Goal: Information Seeking & Learning: Learn about a topic

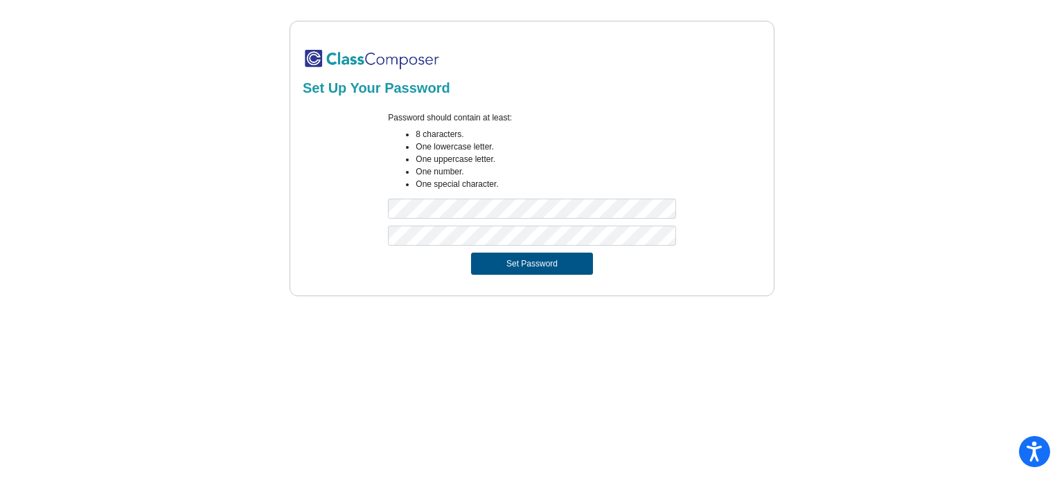
click at [497, 265] on button "Set Password" at bounding box center [532, 264] width 122 height 22
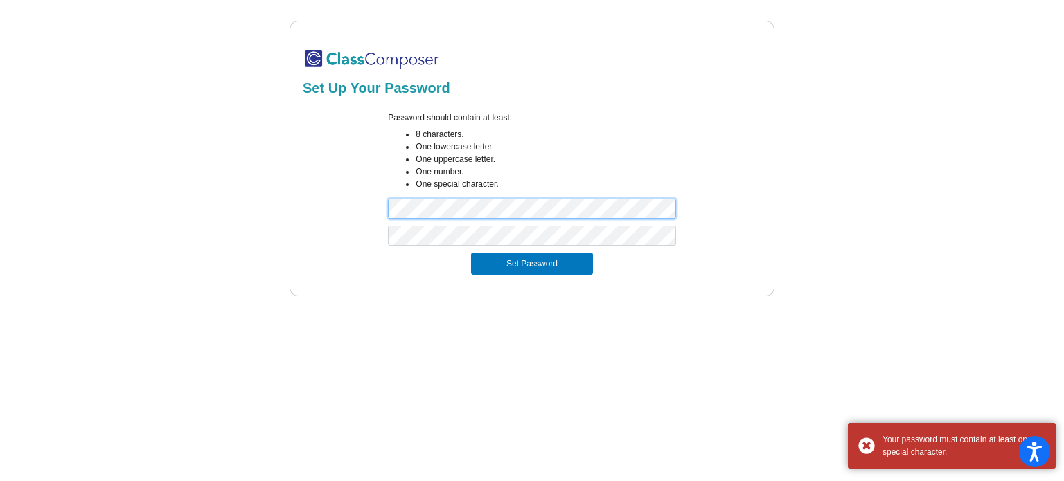
click at [288, 215] on div "Set Up Your Password Password should contain at least: 8 characters. One lowerc…" at bounding box center [531, 159] width 1021 height 276
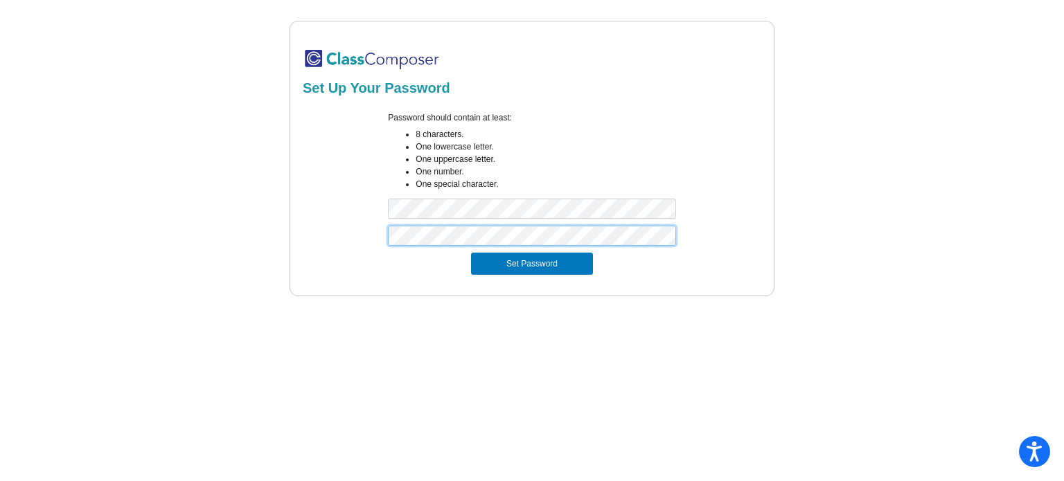
click at [335, 240] on div at bounding box center [532, 239] width 463 height 27
click at [526, 265] on button "Set Password" at bounding box center [532, 264] width 122 height 22
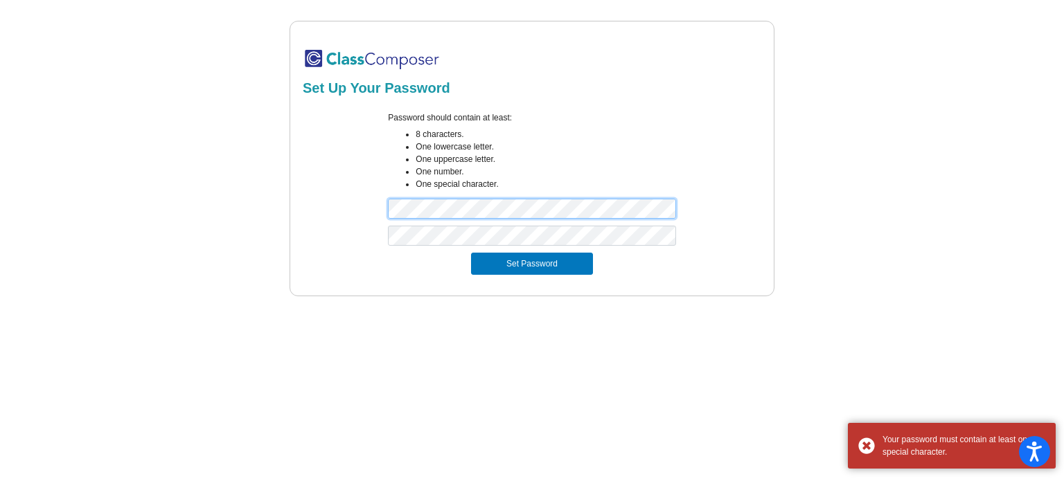
click at [360, 215] on div "Password should contain at least: 8 characters. One lowercase letter. One upper…" at bounding box center [532, 168] width 463 height 114
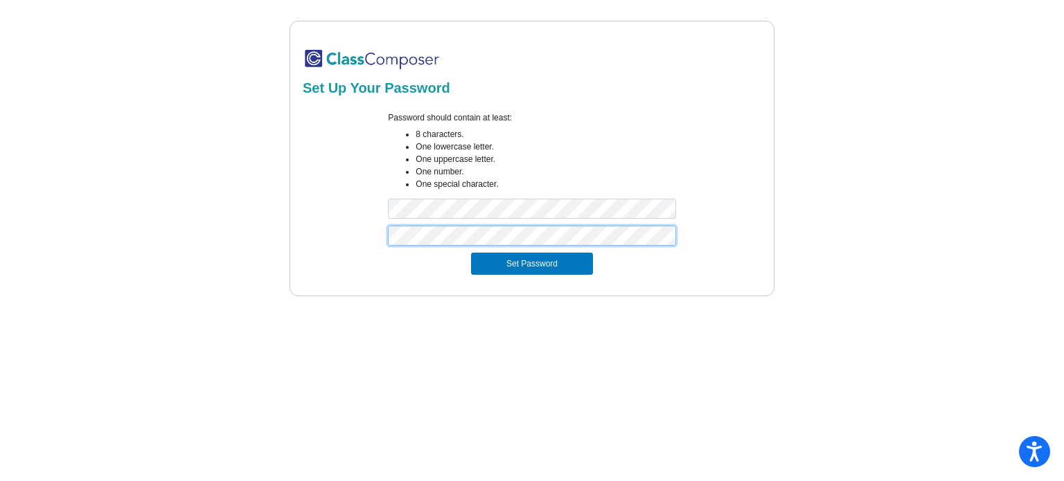
click at [343, 233] on div at bounding box center [532, 239] width 463 height 27
click at [487, 262] on button "Set Password" at bounding box center [532, 264] width 122 height 22
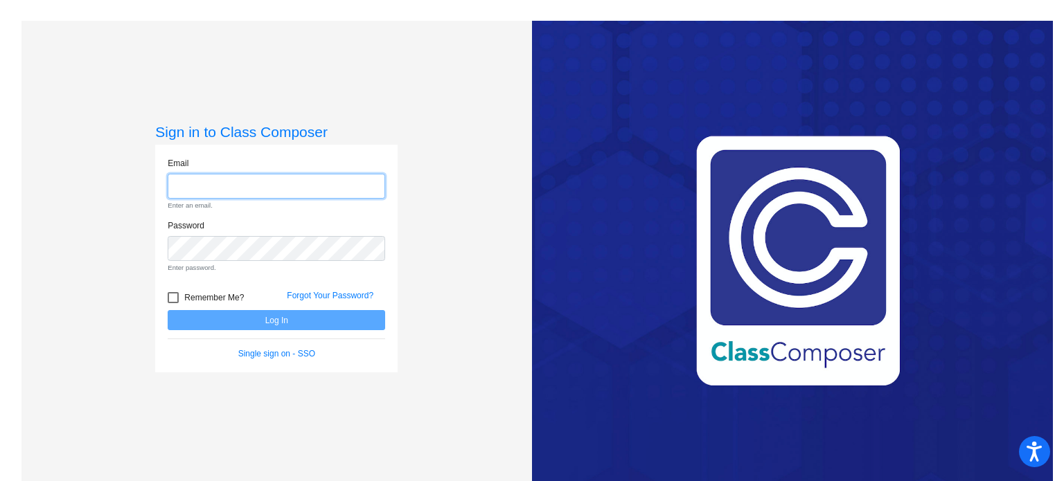
click at [310, 183] on input "email" at bounding box center [276, 187] width 217 height 26
type input "[PERSON_NAME][EMAIL_ADDRESS][DOMAIN_NAME]"
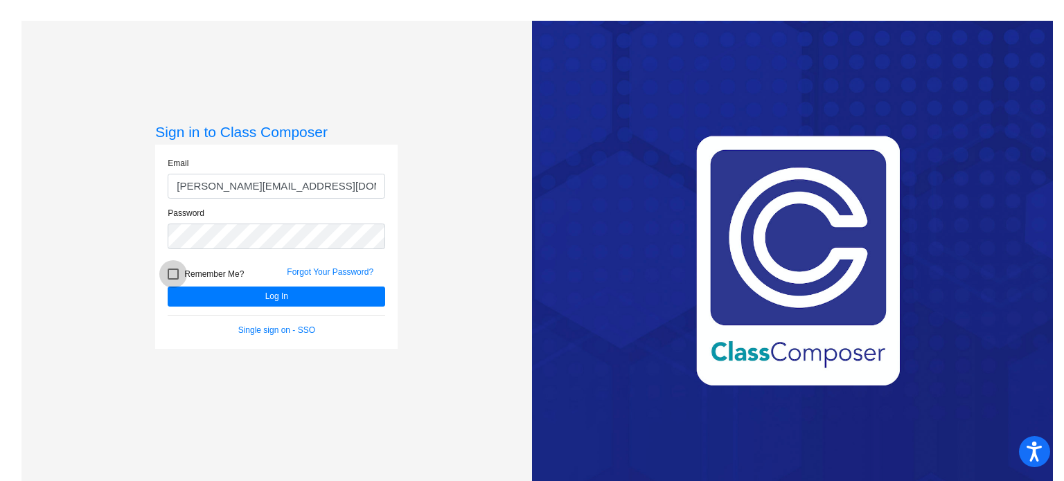
click at [204, 282] on span "Remember Me?" at bounding box center [214, 274] width 60 height 17
click at [173, 280] on input "Remember Me?" at bounding box center [172, 280] width 1 height 1
checkbox input "true"
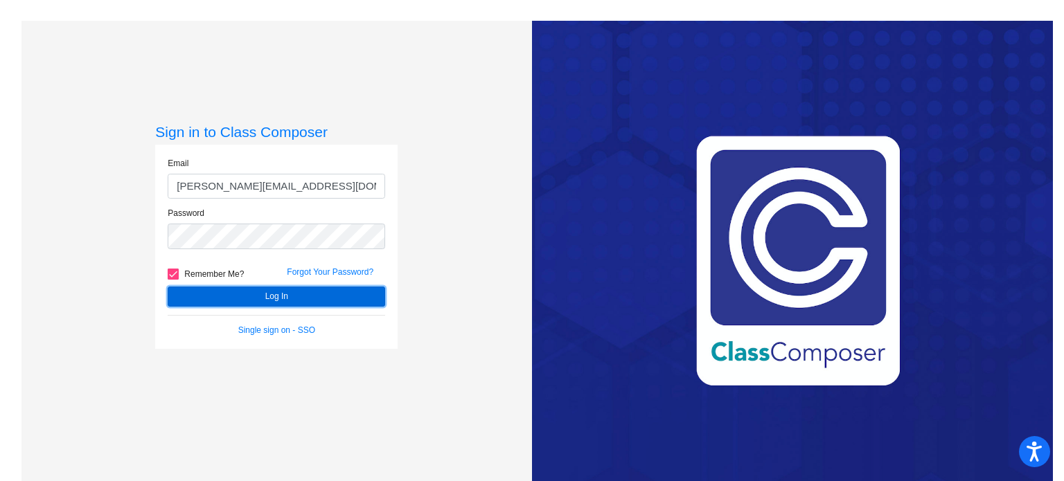
click at [205, 294] on button "Log In" at bounding box center [276, 297] width 217 height 20
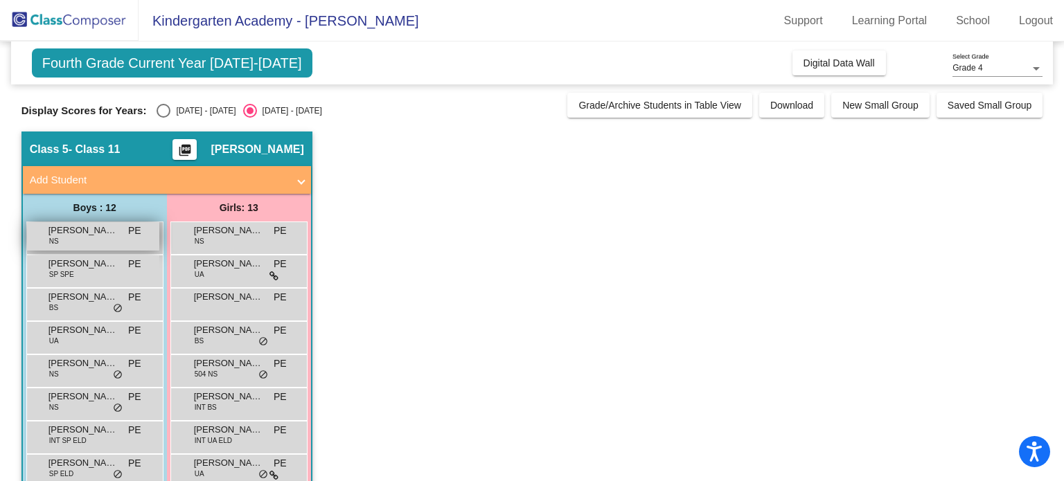
click at [122, 225] on div "[PERSON_NAME] NS PE lock do_not_disturb_alt" at bounding box center [93, 236] width 132 height 28
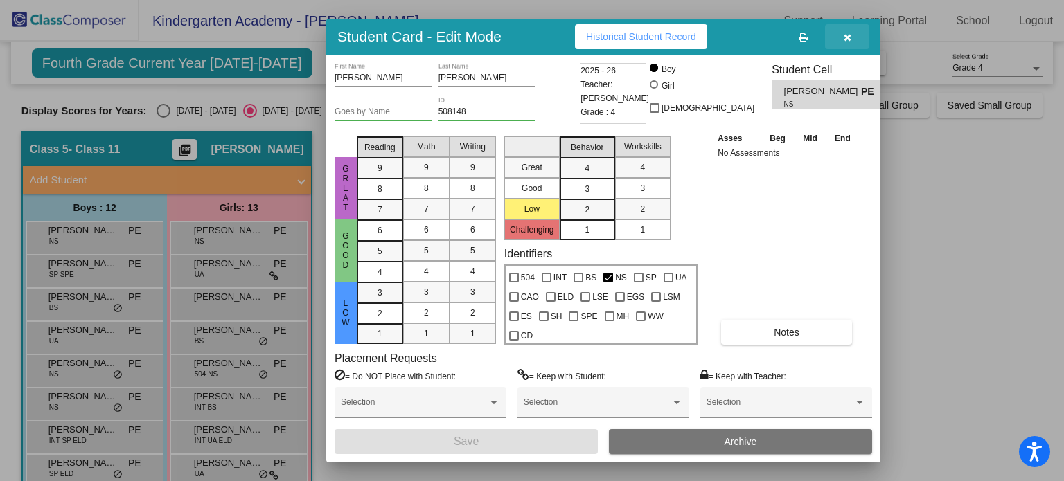
click at [857, 41] on button "button" at bounding box center [847, 36] width 44 height 25
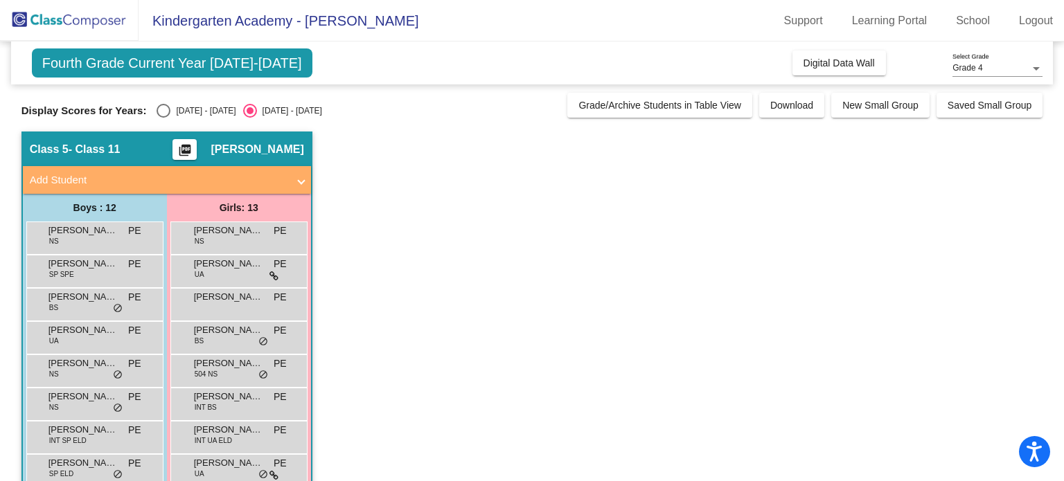
click at [214, 111] on div "[DATE] - [DATE]" at bounding box center [202, 111] width 65 height 12
click at [163, 118] on input "[DATE] - [DATE]" at bounding box center [163, 118] width 1 height 1
radio input "true"
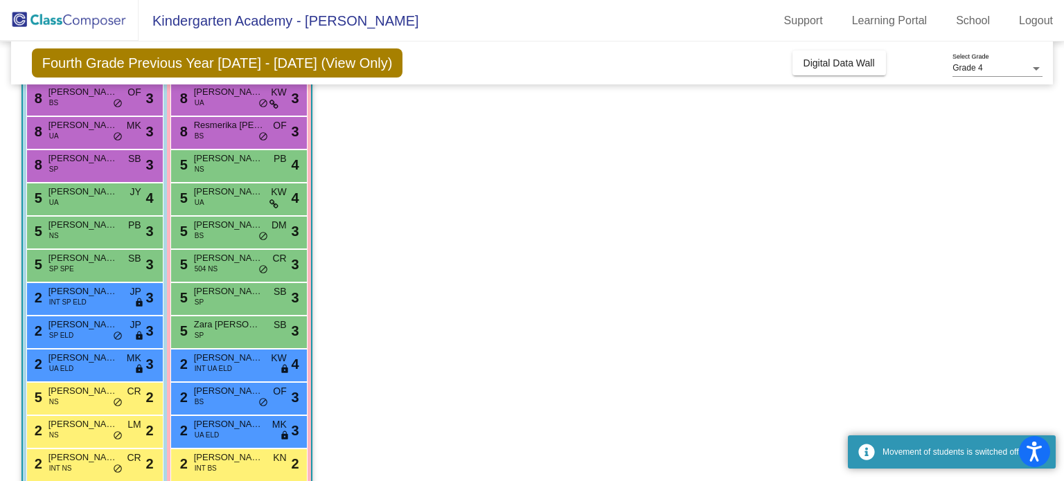
scroll to position [194, 0]
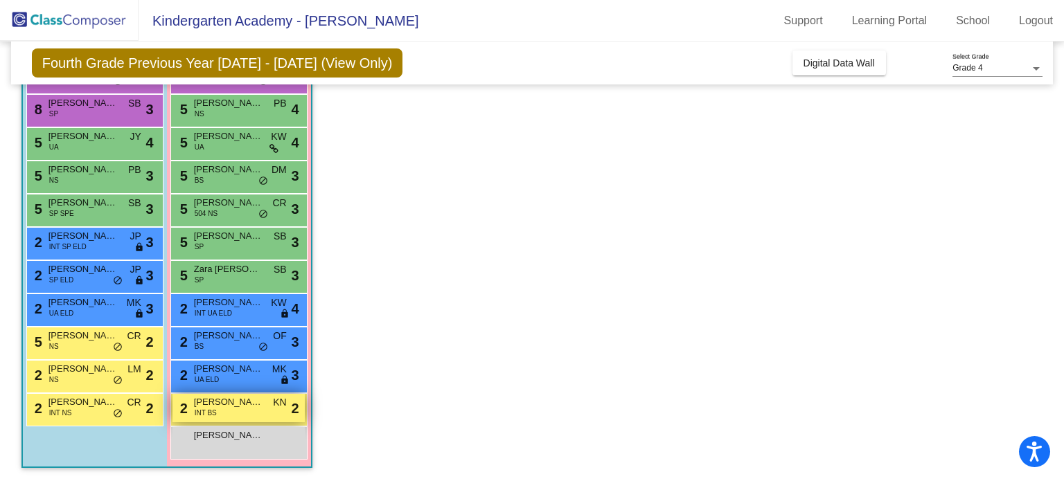
click at [250, 416] on div "2 [PERSON_NAME] INT BS KN lock do_not_disturb_alt 2" at bounding box center [238, 408] width 132 height 28
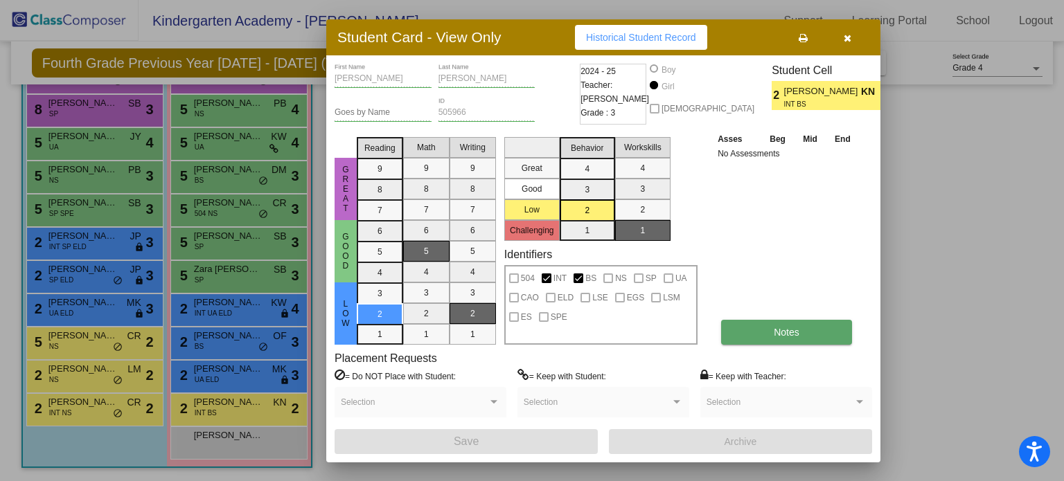
click at [767, 332] on button "Notes" at bounding box center [786, 332] width 131 height 25
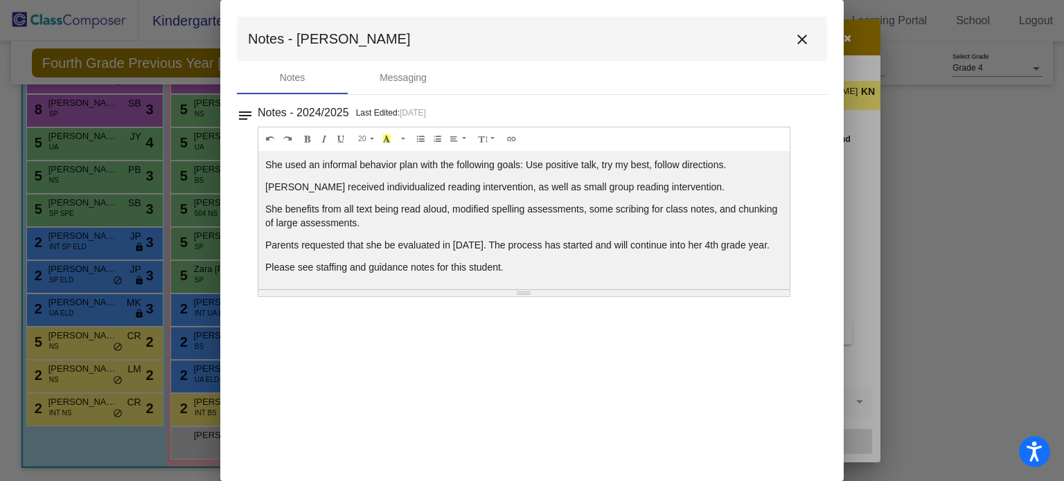
scroll to position [80, 0]
click at [800, 36] on mat-icon "close" at bounding box center [802, 39] width 17 height 17
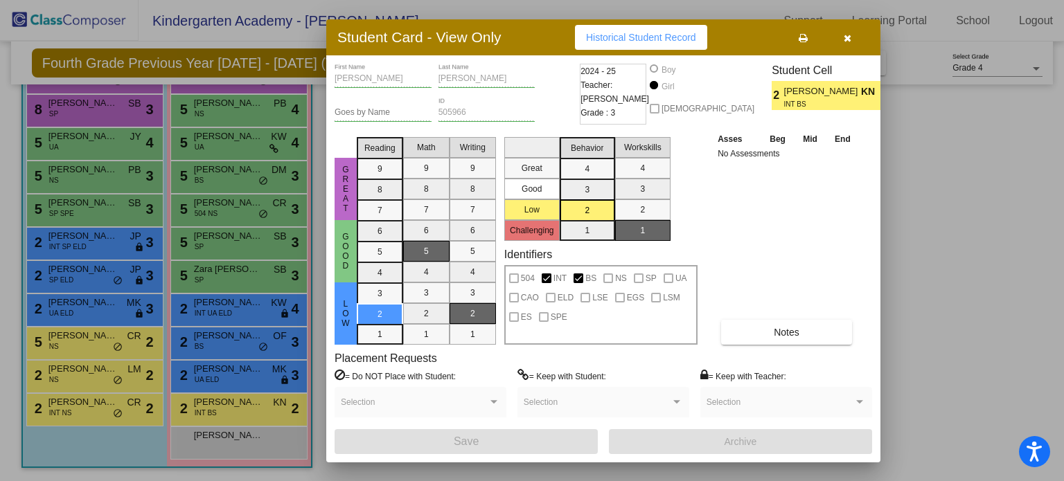
click at [853, 37] on button "button" at bounding box center [847, 37] width 44 height 25
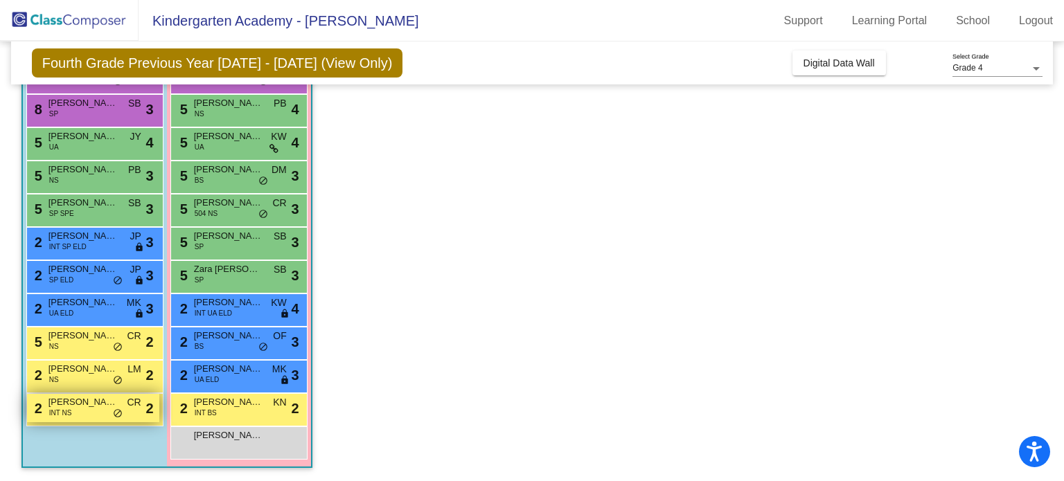
click at [88, 418] on div "2 [PERSON_NAME] INT NS CR lock do_not_disturb_alt 2" at bounding box center [93, 408] width 132 height 28
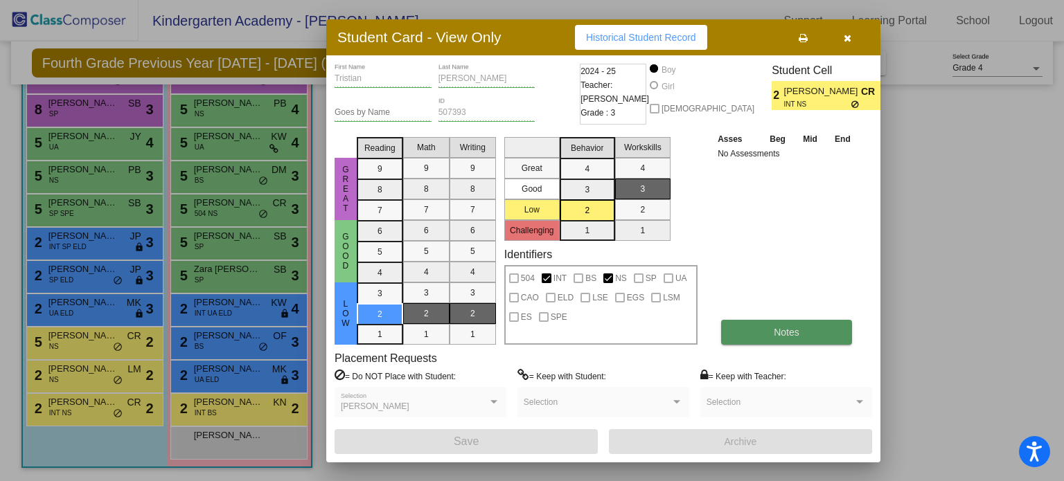
click at [776, 330] on span "Notes" at bounding box center [787, 332] width 26 height 11
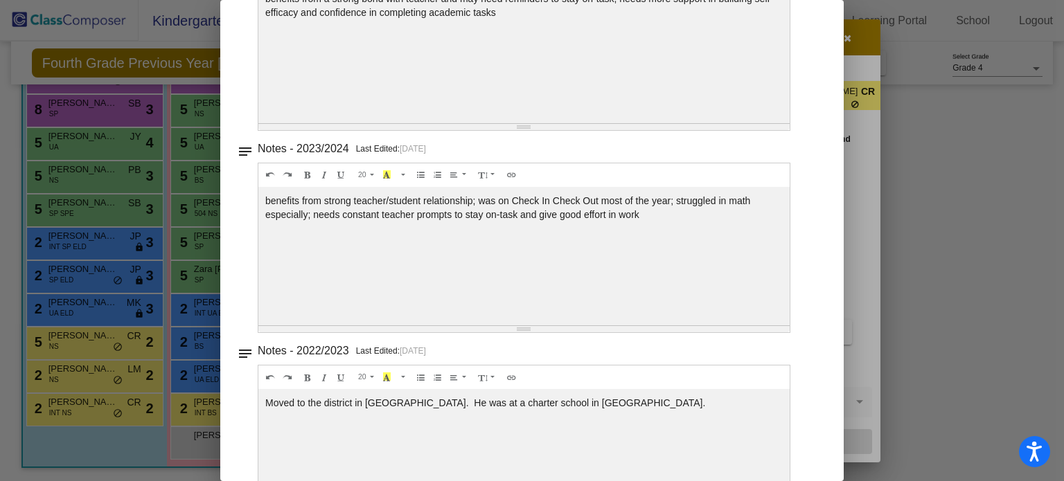
scroll to position [0, 0]
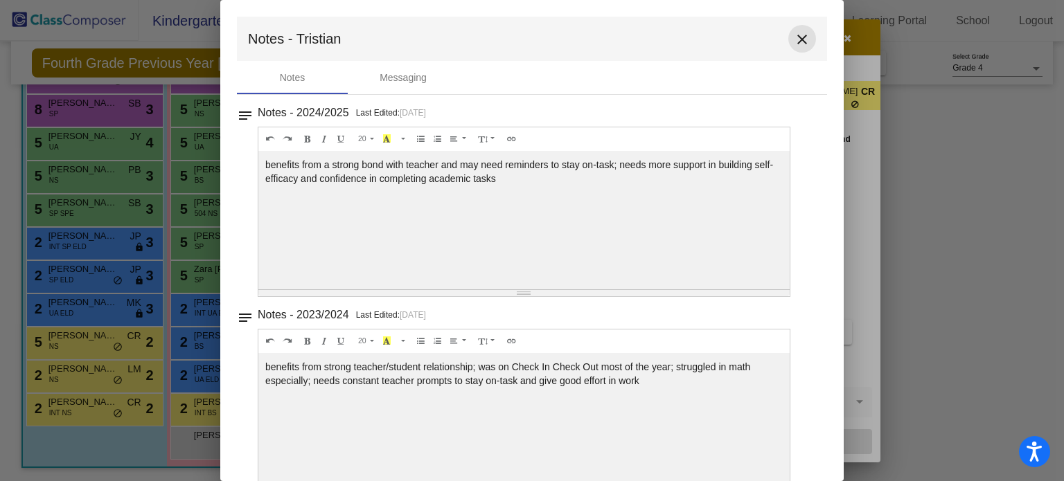
click at [800, 43] on mat-icon "close" at bounding box center [802, 39] width 17 height 17
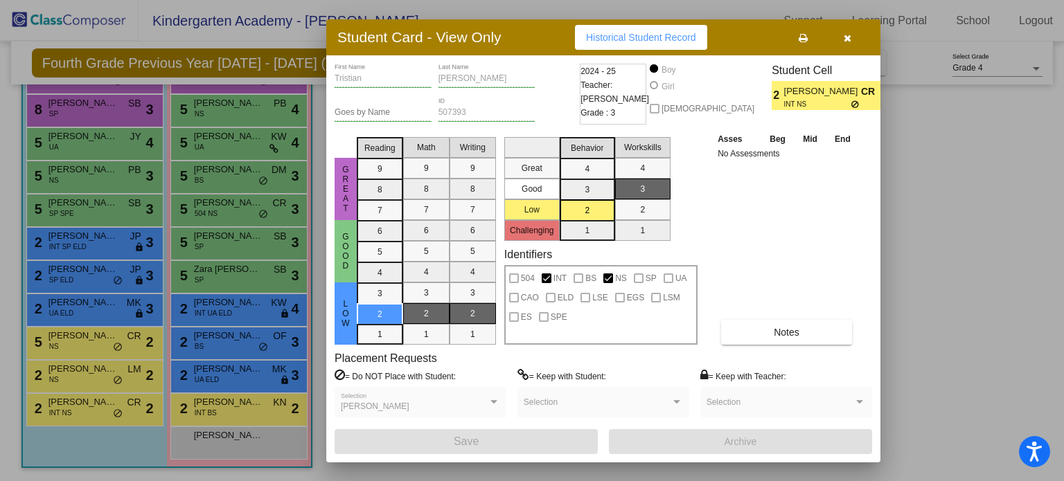
click at [856, 46] on button "button" at bounding box center [847, 37] width 44 height 25
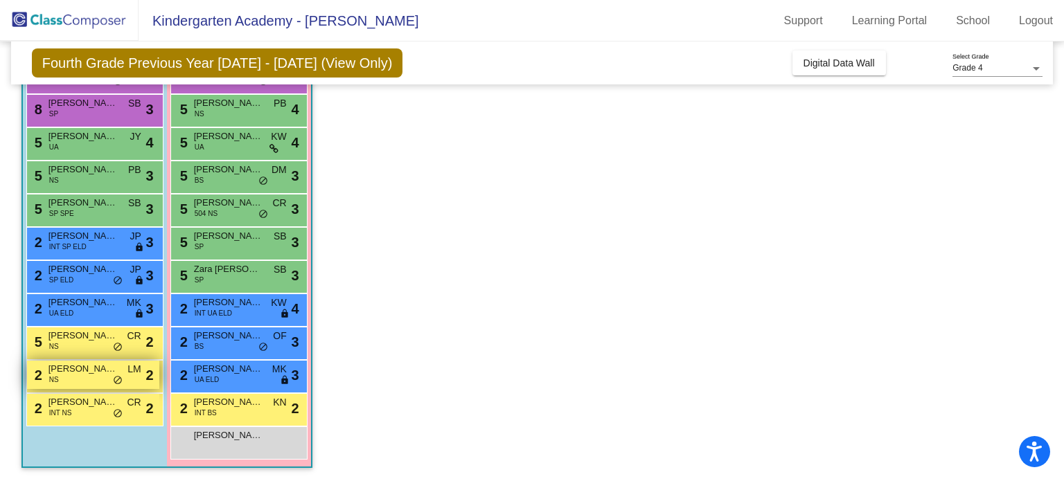
click at [62, 367] on span "[PERSON_NAME]" at bounding box center [82, 369] width 69 height 14
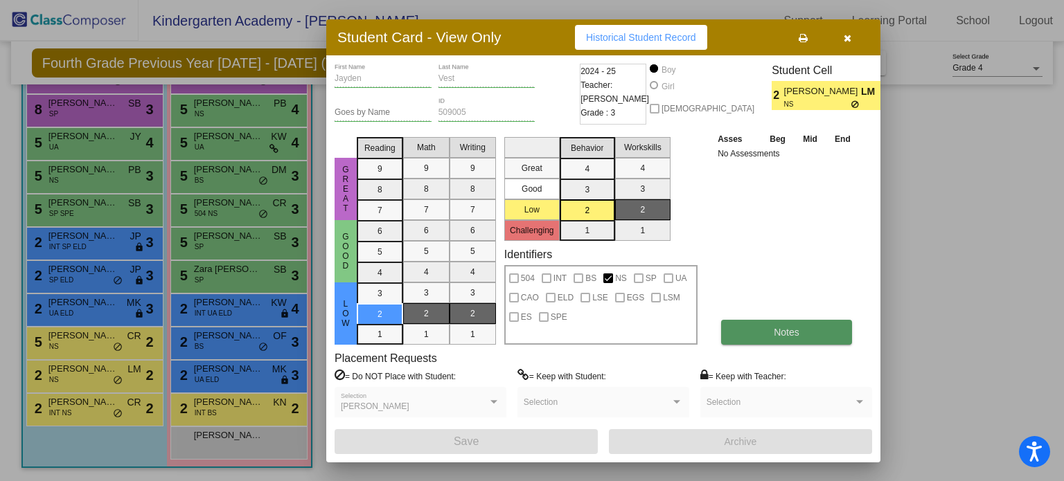
click at [763, 337] on button "Notes" at bounding box center [786, 332] width 131 height 25
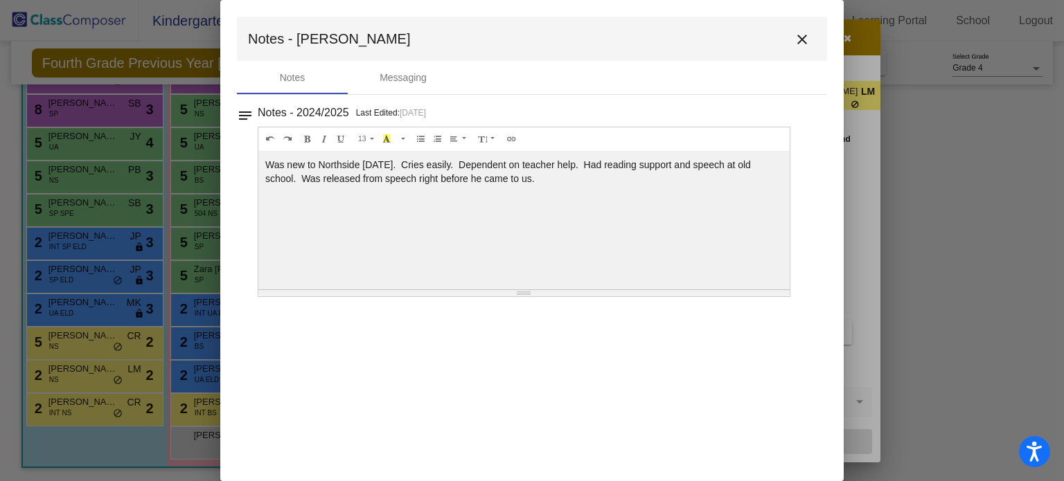
click at [804, 33] on mat-icon "close" at bounding box center [802, 39] width 17 height 17
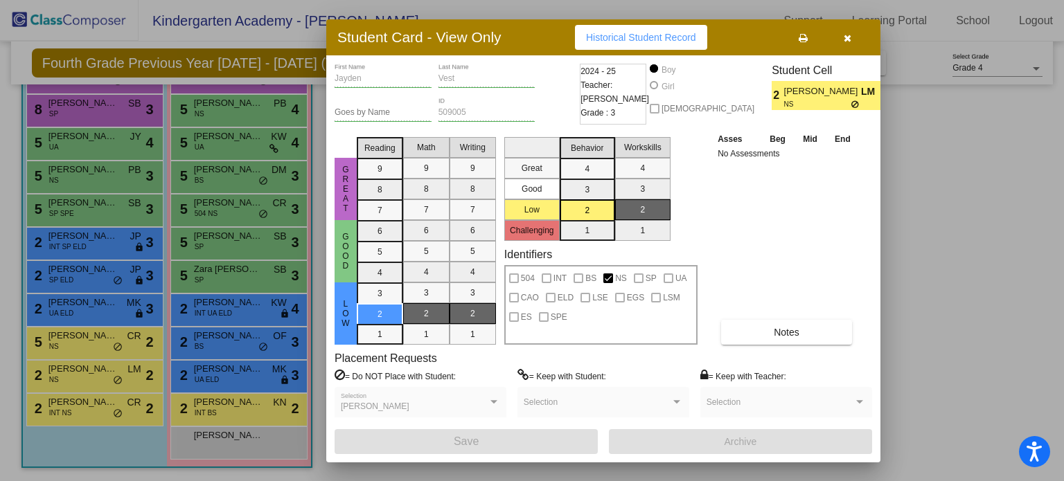
click at [845, 29] on button "button" at bounding box center [847, 37] width 44 height 25
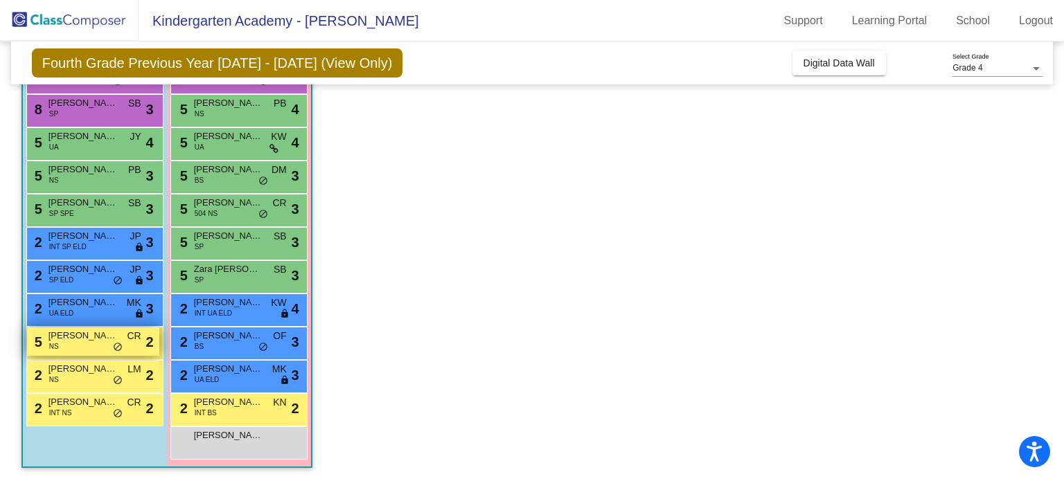
click at [100, 346] on div "5 [PERSON_NAME] NS CR lock do_not_disturb_alt 2" at bounding box center [93, 342] width 132 height 28
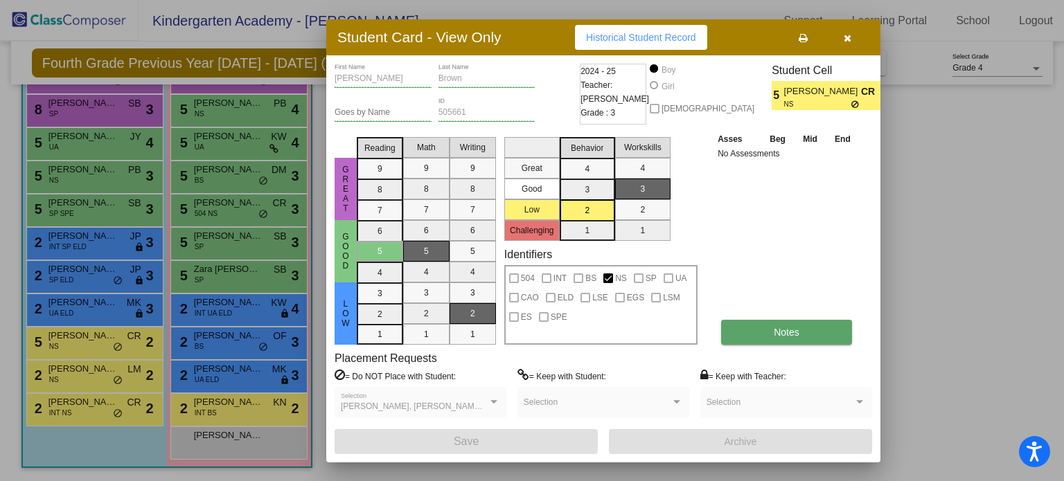
click at [759, 328] on button "Notes" at bounding box center [786, 332] width 131 height 25
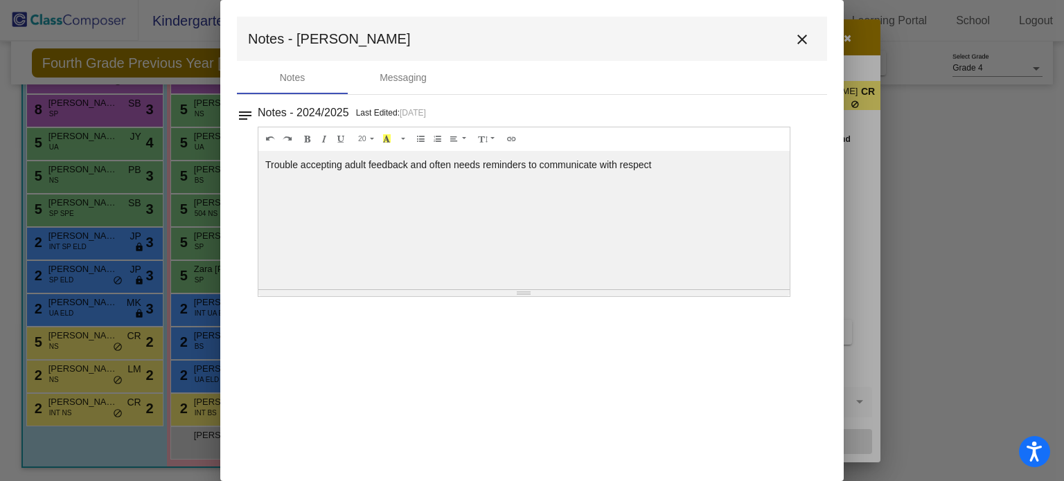
click at [804, 39] on mat-icon "close" at bounding box center [802, 39] width 17 height 17
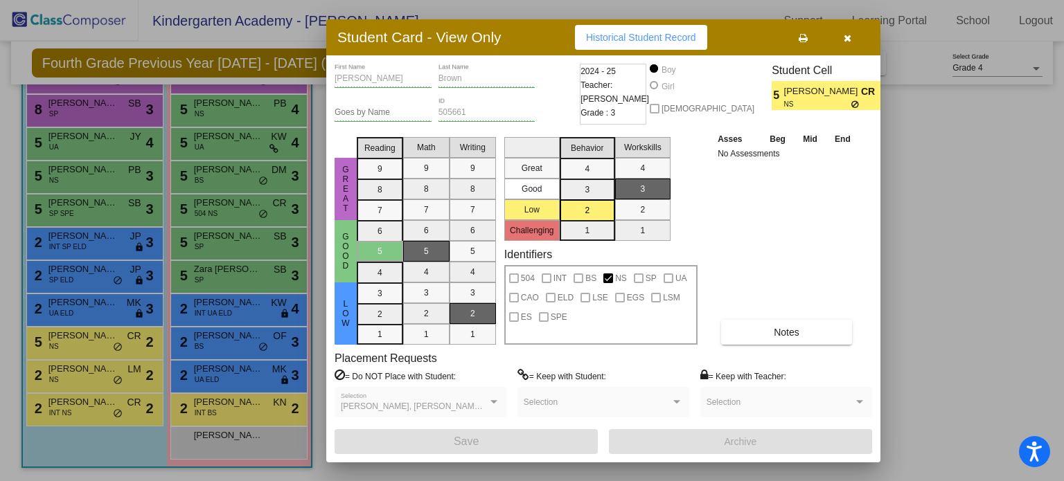
click at [848, 38] on icon "button" at bounding box center [848, 38] width 8 height 10
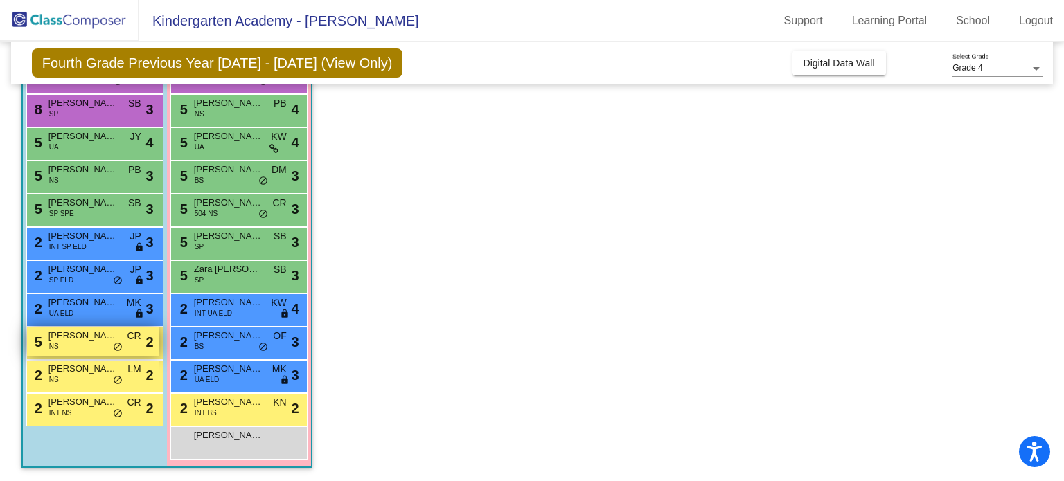
click at [100, 342] on div "5 [PERSON_NAME] NS CR lock do_not_disturb_alt 2" at bounding box center [93, 342] width 132 height 28
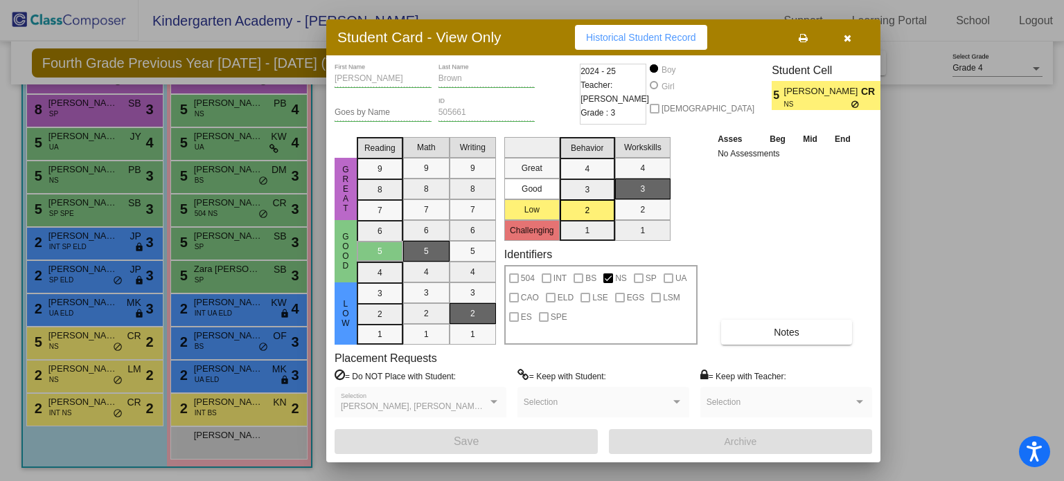
click at [838, 30] on button "button" at bounding box center [847, 37] width 44 height 25
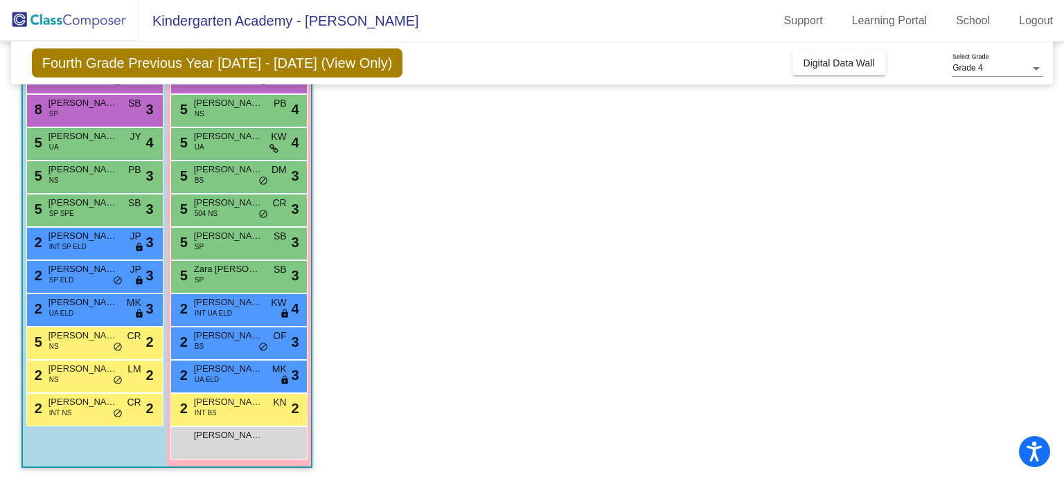
click at [97, 357] on div "5 [PERSON_NAME] NS CR lock do_not_disturb_alt 2" at bounding box center [94, 343] width 137 height 33
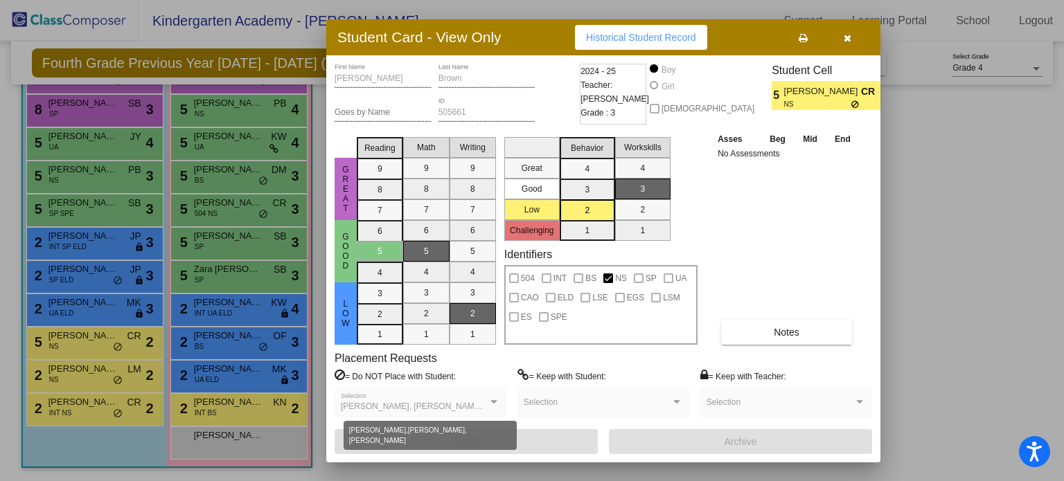
click at [483, 402] on span "[PERSON_NAME], [PERSON_NAME], [PERSON_NAME]" at bounding box center [448, 407] width 214 height 10
click at [497, 395] on div "[PERSON_NAME], [PERSON_NAME], [PERSON_NAME] Selection" at bounding box center [420, 405] width 159 height 25
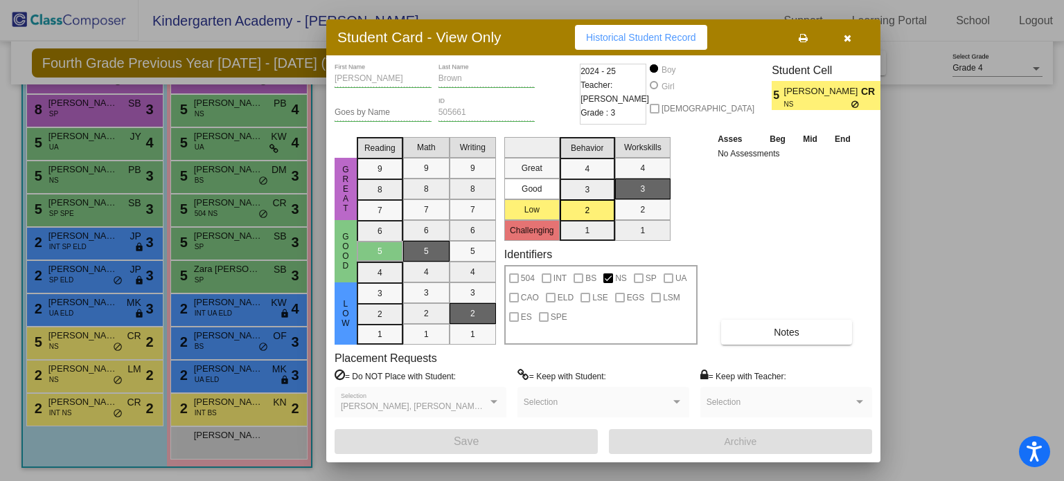
click at [852, 37] on button "button" at bounding box center [847, 37] width 44 height 25
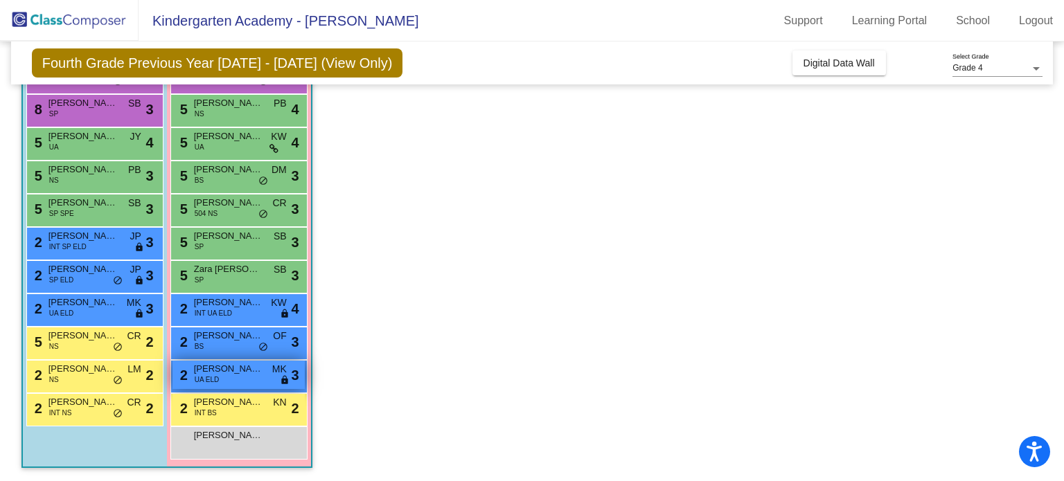
click at [233, 375] on div "2 [PERSON_NAME] UA [PERSON_NAME] lock do_not_disturb_alt 3" at bounding box center [238, 375] width 132 height 28
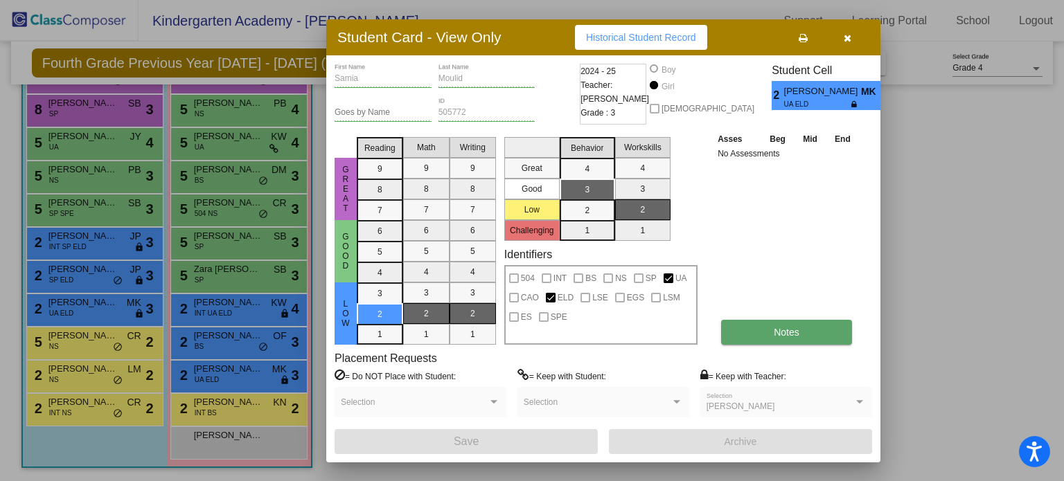
click at [747, 334] on button "Notes" at bounding box center [786, 332] width 131 height 25
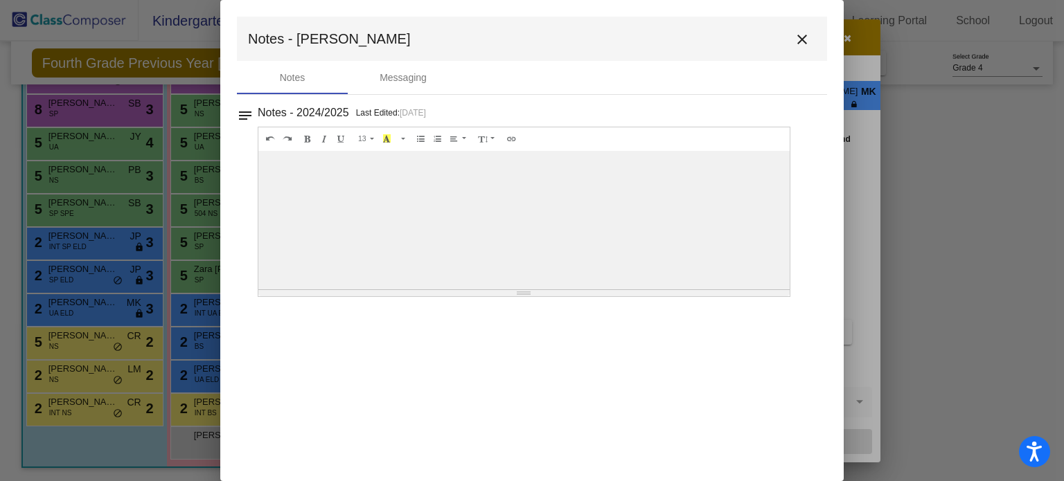
drag, startPoint x: 806, startPoint y: 37, endPoint x: 797, endPoint y: 46, distance: 12.7
click at [807, 37] on mat-icon "close" at bounding box center [802, 39] width 17 height 17
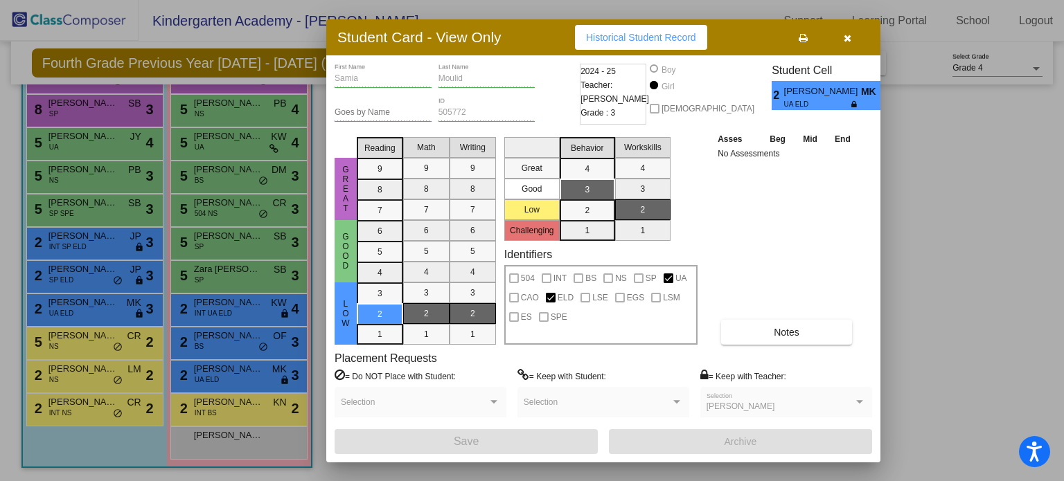
click at [216, 337] on div at bounding box center [532, 240] width 1064 height 481
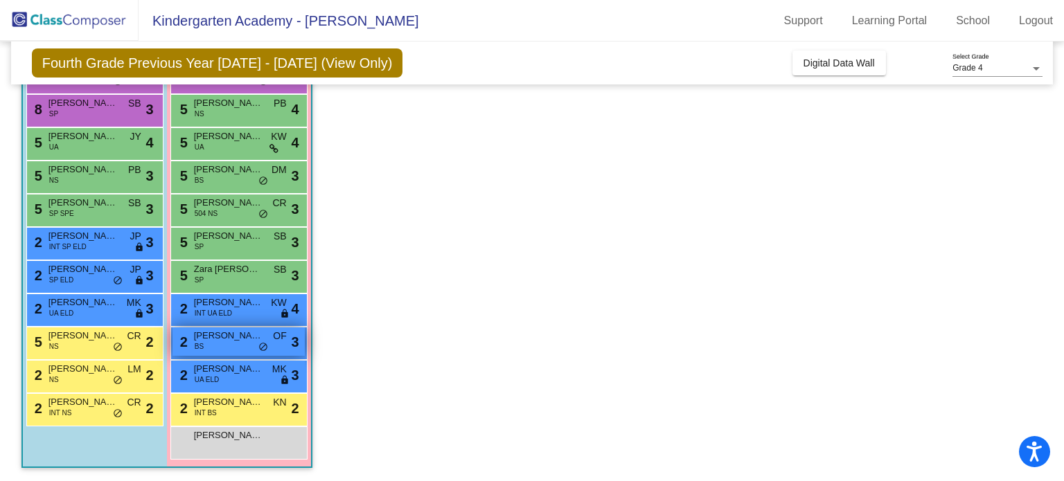
click at [230, 332] on span "[PERSON_NAME]" at bounding box center [228, 336] width 69 height 14
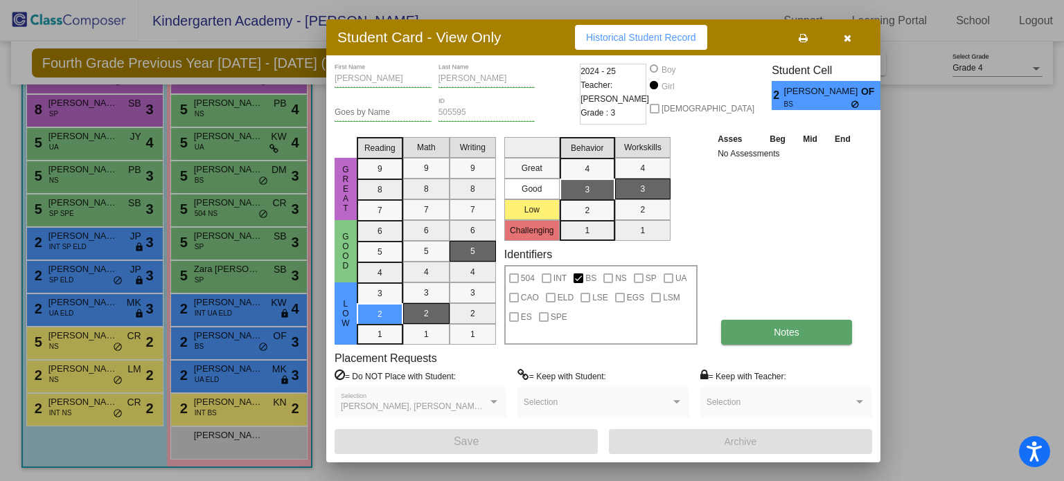
click at [753, 327] on button "Notes" at bounding box center [786, 332] width 131 height 25
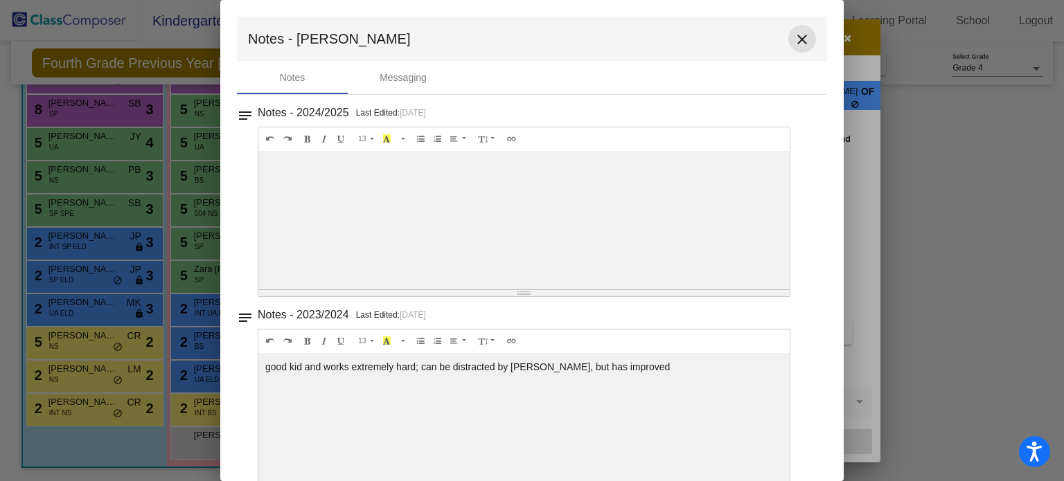
click at [794, 31] on mat-icon "close" at bounding box center [802, 39] width 17 height 17
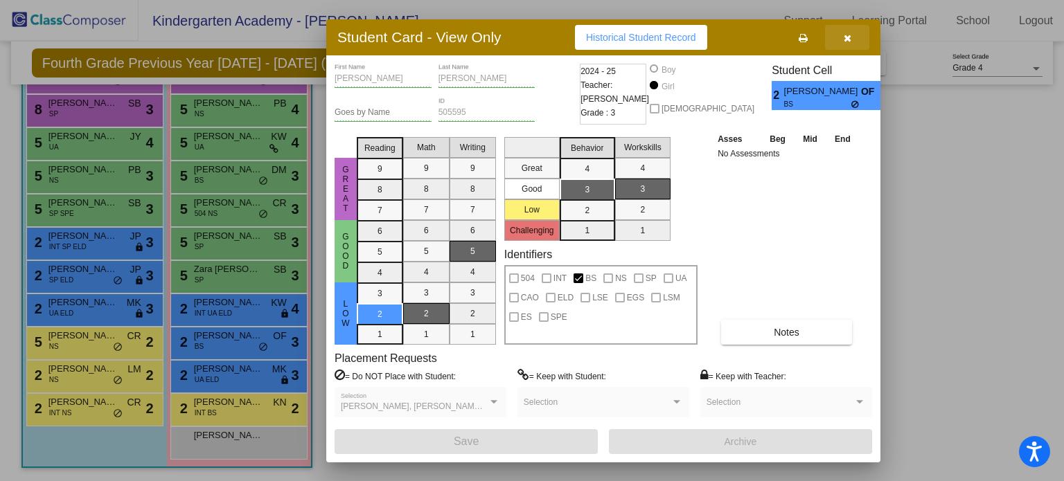
click at [850, 35] on button "button" at bounding box center [847, 37] width 44 height 25
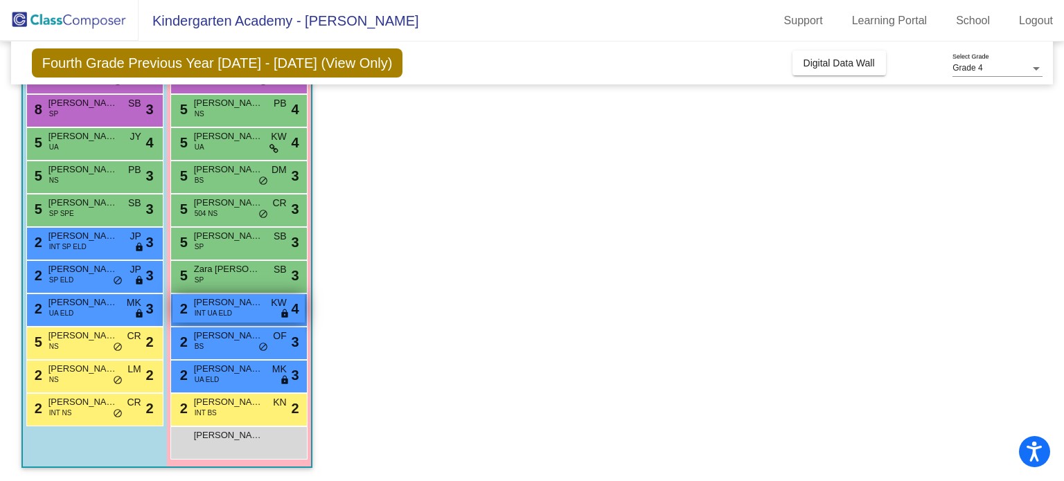
click at [217, 308] on span "INT UA ELD" at bounding box center [213, 313] width 37 height 10
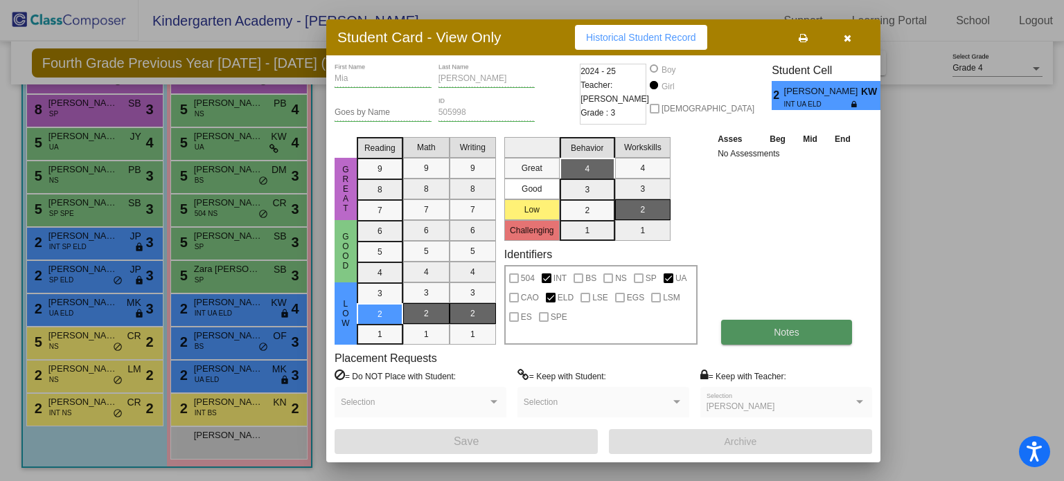
click at [809, 330] on button "Notes" at bounding box center [786, 332] width 131 height 25
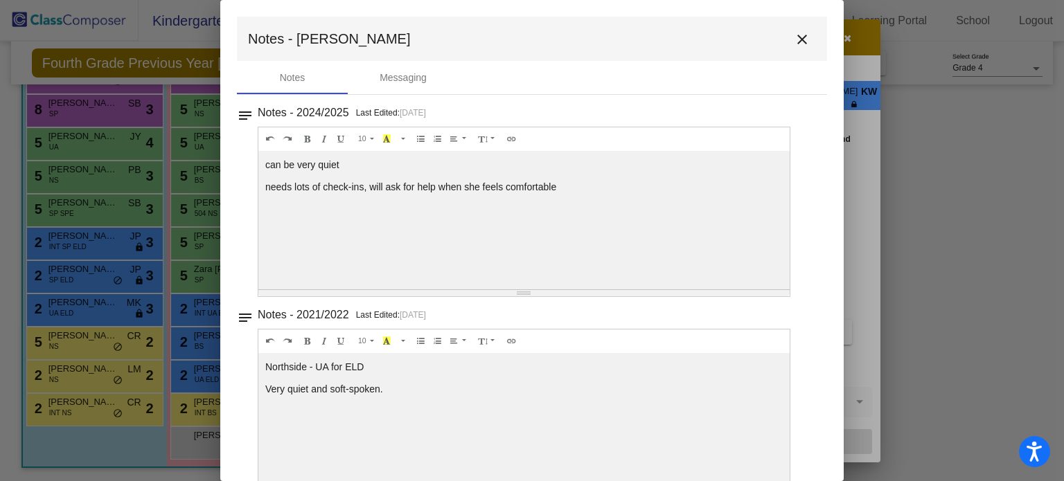
click at [804, 42] on button "close" at bounding box center [802, 39] width 28 height 28
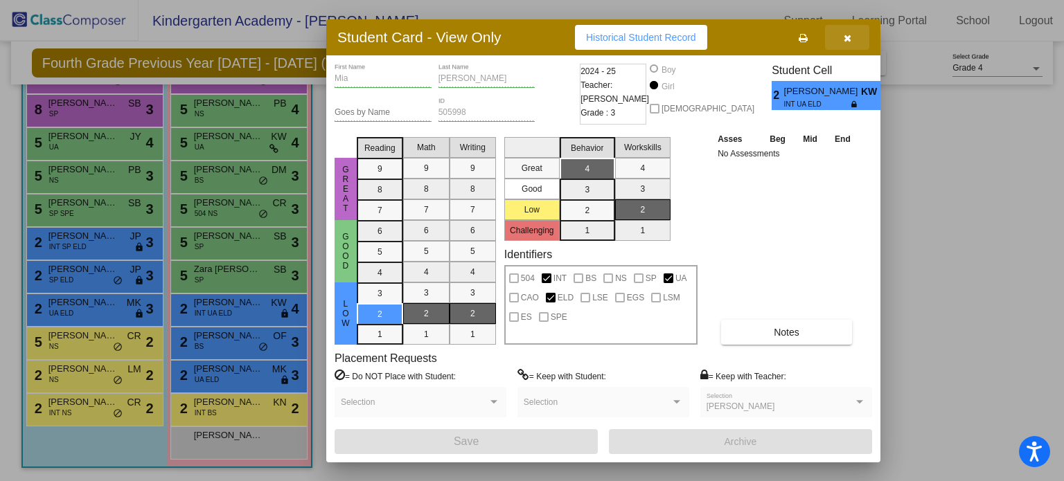
click at [845, 33] on icon "button" at bounding box center [848, 38] width 8 height 10
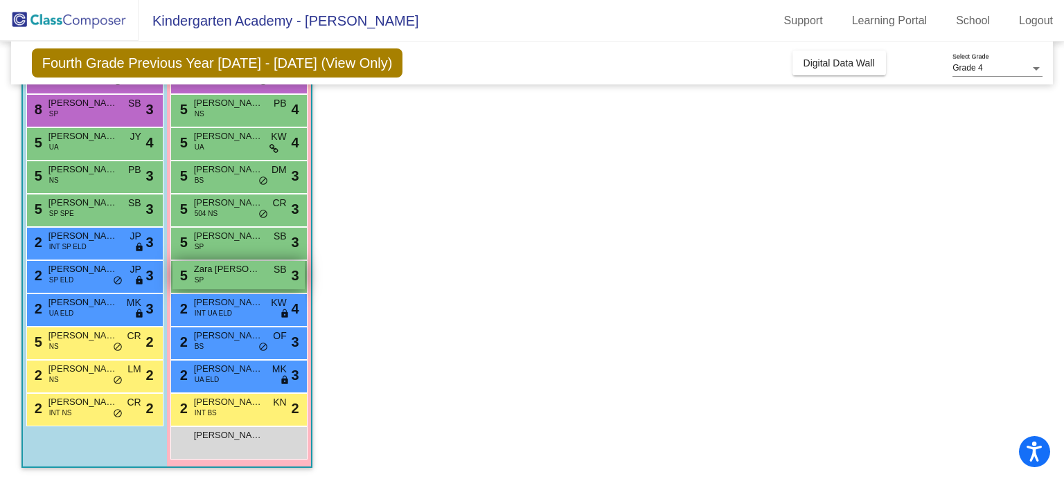
click at [238, 283] on div "5 Zara [PERSON_NAME] SB lock do_not_disturb_alt 3" at bounding box center [238, 275] width 132 height 28
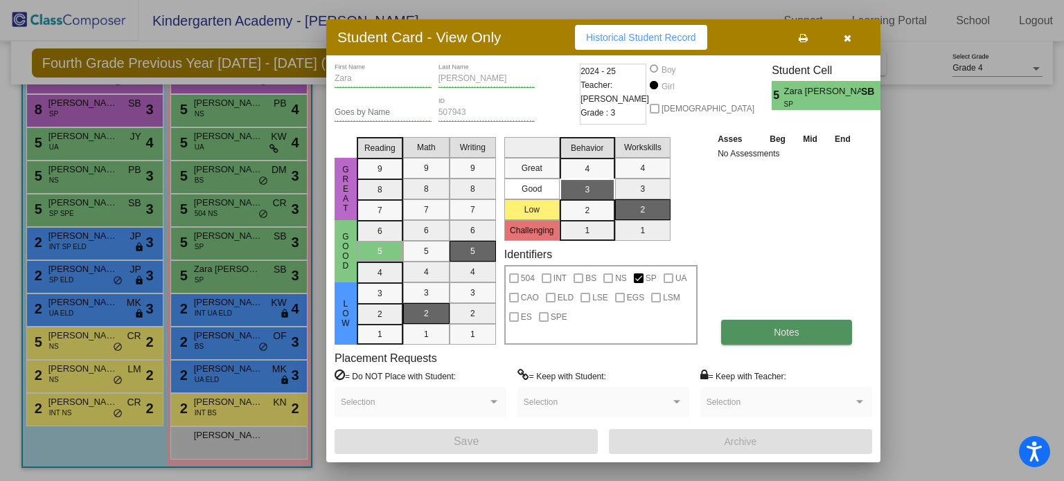
click at [792, 335] on span "Notes" at bounding box center [787, 332] width 26 height 11
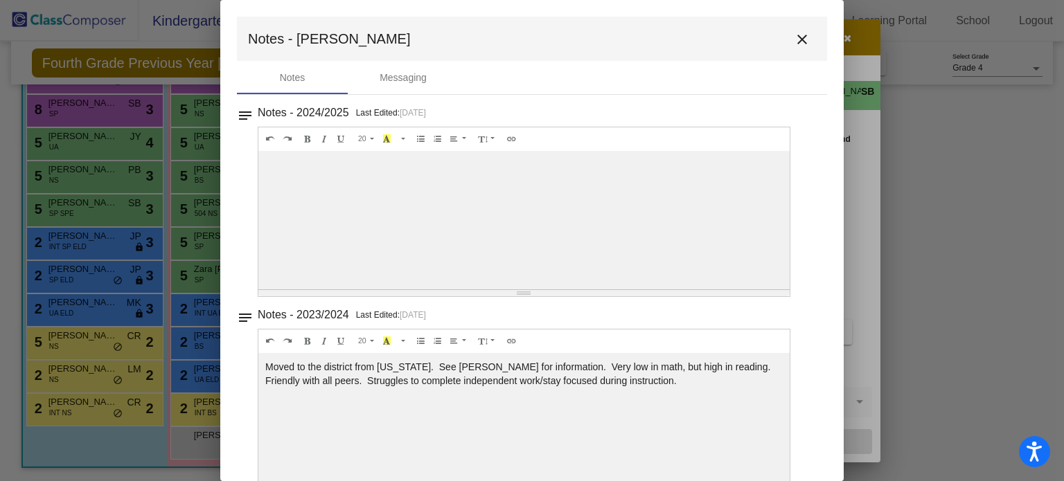
scroll to position [33, 0]
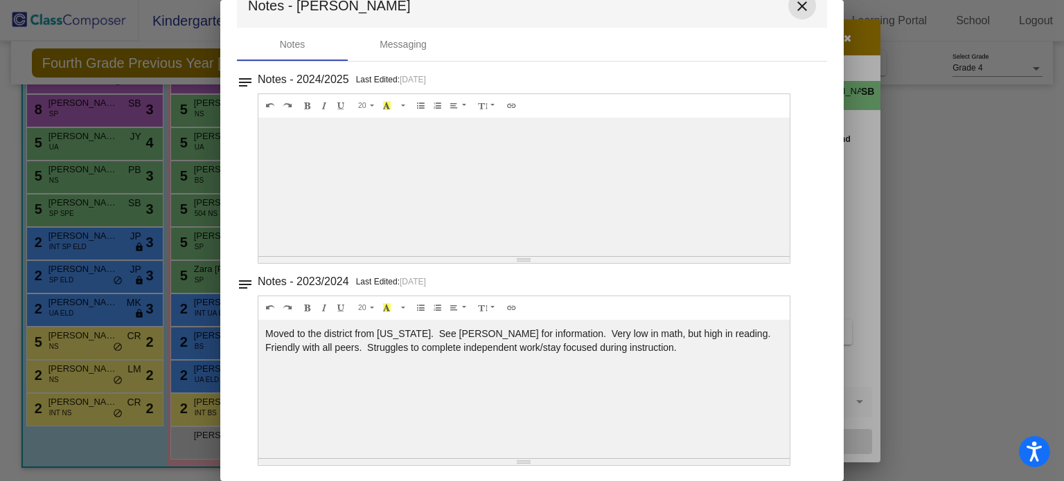
click at [794, 12] on mat-icon "close" at bounding box center [802, 6] width 17 height 17
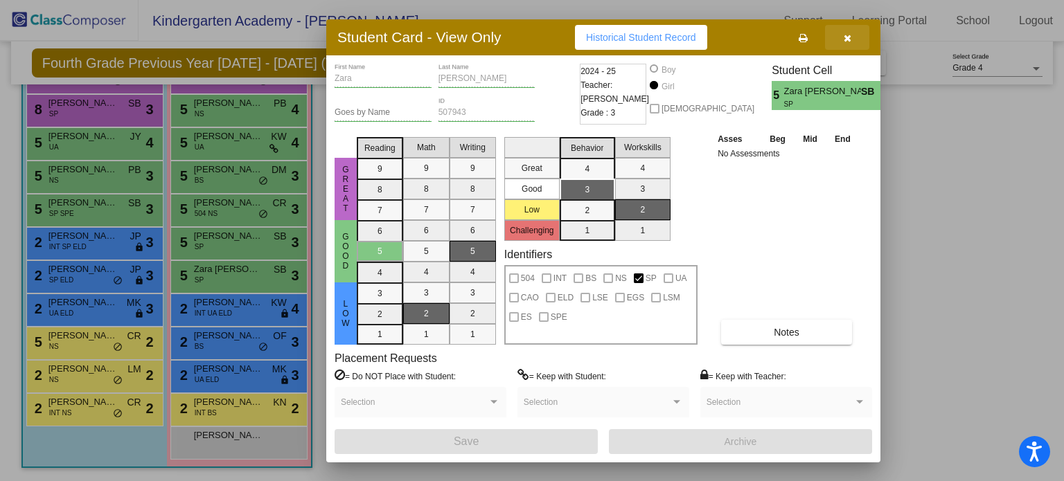
click at [844, 44] on button "button" at bounding box center [847, 37] width 44 height 25
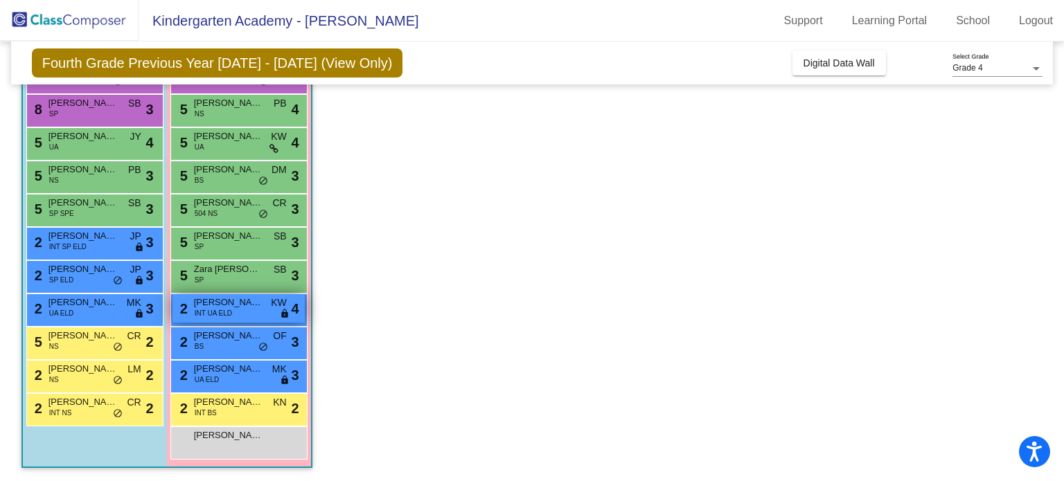
click at [222, 307] on span "[PERSON_NAME]" at bounding box center [228, 303] width 69 height 14
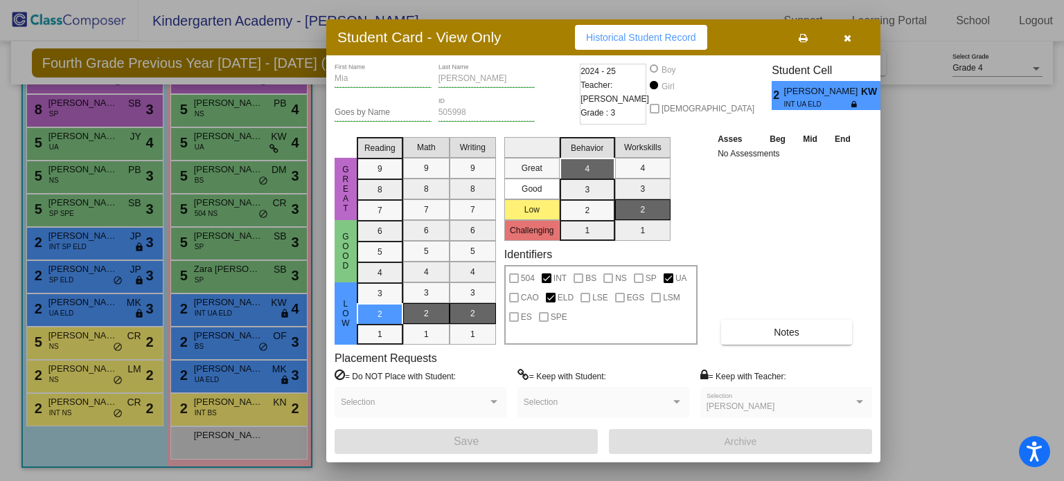
click at [855, 38] on button "button" at bounding box center [847, 37] width 44 height 25
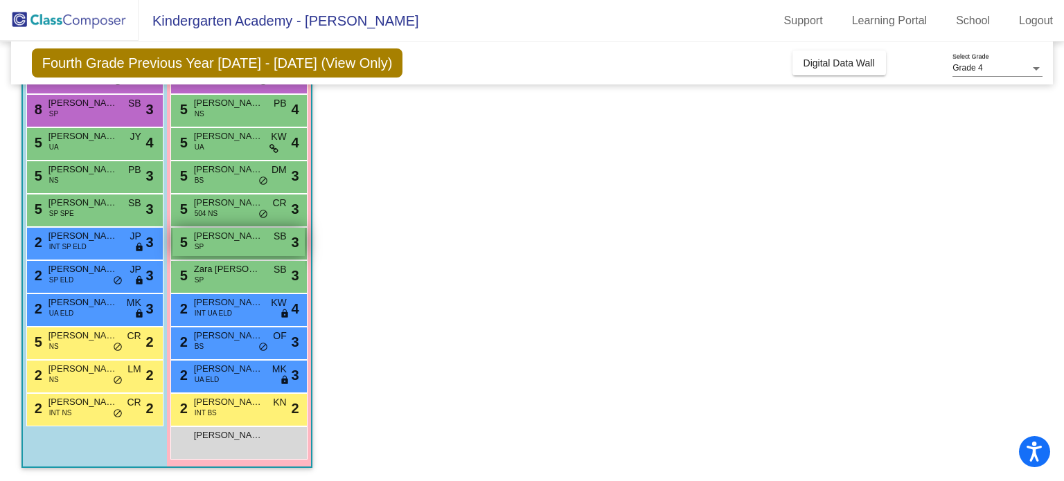
click at [222, 233] on span "[PERSON_NAME]" at bounding box center [228, 236] width 69 height 14
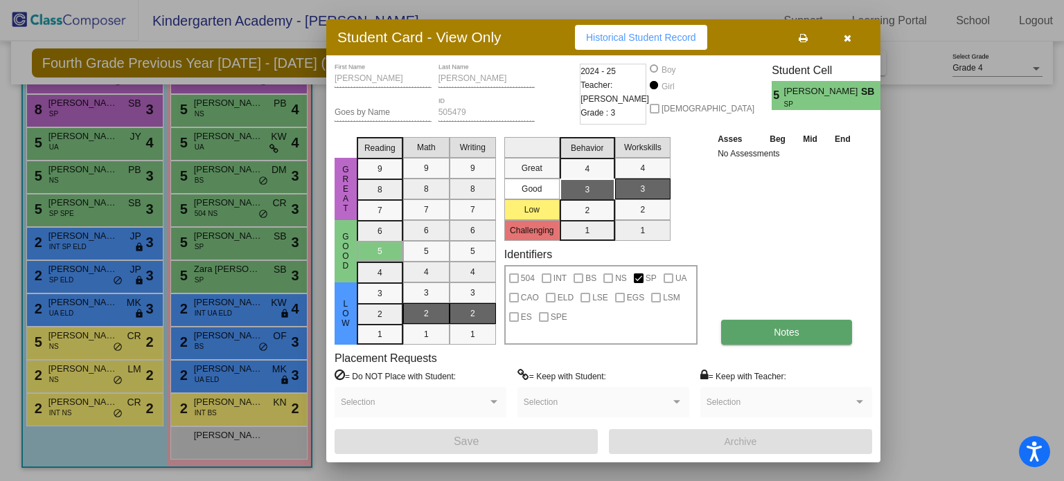
click at [768, 332] on button "Notes" at bounding box center [786, 332] width 131 height 25
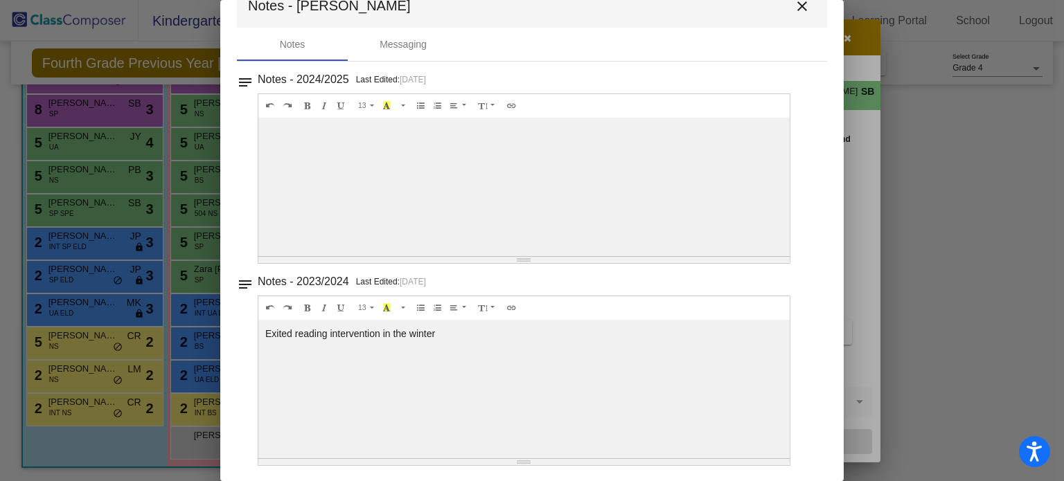
scroll to position [0, 0]
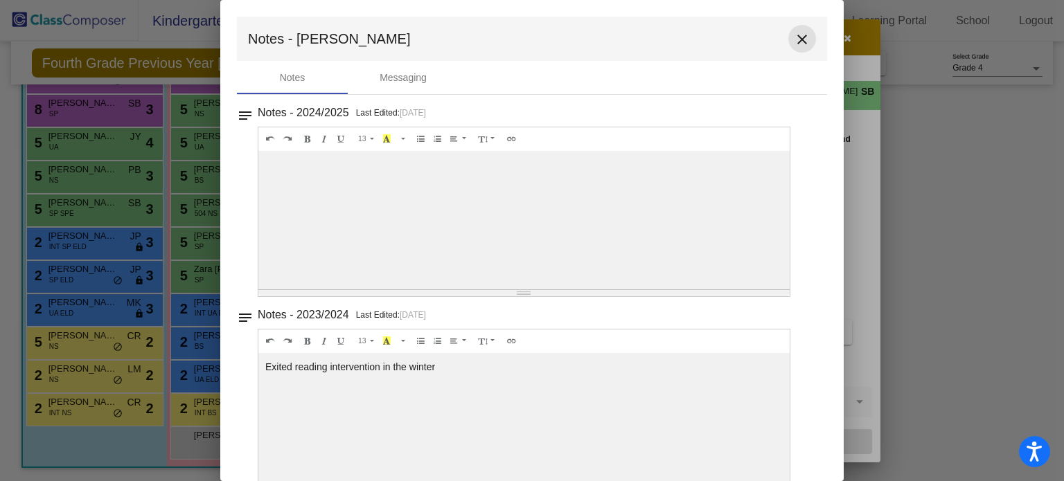
click at [794, 40] on mat-icon "close" at bounding box center [802, 39] width 17 height 17
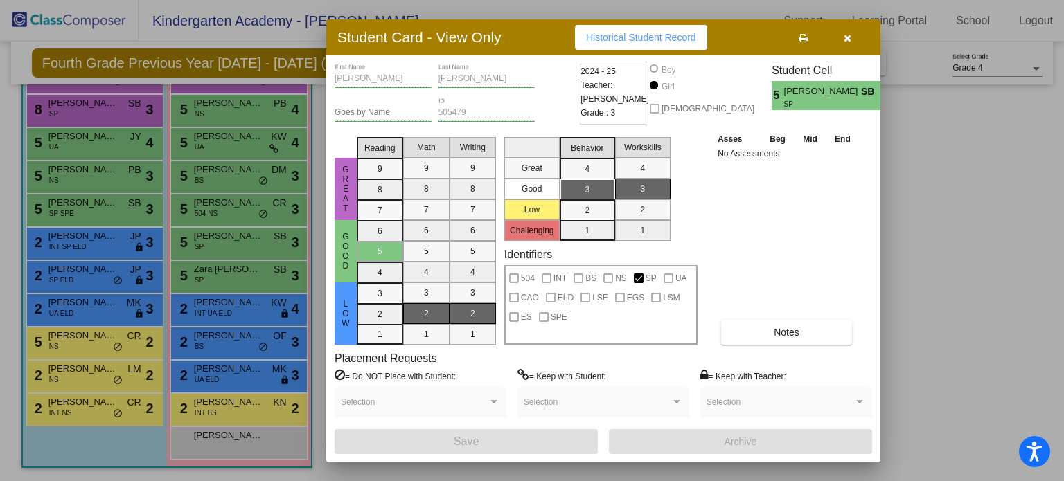
drag, startPoint x: 852, startPoint y: 39, endPoint x: 839, endPoint y: 47, distance: 15.2
click at [851, 39] on button "button" at bounding box center [847, 37] width 44 height 25
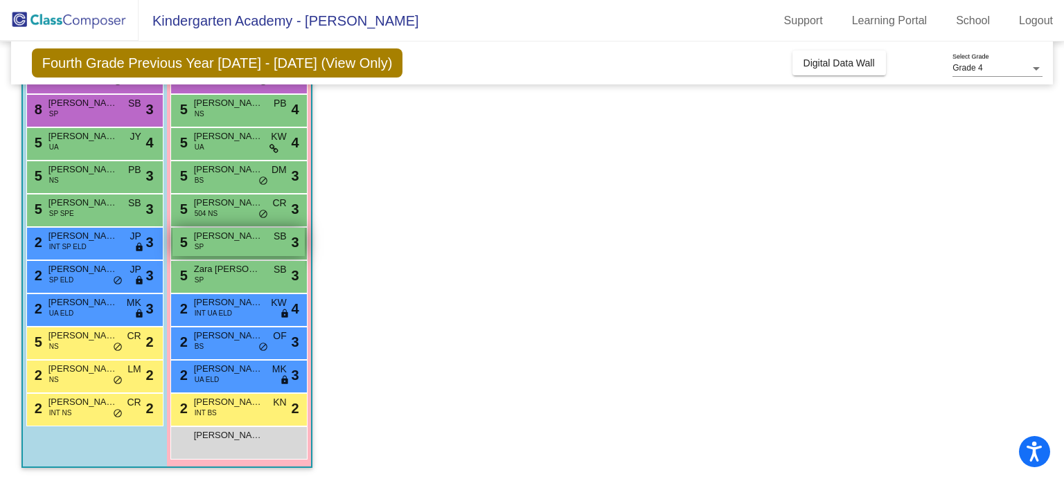
click at [227, 252] on div "5 [PERSON_NAME] SP SB lock do_not_disturb_alt 3" at bounding box center [238, 242] width 132 height 28
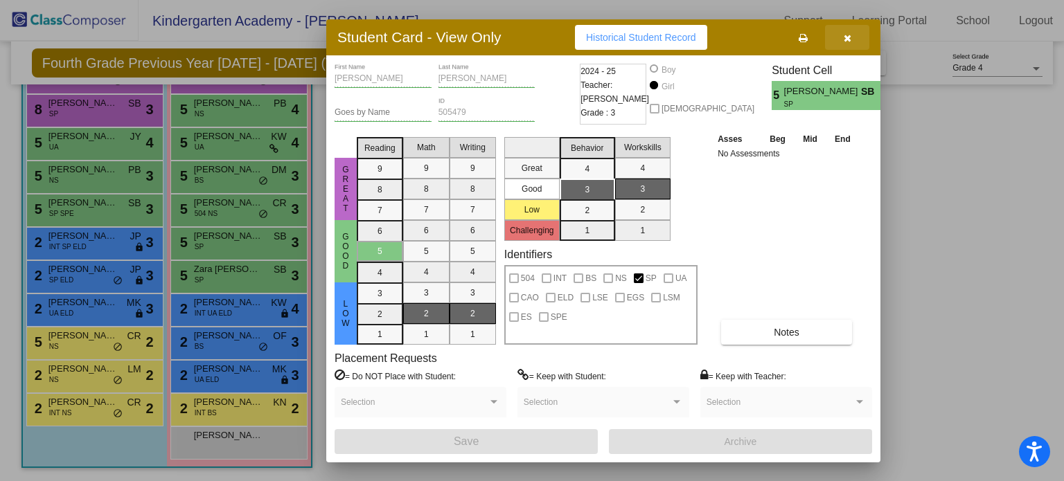
click at [853, 42] on button "button" at bounding box center [847, 37] width 44 height 25
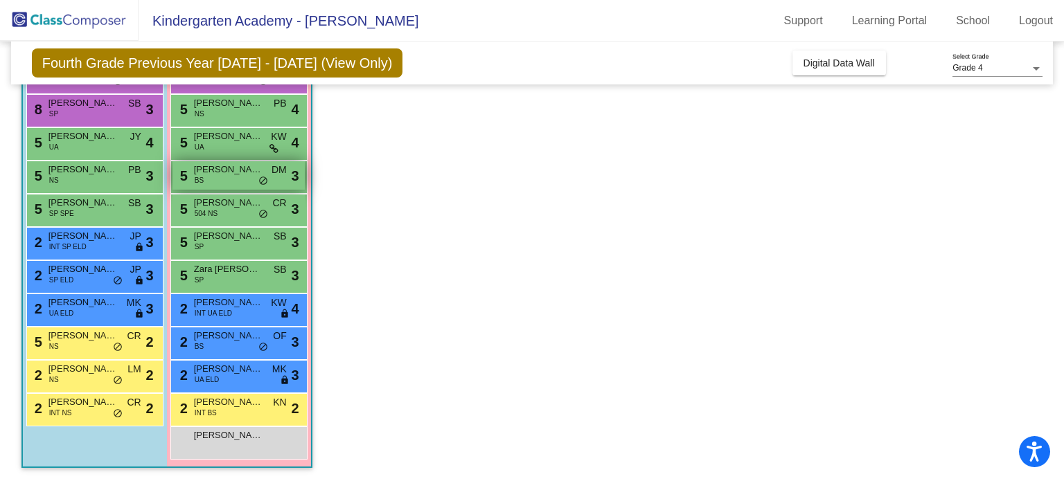
click at [228, 170] on span "[PERSON_NAME]" at bounding box center [228, 170] width 69 height 14
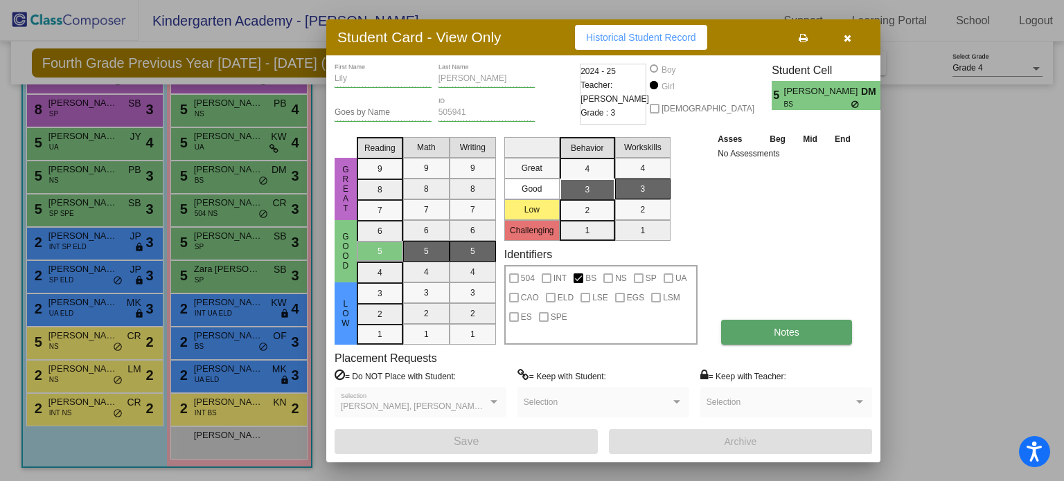
click at [773, 321] on button "Notes" at bounding box center [786, 332] width 131 height 25
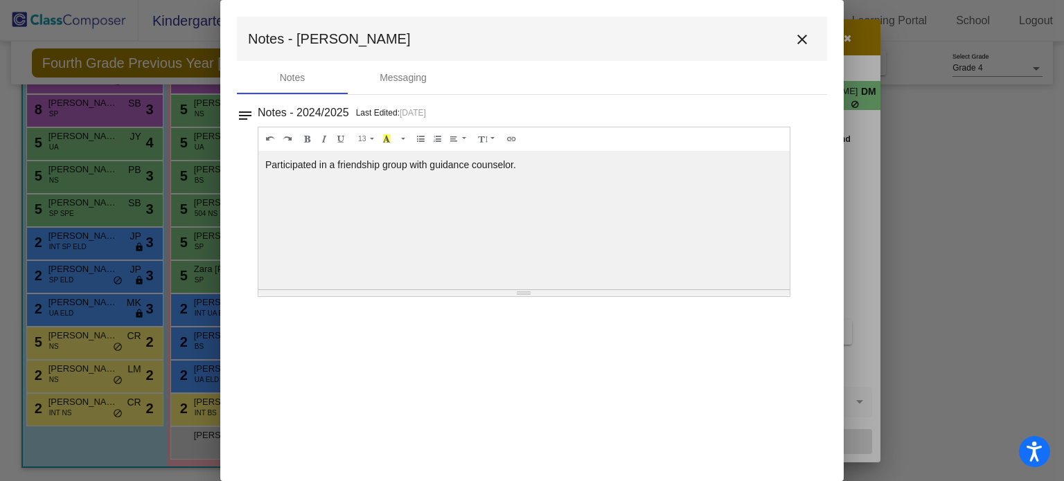
click at [789, 30] on button "close" at bounding box center [802, 39] width 28 height 28
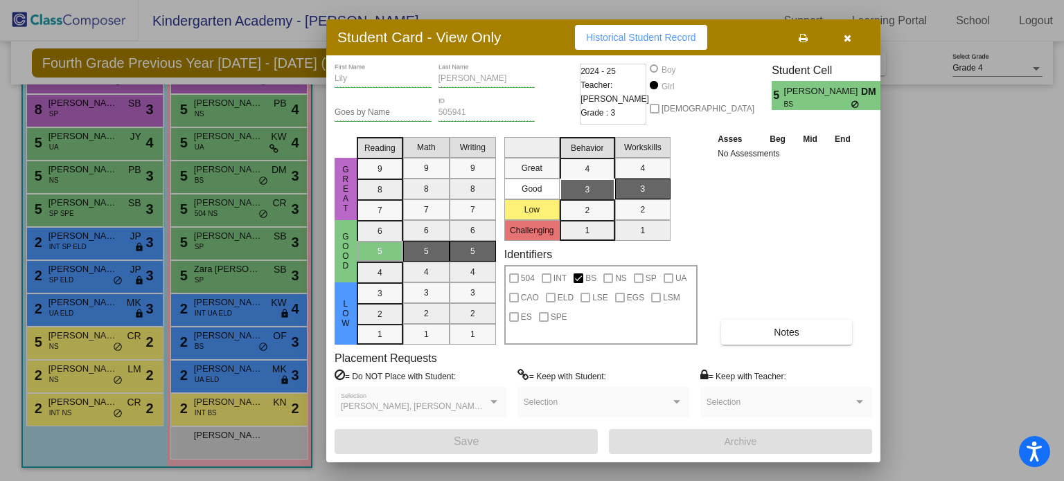
click at [850, 33] on button "button" at bounding box center [847, 37] width 44 height 25
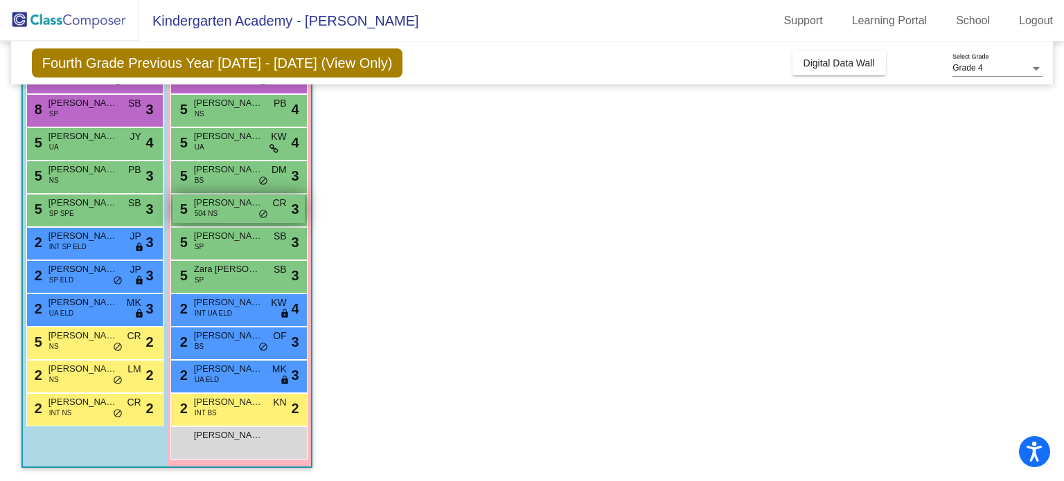
click at [218, 215] on div "5 [PERSON_NAME] Sparrow 504 NS CR lock do_not_disturb_alt 3" at bounding box center [238, 209] width 132 height 28
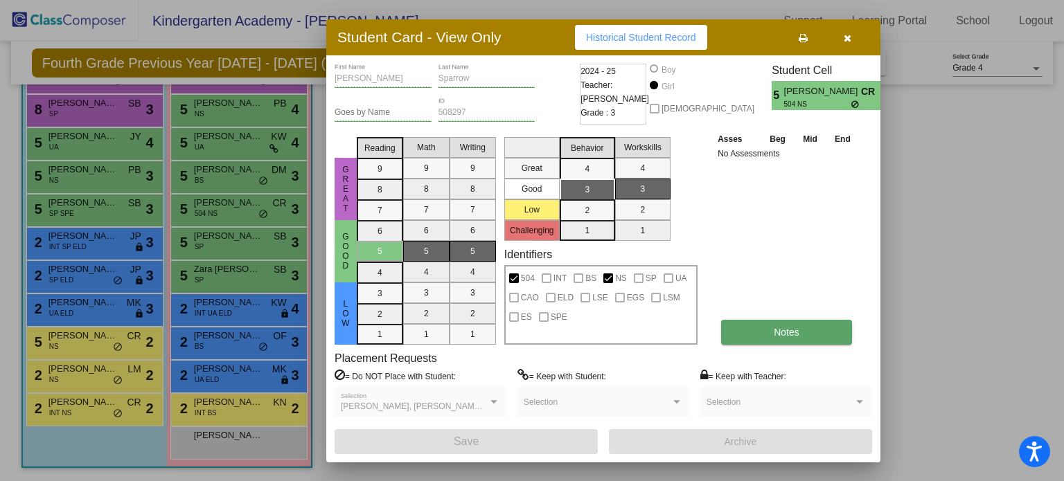
click at [734, 330] on button "Notes" at bounding box center [786, 332] width 131 height 25
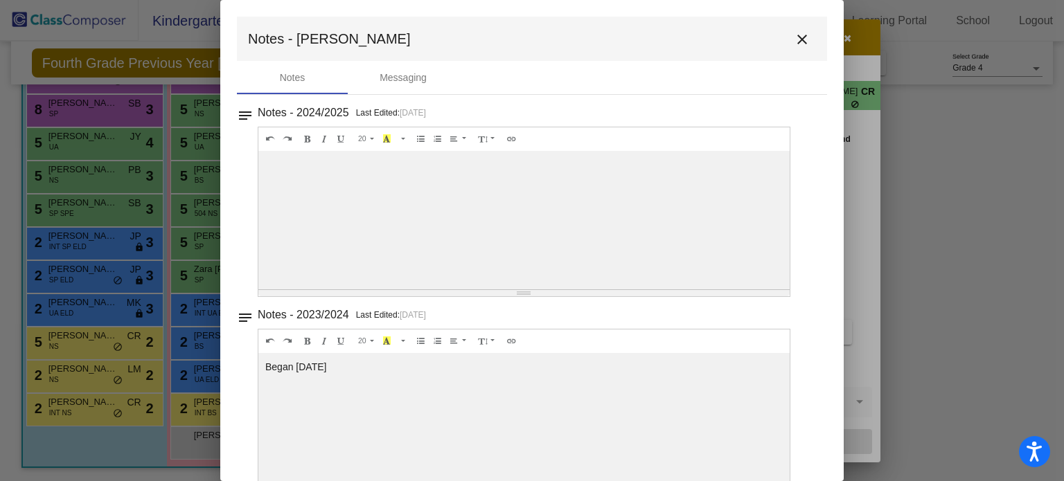
click at [795, 33] on mat-icon "close" at bounding box center [802, 39] width 17 height 17
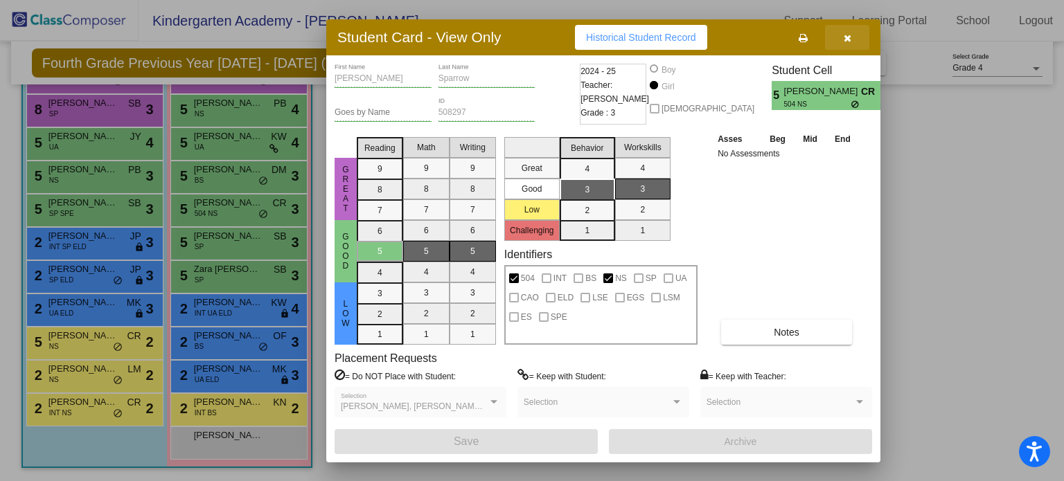
click at [844, 35] on icon "button" at bounding box center [848, 38] width 8 height 10
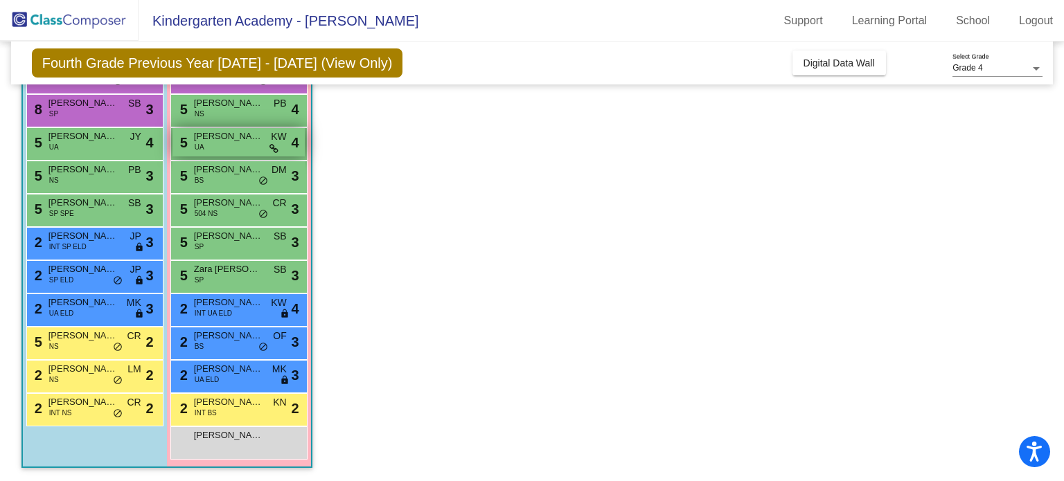
click at [230, 151] on div "5 [PERSON_NAME] UA KW lock do_not_disturb_alt 4" at bounding box center [238, 142] width 132 height 28
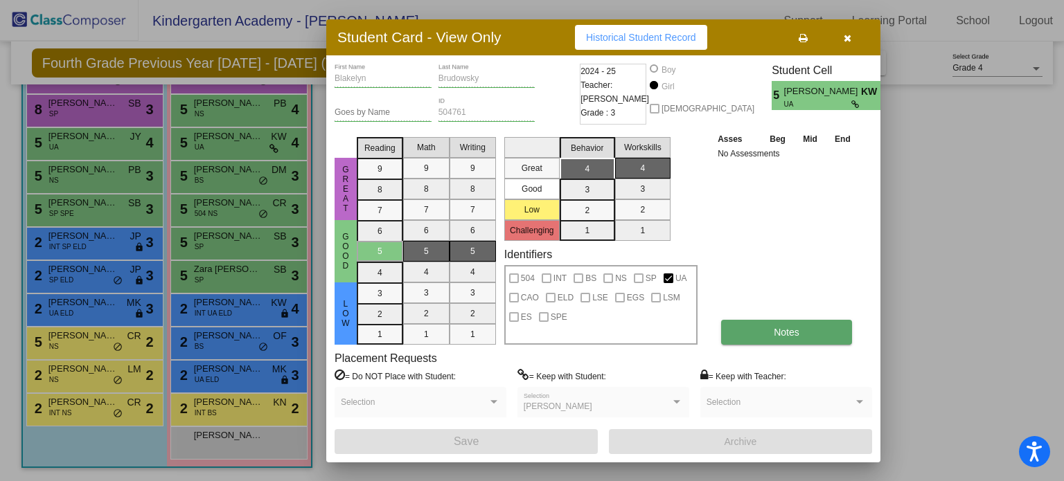
click at [759, 323] on button "Notes" at bounding box center [786, 332] width 131 height 25
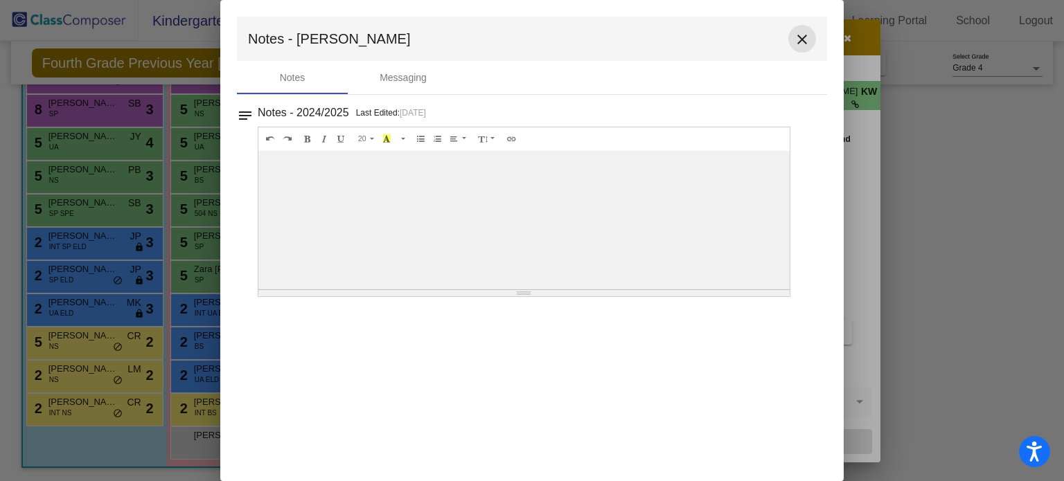
click at [798, 37] on mat-icon "close" at bounding box center [802, 39] width 17 height 17
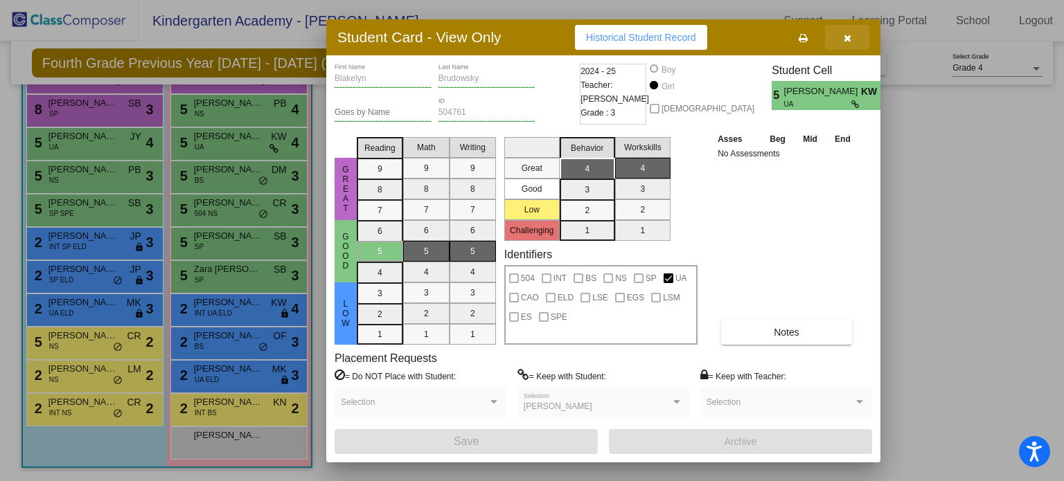
drag, startPoint x: 855, startPoint y: 40, endPoint x: 840, endPoint y: 48, distance: 17.4
click at [855, 40] on button "button" at bounding box center [847, 37] width 44 height 25
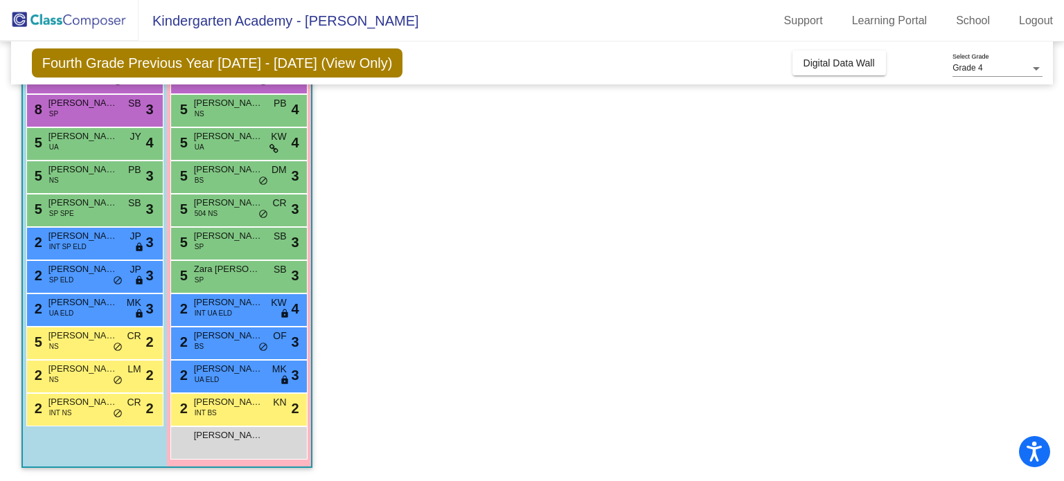
scroll to position [125, 0]
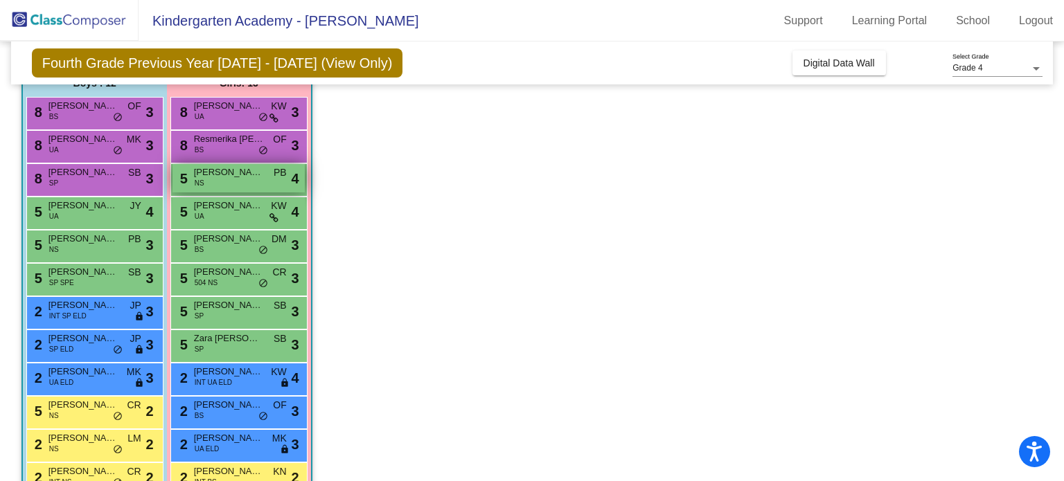
click at [231, 178] on span "[PERSON_NAME]" at bounding box center [228, 173] width 69 height 14
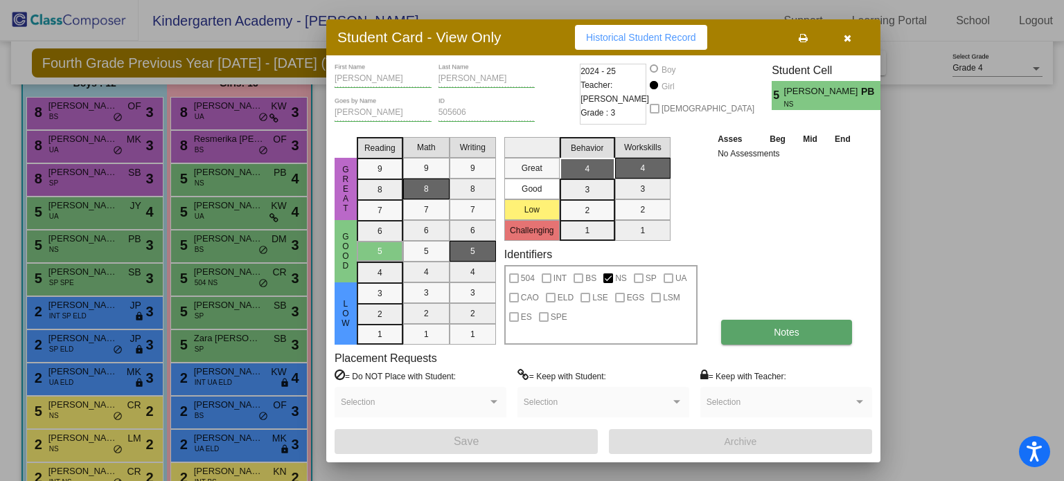
click at [814, 320] on button "Notes" at bounding box center [786, 332] width 131 height 25
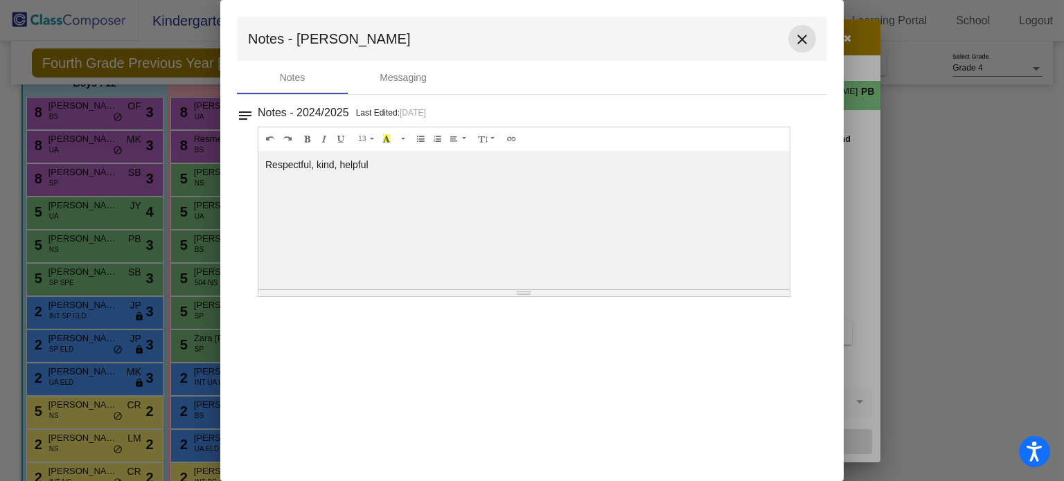
click at [803, 36] on mat-icon "close" at bounding box center [802, 39] width 17 height 17
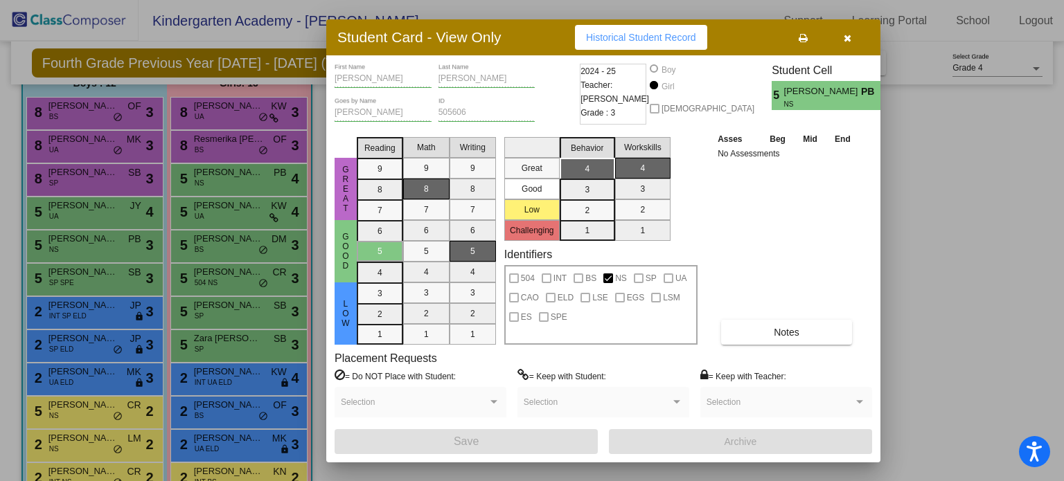
click at [851, 33] on button "button" at bounding box center [847, 37] width 44 height 25
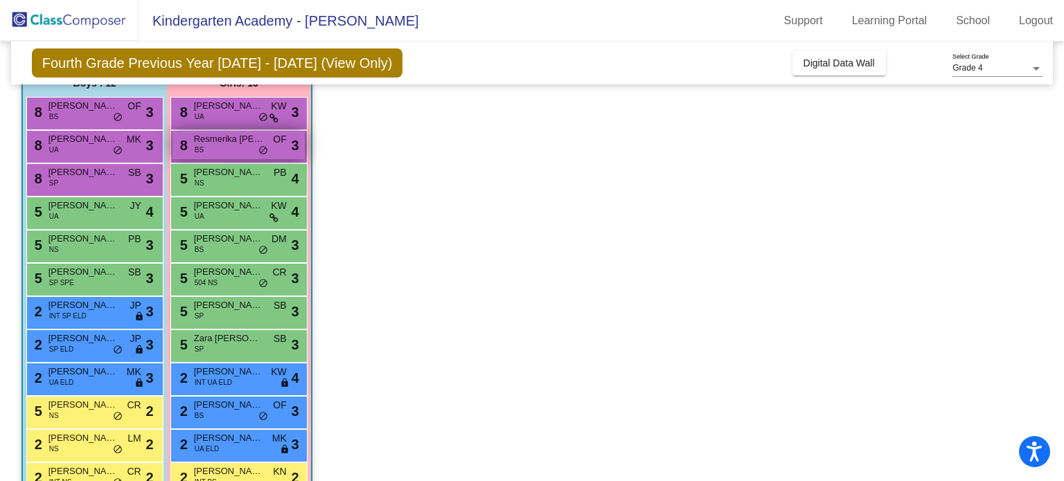
click at [227, 155] on div "8 Resmerika [PERSON_NAME] OF lock do_not_disturb_alt 3" at bounding box center [238, 145] width 132 height 28
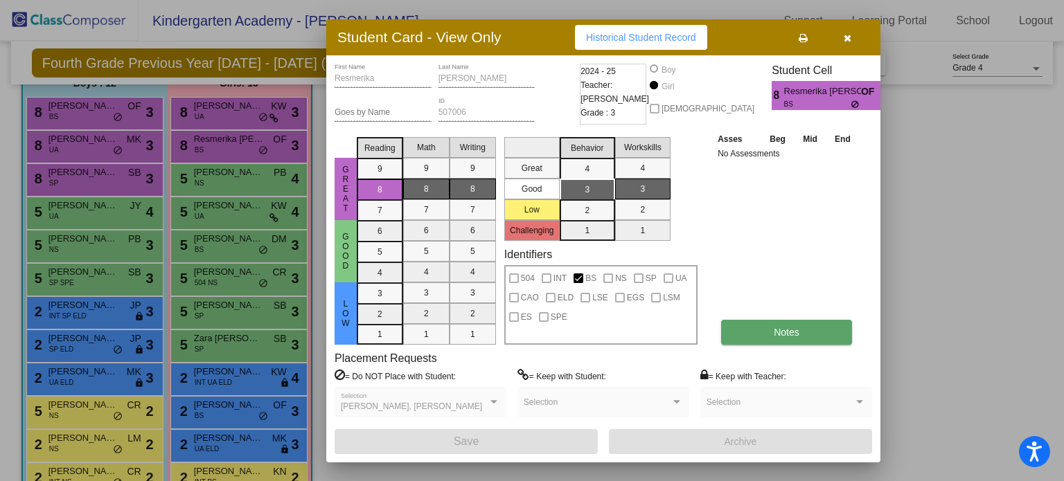
click at [760, 334] on button "Notes" at bounding box center [786, 332] width 131 height 25
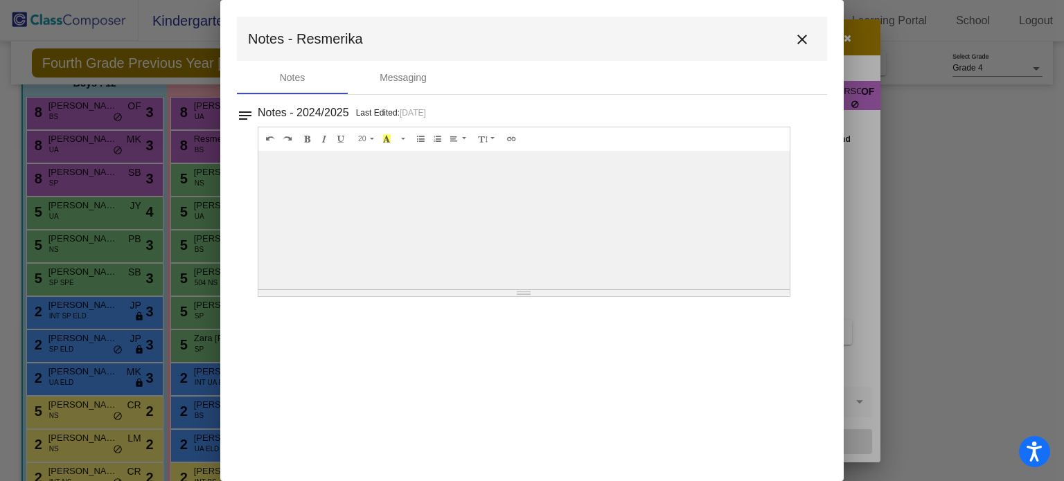
click at [794, 39] on mat-icon "close" at bounding box center [802, 39] width 17 height 17
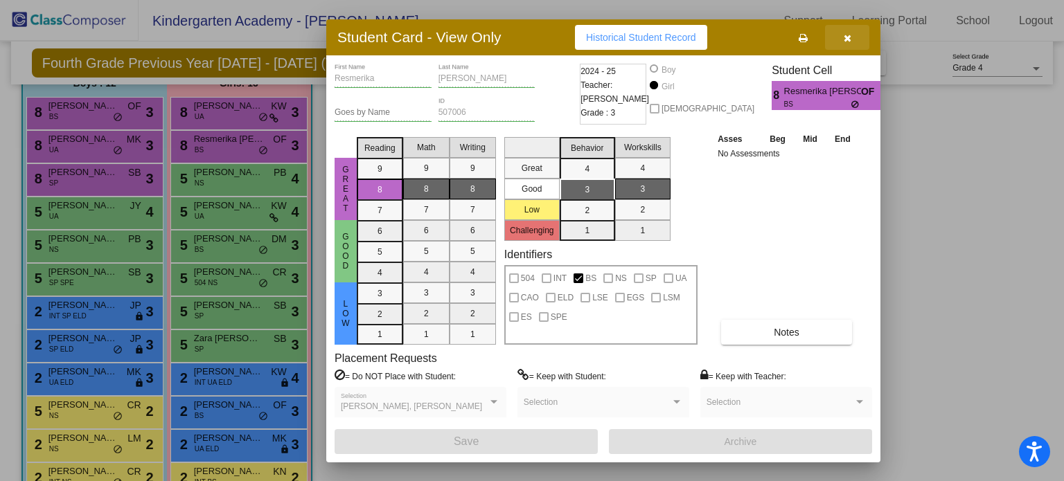
click at [828, 31] on button "button" at bounding box center [847, 37] width 44 height 25
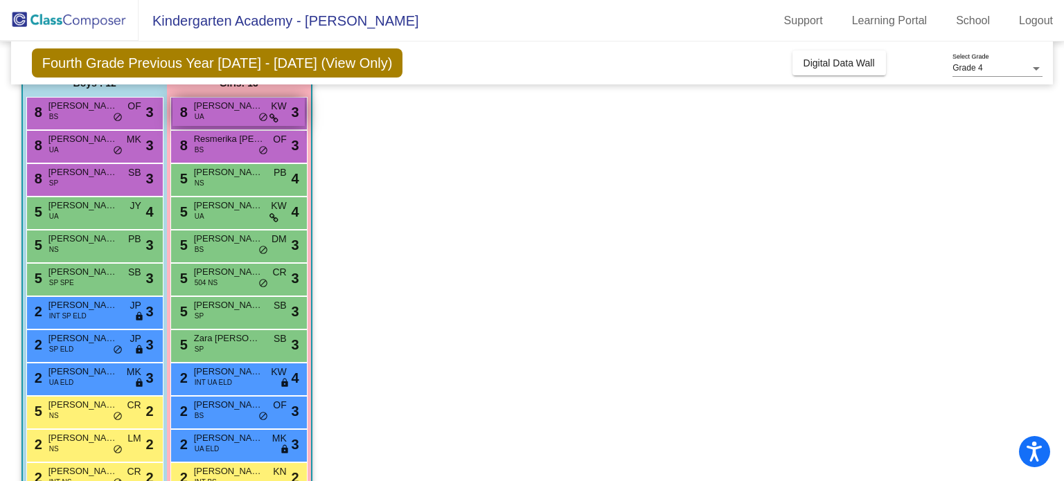
click at [222, 124] on div "8 [PERSON_NAME] UA KW lock do_not_disturb_alt 3" at bounding box center [238, 112] width 132 height 28
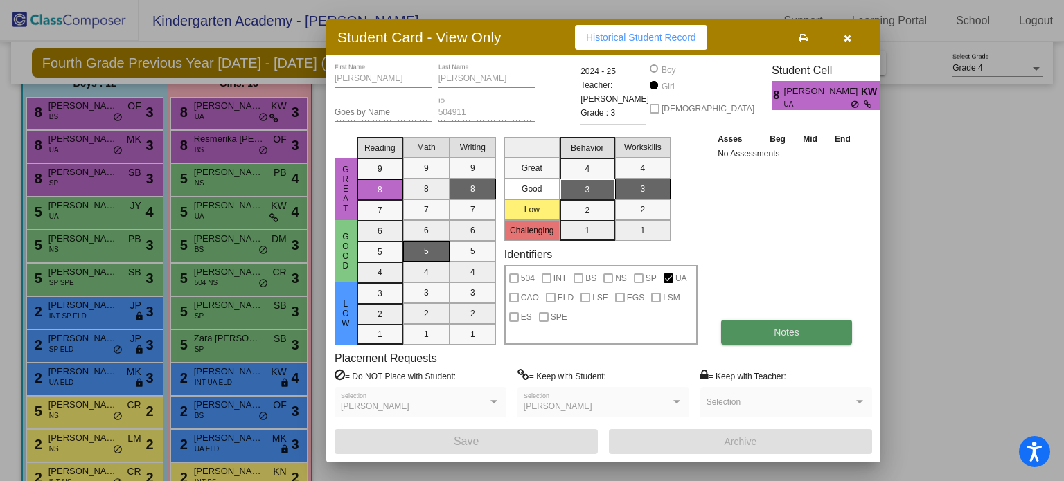
click at [752, 340] on button "Notes" at bounding box center [786, 332] width 131 height 25
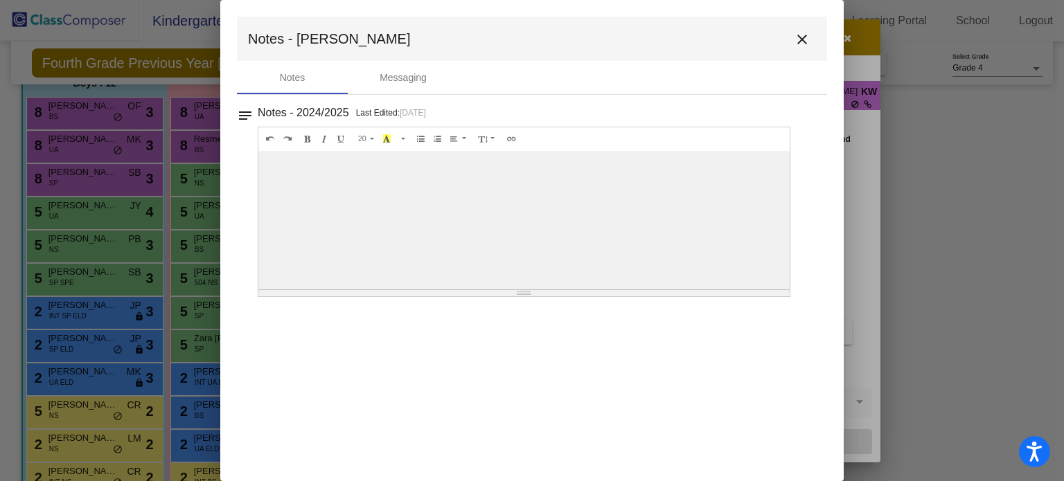
click at [805, 37] on mat-icon "close" at bounding box center [802, 39] width 17 height 17
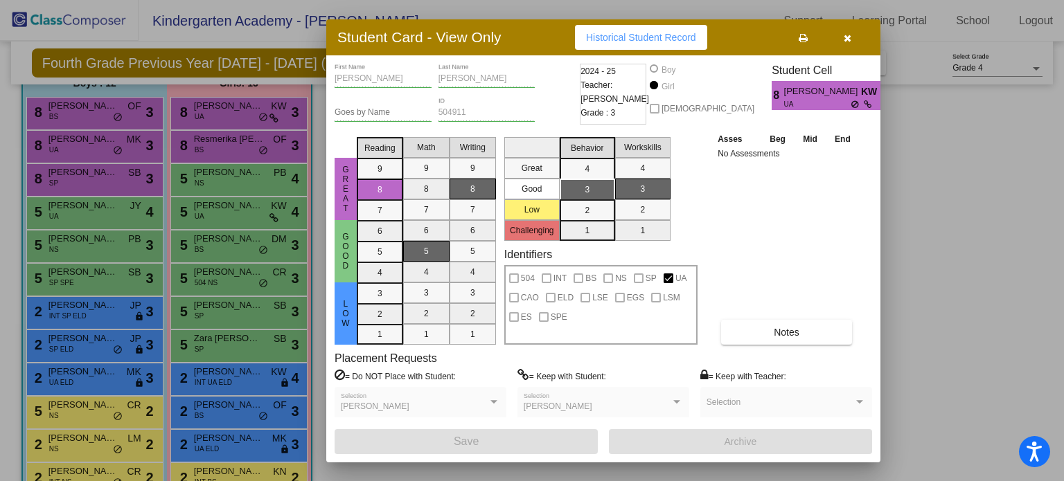
click at [848, 32] on span "button" at bounding box center [848, 37] width 8 height 11
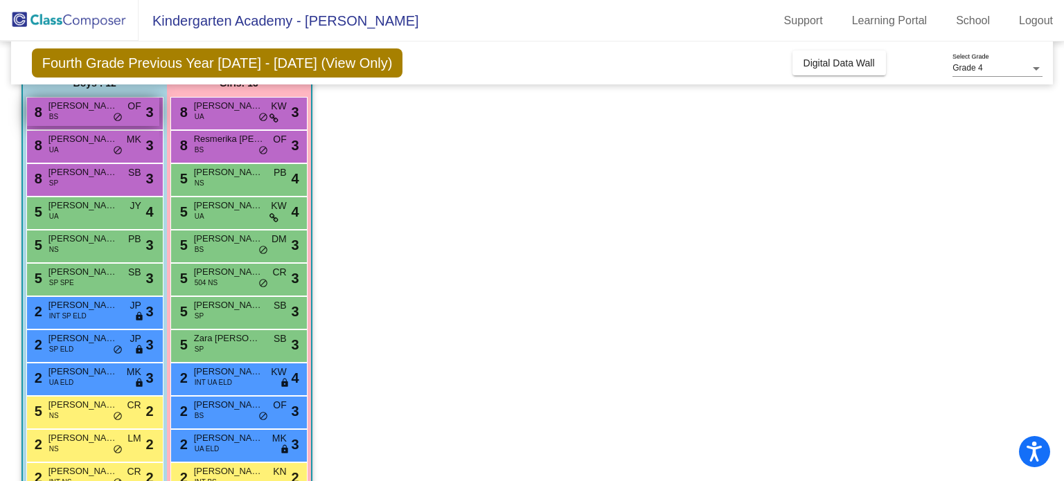
click at [49, 113] on span "BS" at bounding box center [53, 116] width 9 height 10
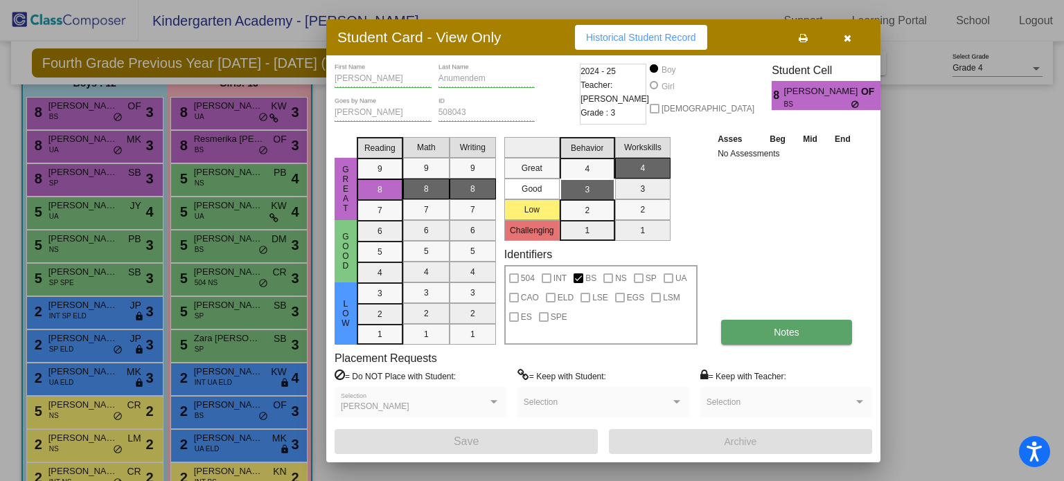
click at [741, 332] on button "Notes" at bounding box center [786, 332] width 131 height 25
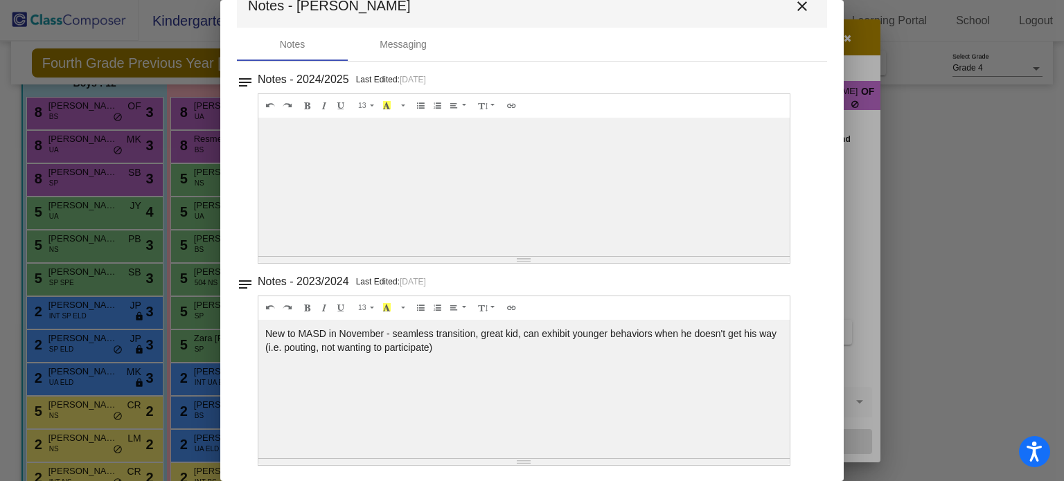
scroll to position [0, 0]
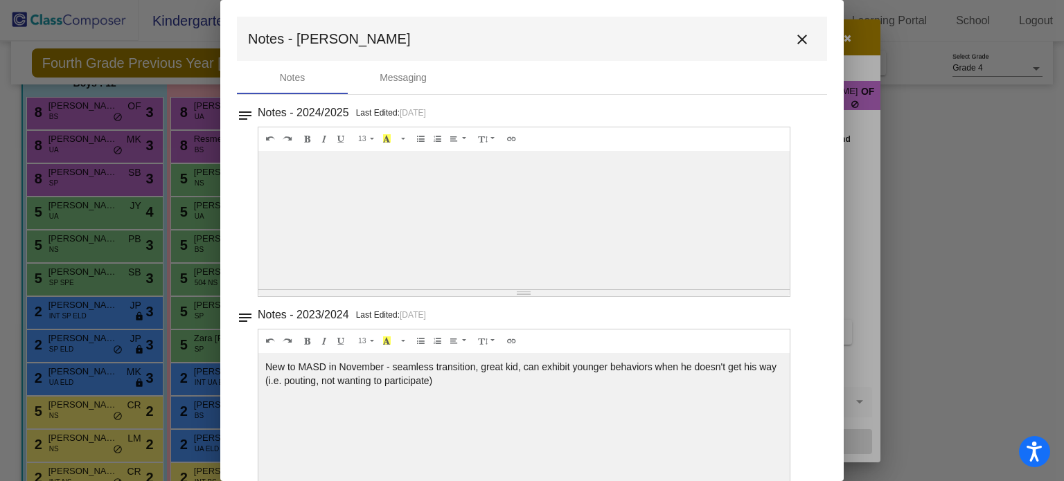
click at [796, 38] on mat-icon "close" at bounding box center [802, 39] width 17 height 17
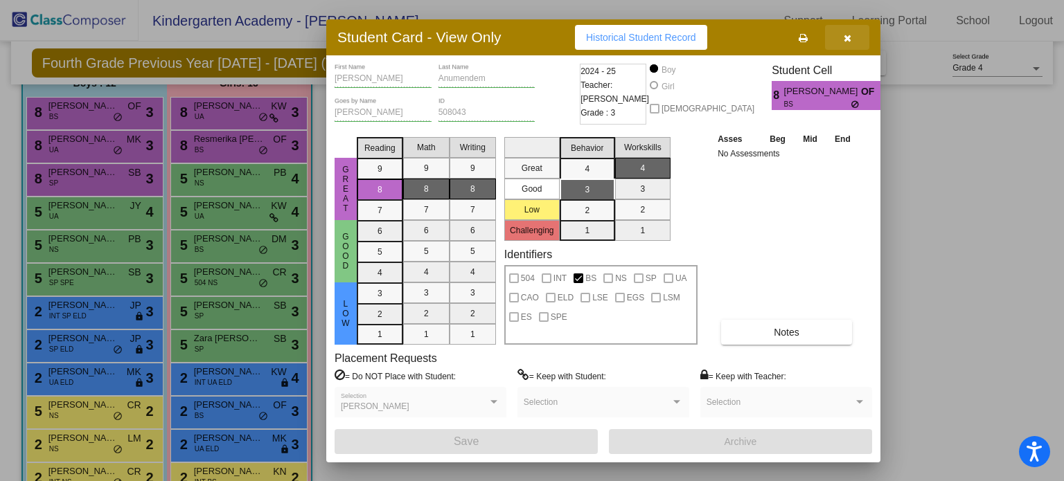
click at [853, 39] on button "button" at bounding box center [847, 37] width 44 height 25
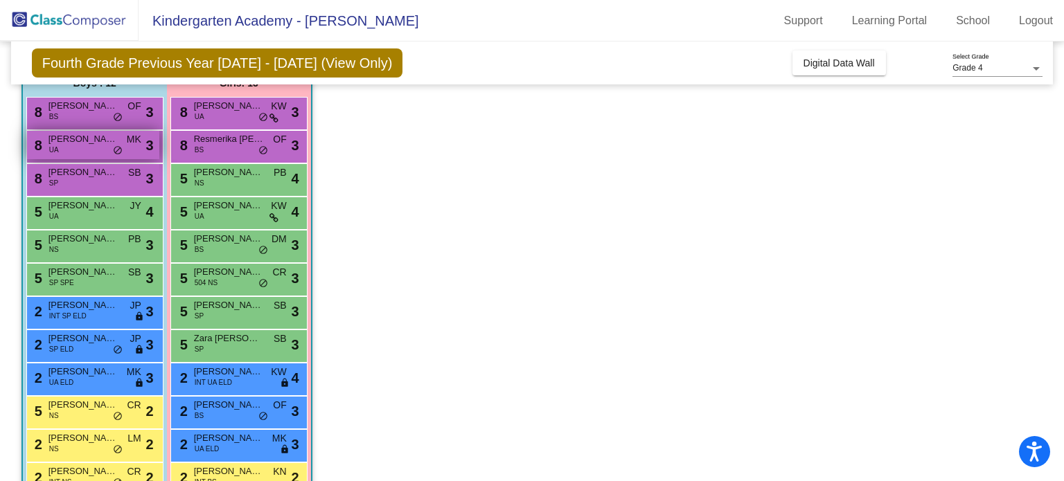
click at [71, 148] on div "8 Miles [PERSON_NAME] UA MK lock do_not_disturb_alt 3" at bounding box center [93, 145] width 132 height 28
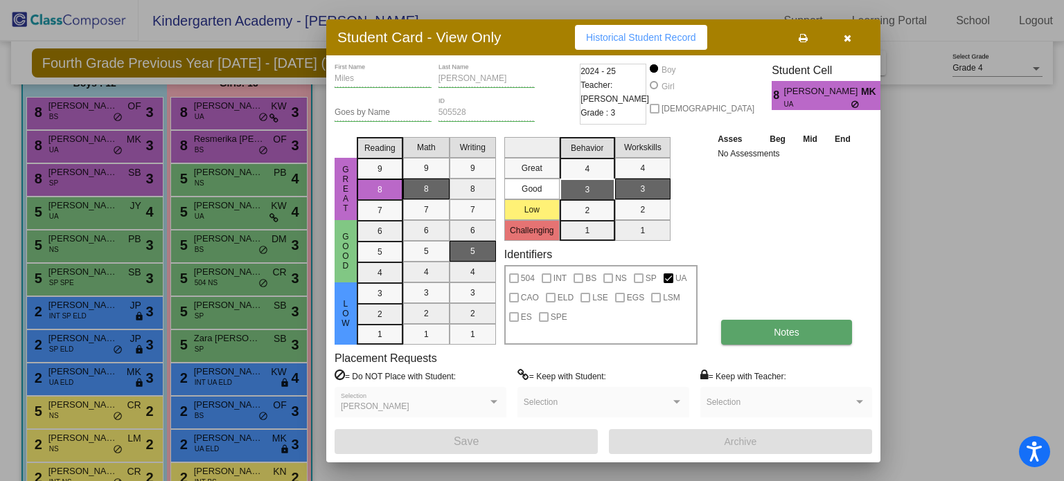
click at [760, 325] on button "Notes" at bounding box center [786, 332] width 131 height 25
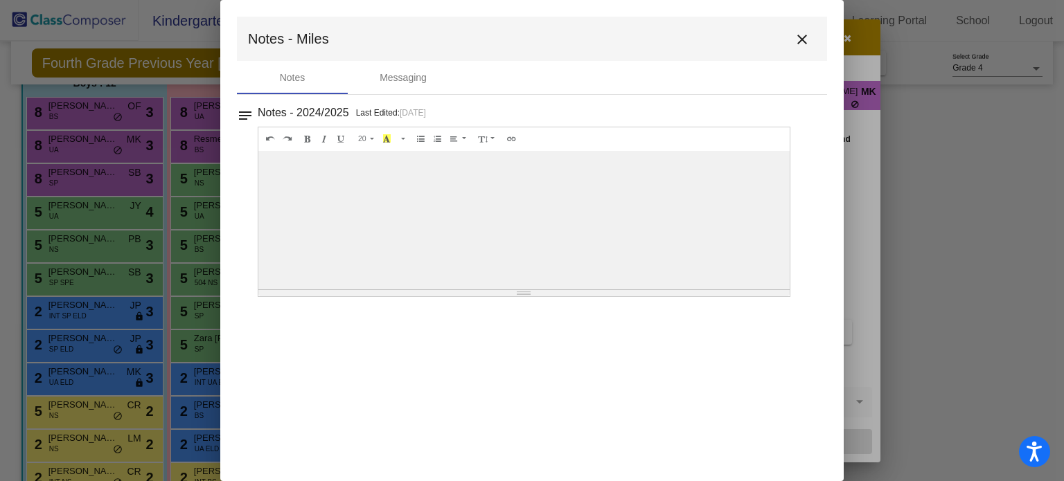
click at [813, 33] on button "close" at bounding box center [802, 39] width 28 height 28
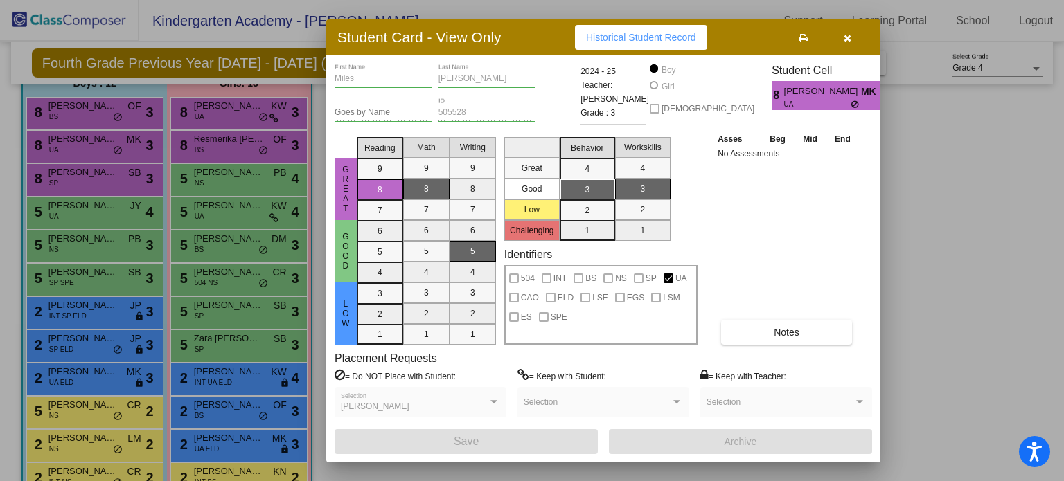
click at [843, 30] on button "button" at bounding box center [847, 37] width 44 height 25
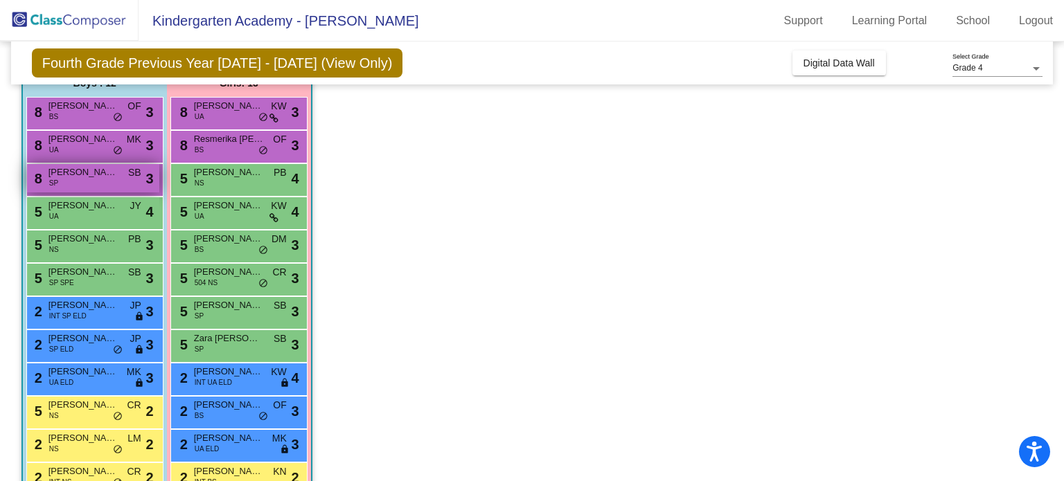
click at [66, 180] on div "8 [PERSON_NAME] SP SB lock do_not_disturb_alt 3" at bounding box center [93, 178] width 132 height 28
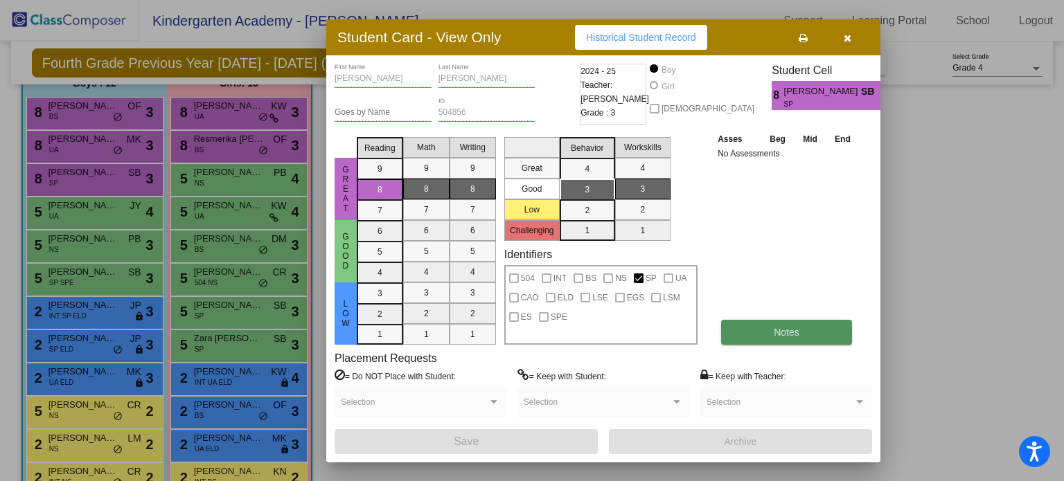
click at [774, 329] on span "Notes" at bounding box center [787, 332] width 26 height 11
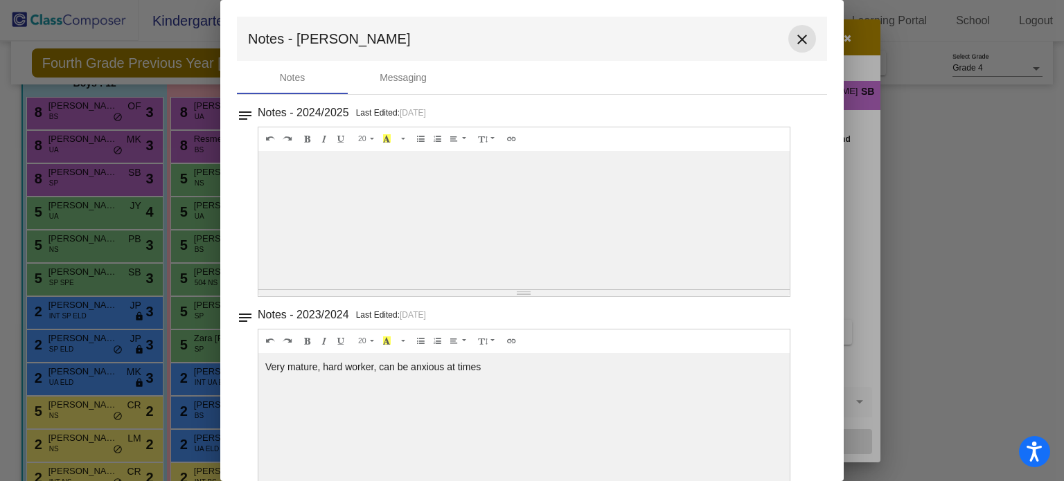
click at [788, 33] on button "close" at bounding box center [802, 39] width 28 height 28
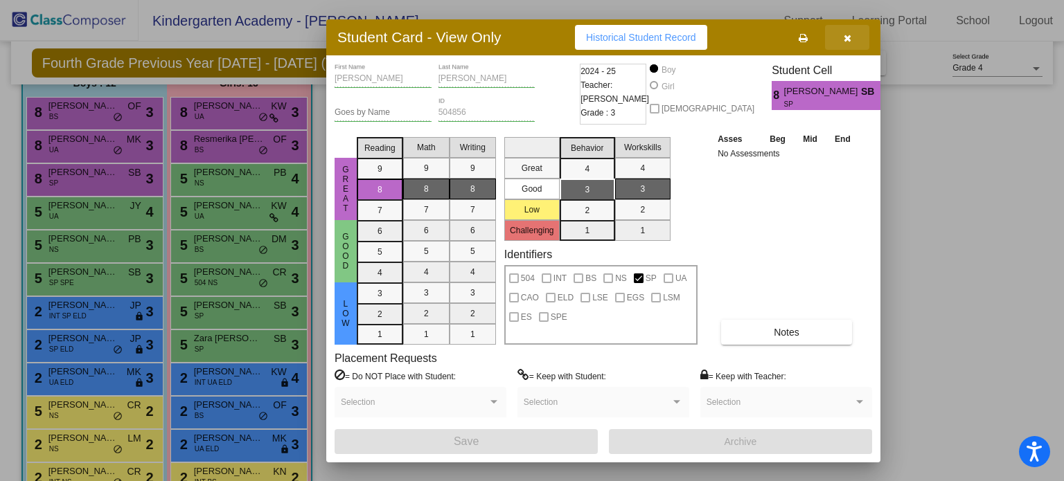
click at [844, 38] on icon "button" at bounding box center [848, 38] width 8 height 10
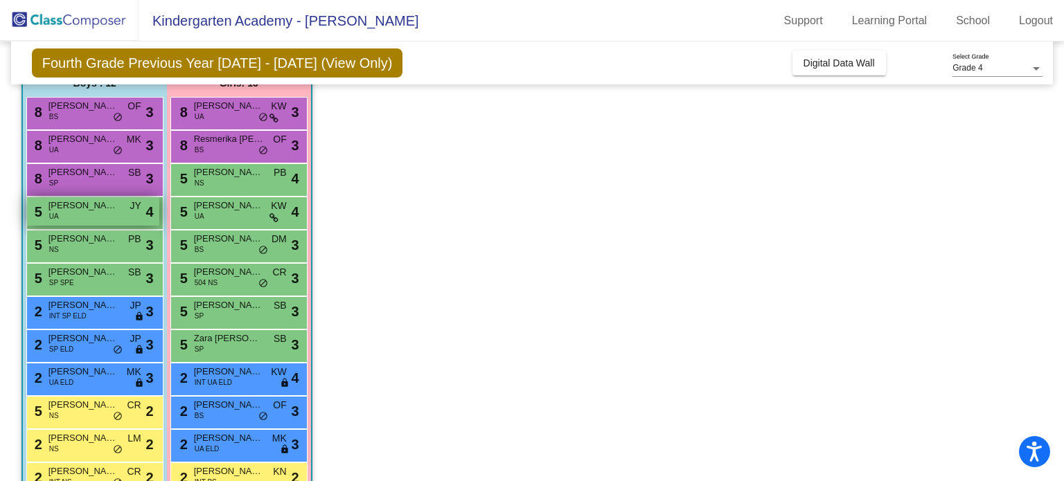
click at [73, 211] on span "[PERSON_NAME] [PERSON_NAME]" at bounding box center [82, 206] width 69 height 14
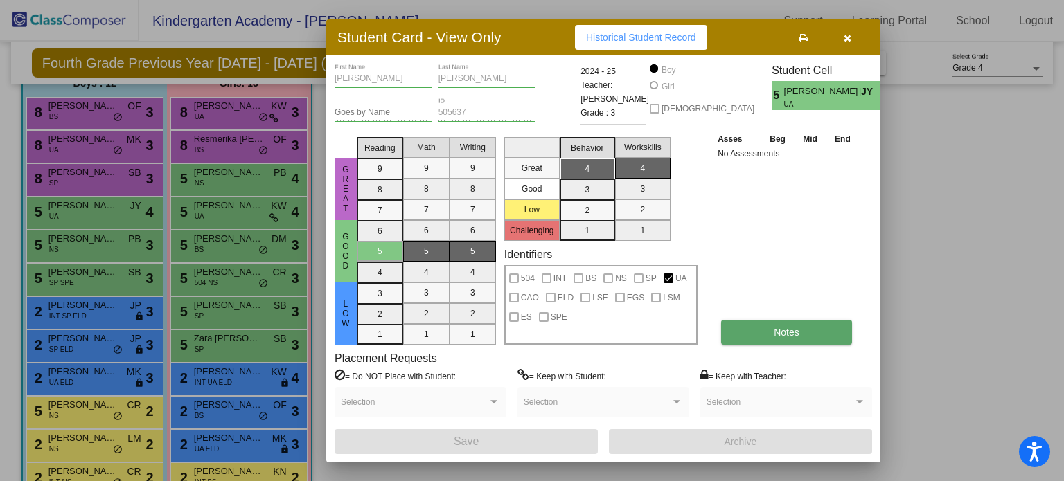
click at [744, 326] on button "Notes" at bounding box center [786, 332] width 131 height 25
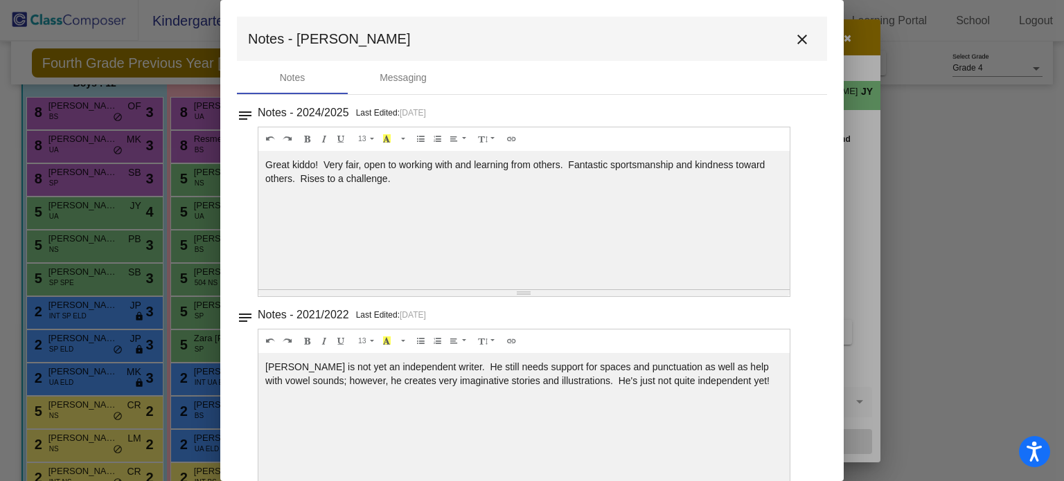
scroll to position [33, 0]
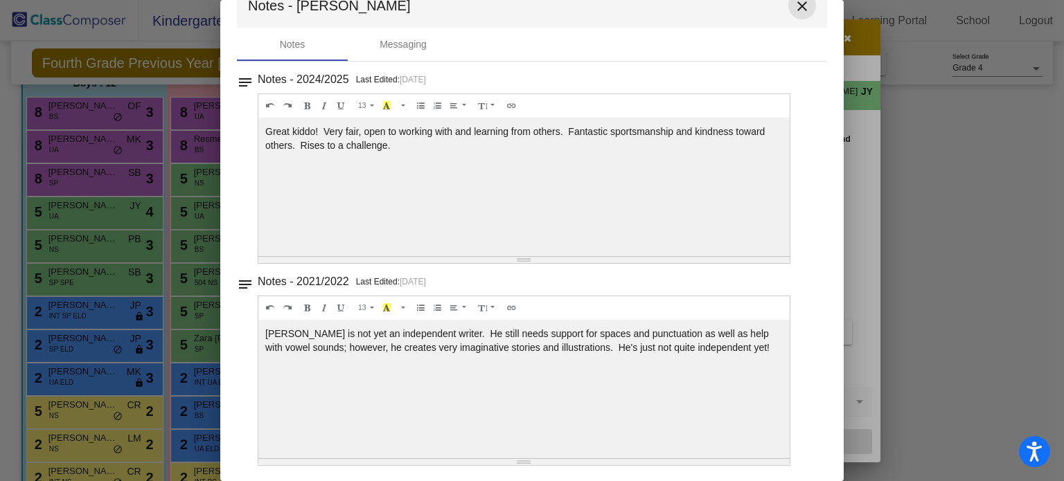
click at [794, 9] on mat-icon "close" at bounding box center [802, 6] width 17 height 17
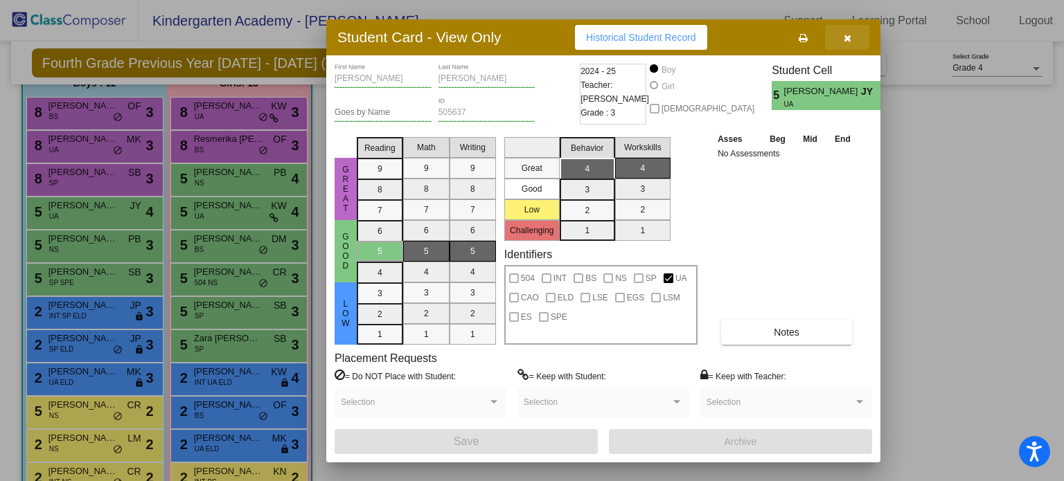
click at [850, 37] on icon "button" at bounding box center [848, 38] width 8 height 10
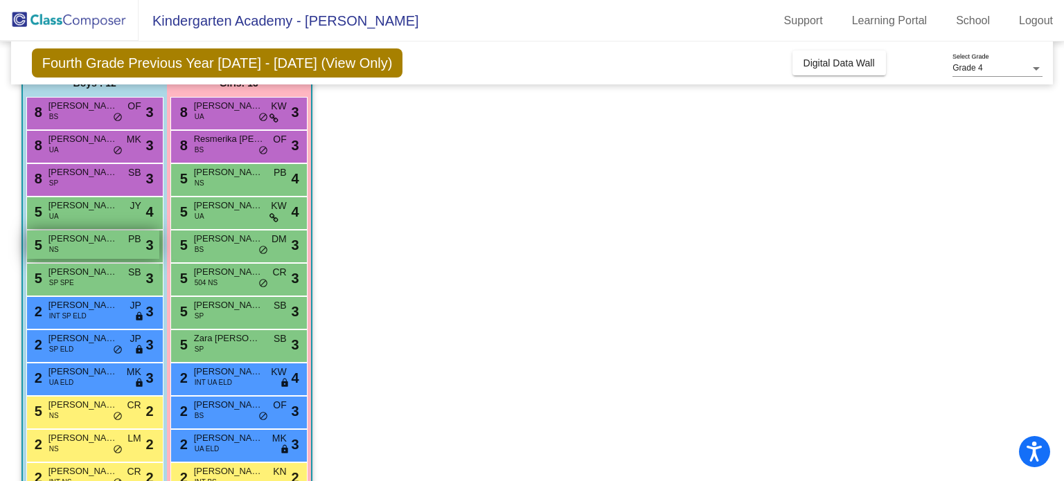
click at [76, 235] on span "[PERSON_NAME]" at bounding box center [82, 239] width 69 height 14
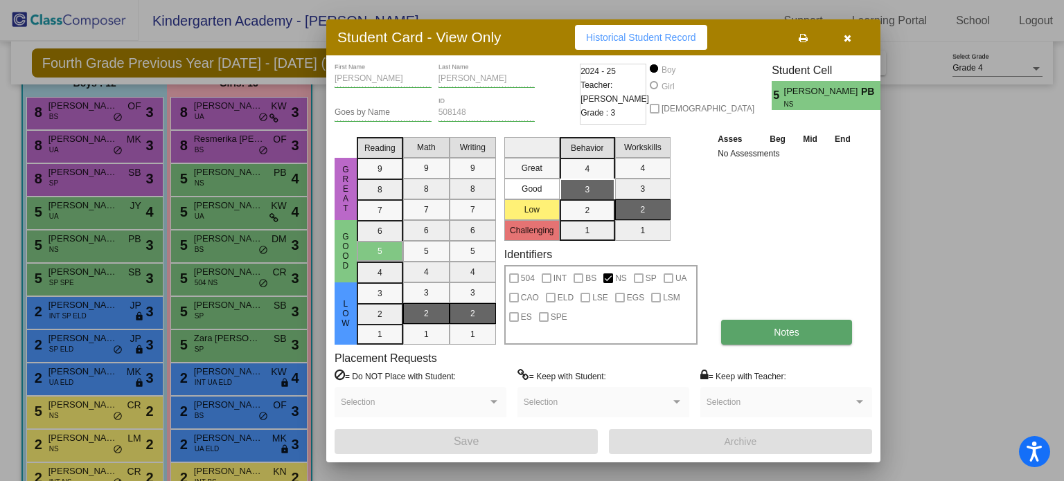
click at [777, 331] on span "Notes" at bounding box center [787, 332] width 26 height 11
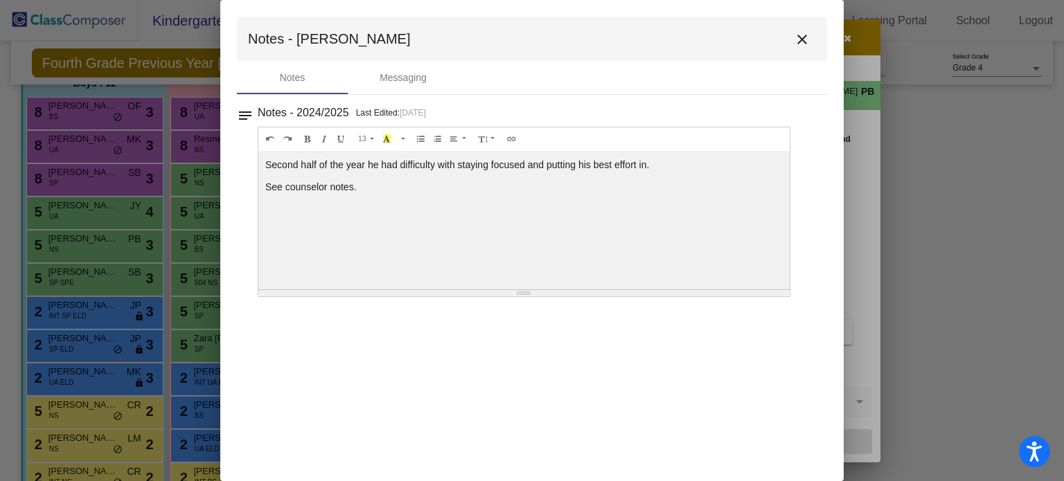
click at [799, 43] on mat-icon "close" at bounding box center [802, 39] width 17 height 17
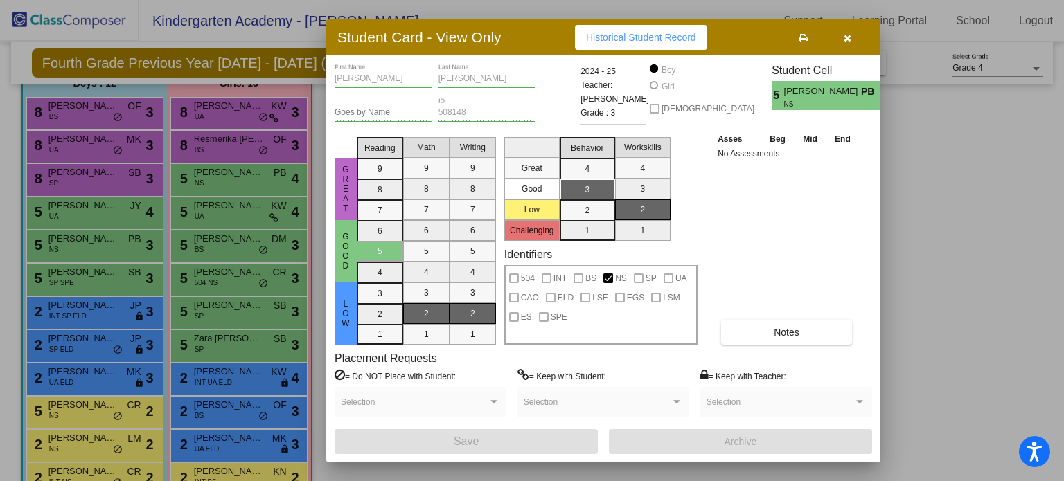
click at [853, 41] on button "button" at bounding box center [847, 37] width 44 height 25
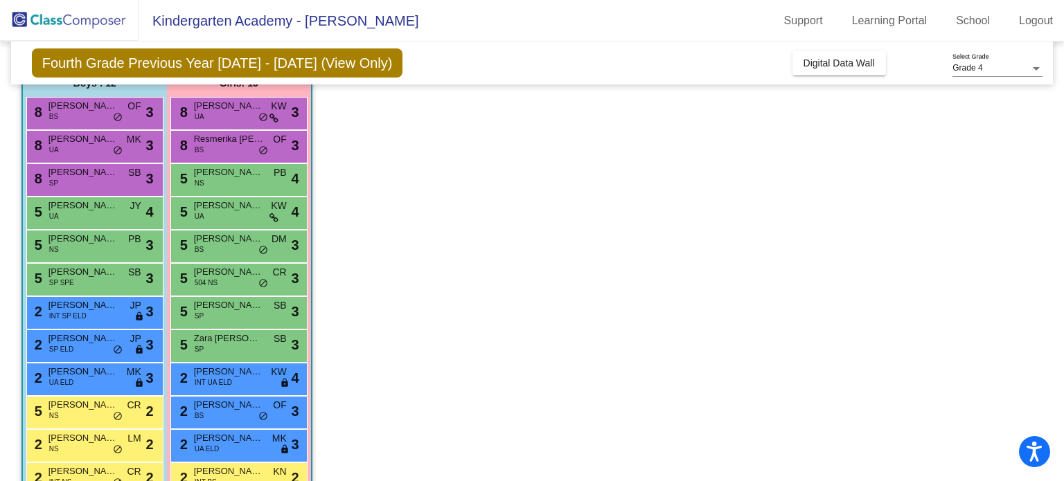
click at [82, 263] on div "5 [PERSON_NAME] SP SPE SB lock do_not_disturb_alt 3" at bounding box center [94, 279] width 137 height 33
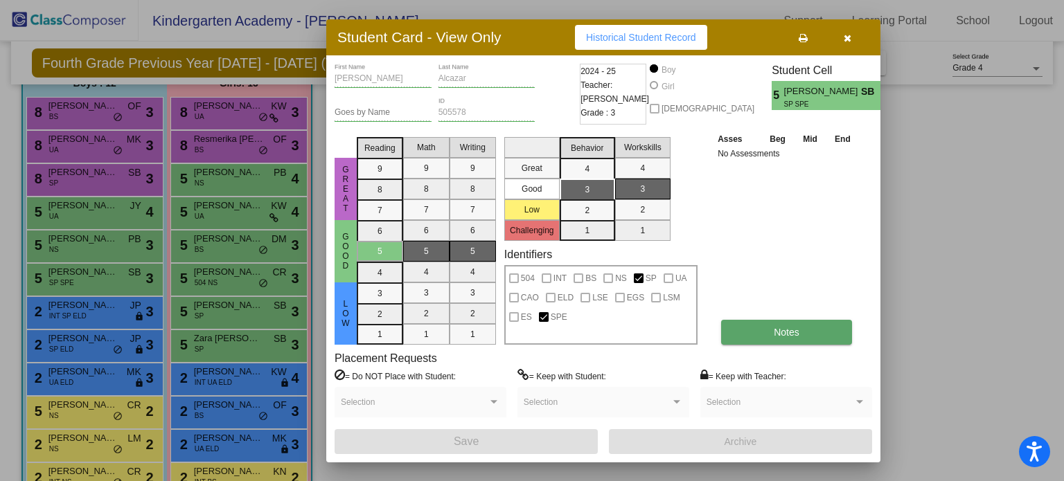
click at [781, 341] on button "Notes" at bounding box center [786, 332] width 131 height 25
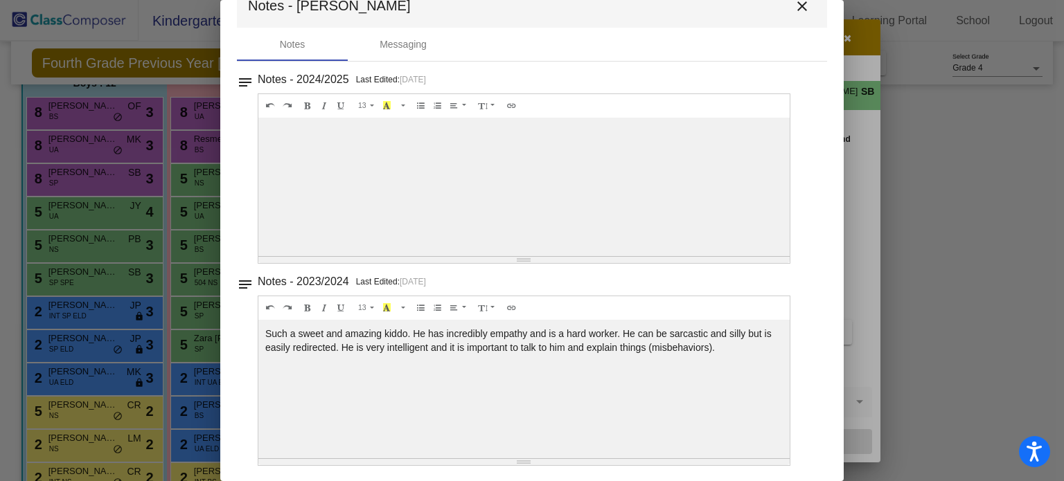
click at [794, 8] on mat-icon "close" at bounding box center [802, 6] width 17 height 17
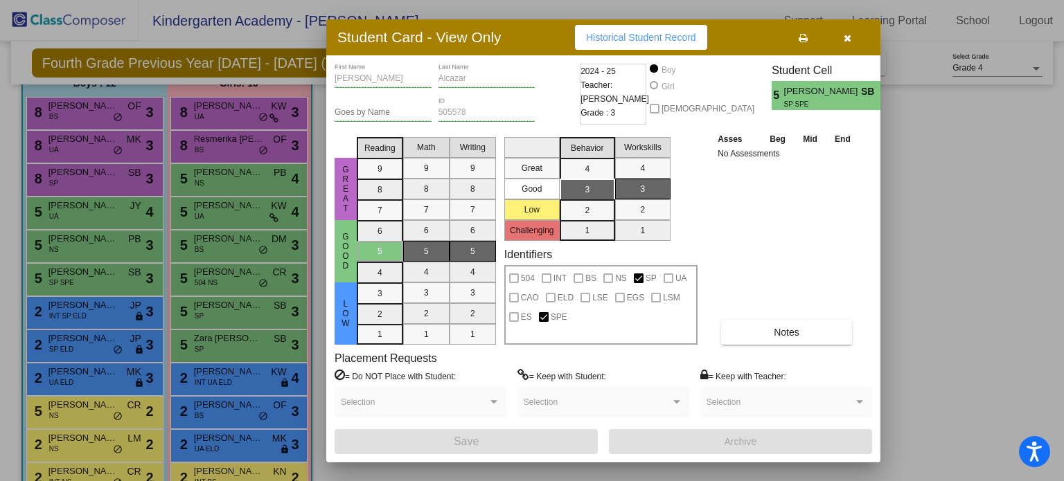
click at [849, 41] on icon "button" at bounding box center [848, 38] width 8 height 10
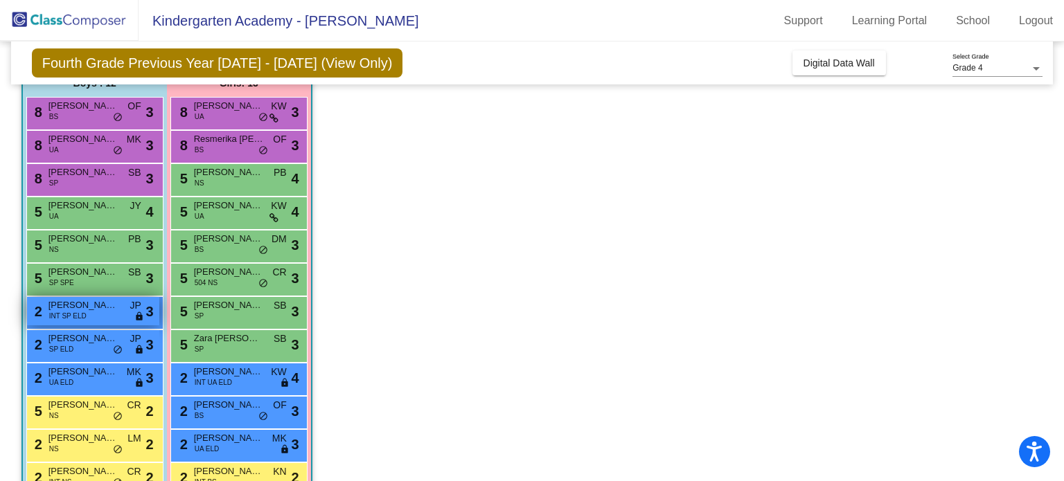
click at [87, 300] on span "[PERSON_NAME] [PERSON_NAME]" at bounding box center [82, 305] width 69 height 14
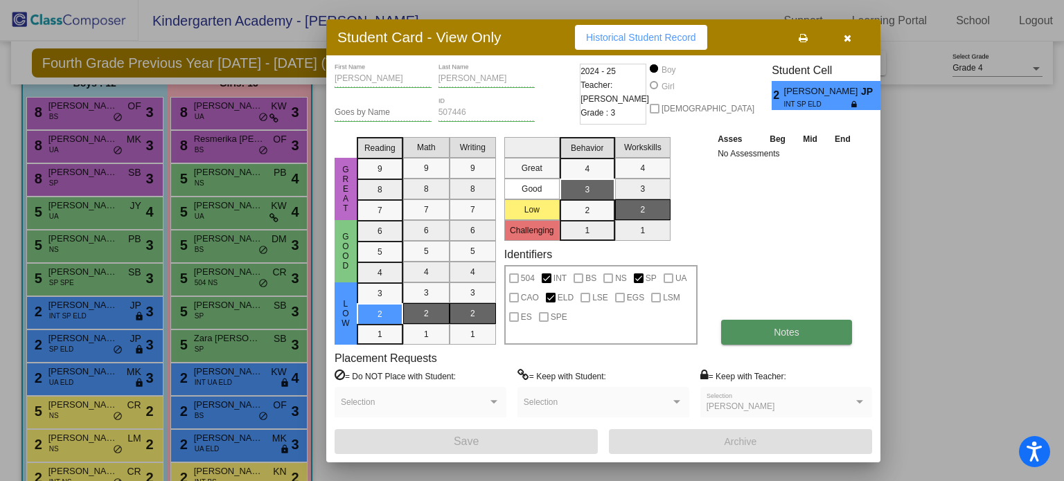
click at [757, 328] on button "Notes" at bounding box center [786, 332] width 131 height 25
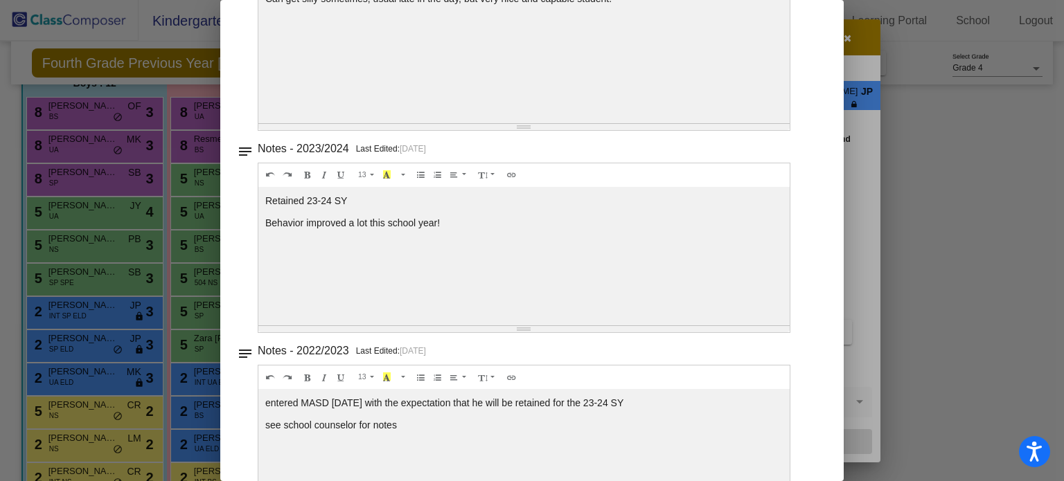
scroll to position [0, 0]
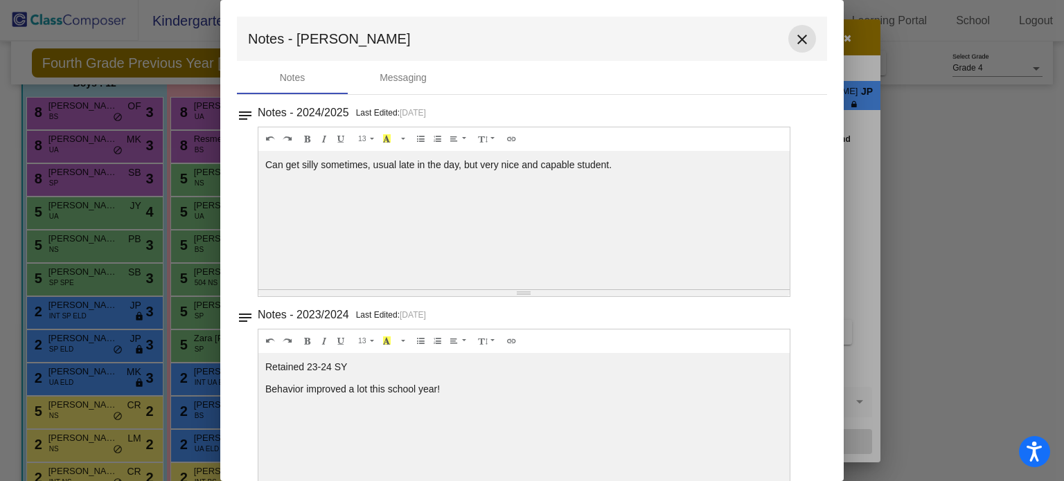
click at [797, 30] on button "close" at bounding box center [802, 39] width 28 height 28
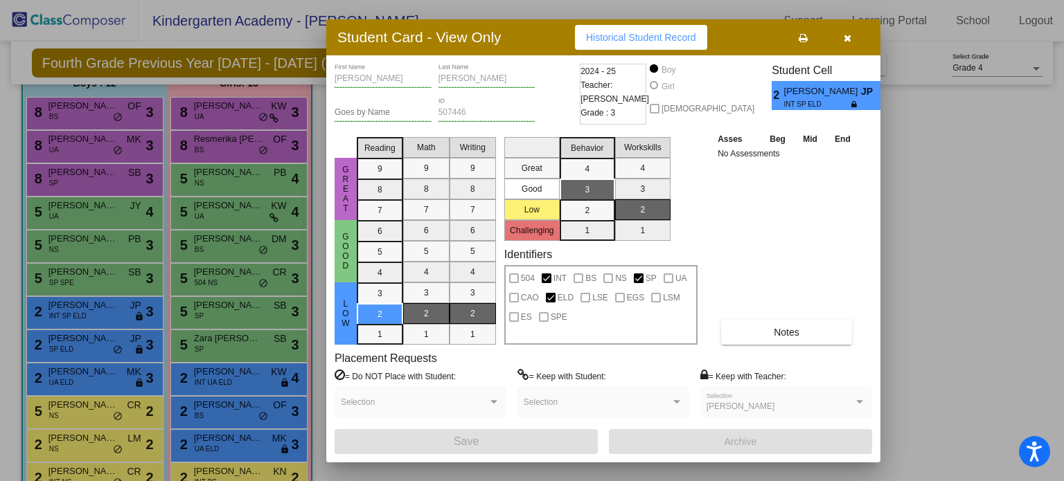
click at [848, 32] on span "button" at bounding box center [848, 37] width 8 height 11
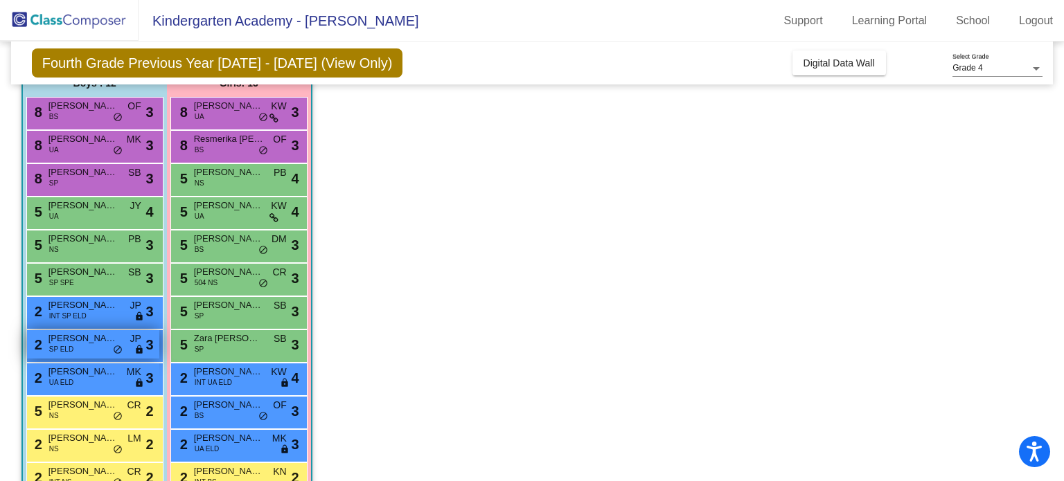
click at [73, 343] on span "[PERSON_NAME] Piruzza" at bounding box center [82, 339] width 69 height 14
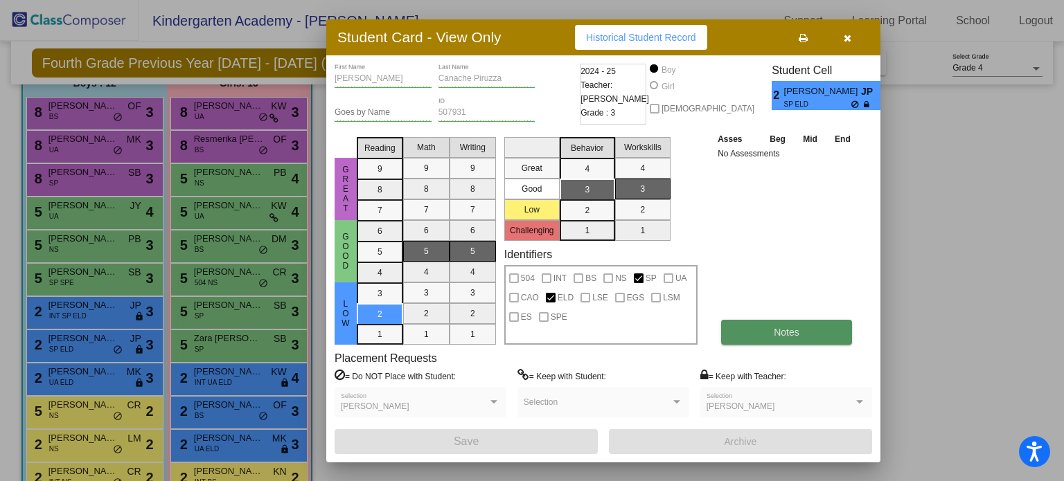
click at [751, 335] on button "Notes" at bounding box center [786, 332] width 131 height 25
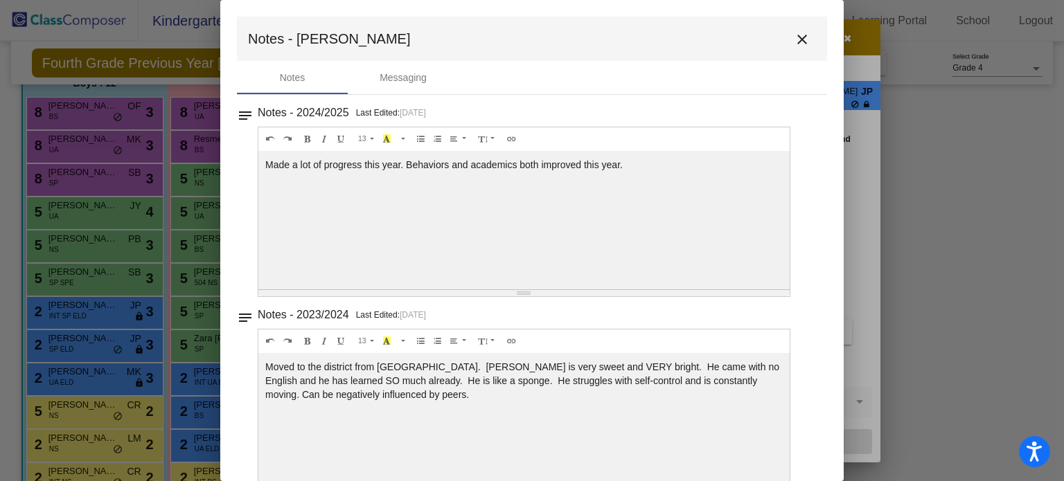
scroll to position [33, 0]
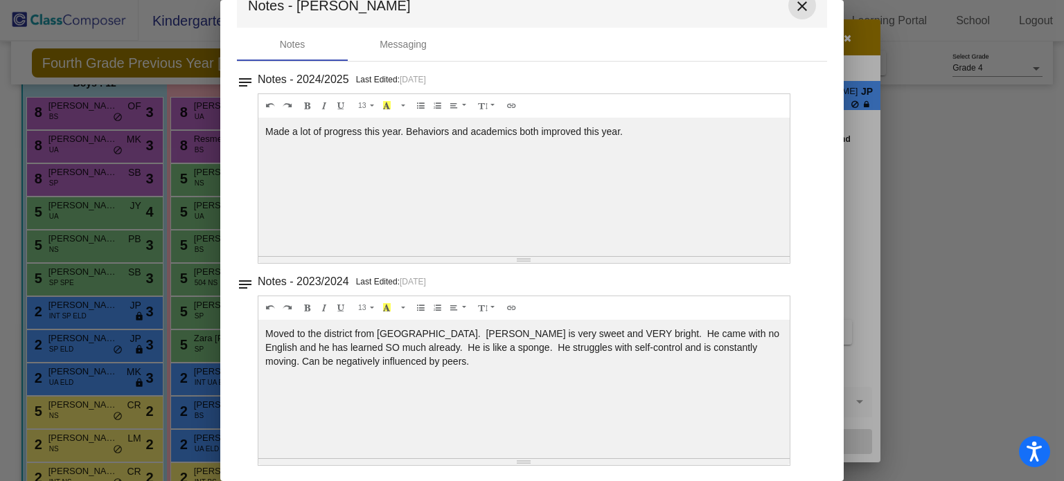
click at [794, 11] on mat-icon "close" at bounding box center [802, 6] width 17 height 17
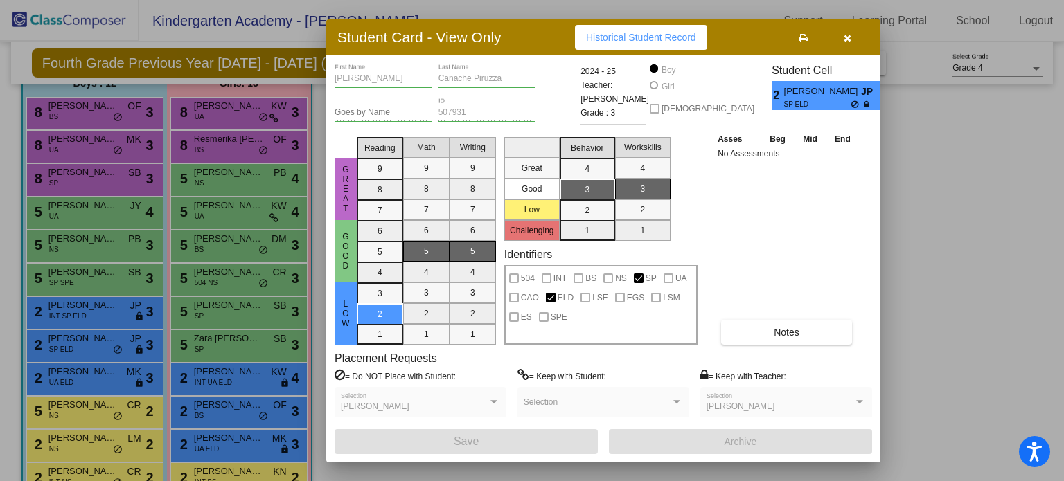
click at [851, 34] on button "button" at bounding box center [847, 37] width 44 height 25
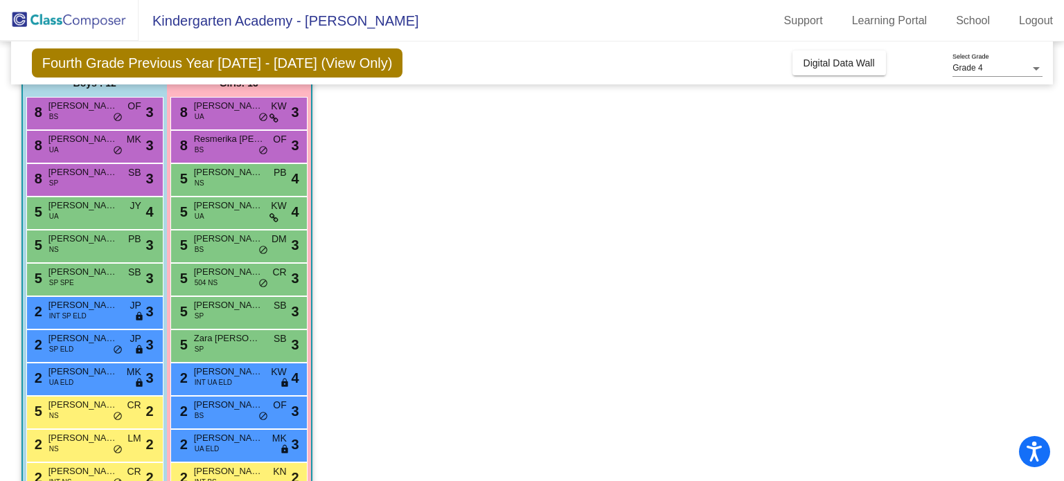
scroll to position [194, 0]
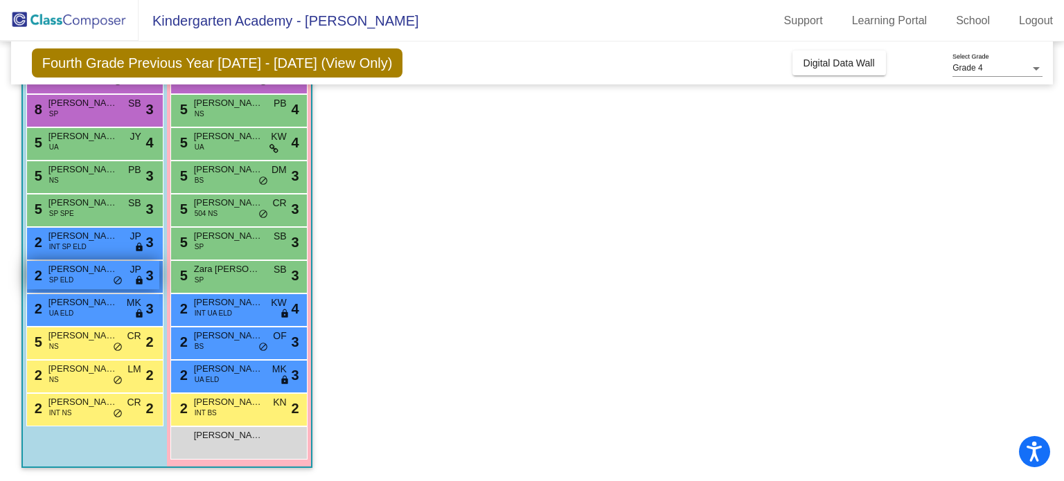
click at [68, 276] on span "SP ELD" at bounding box center [61, 280] width 24 height 10
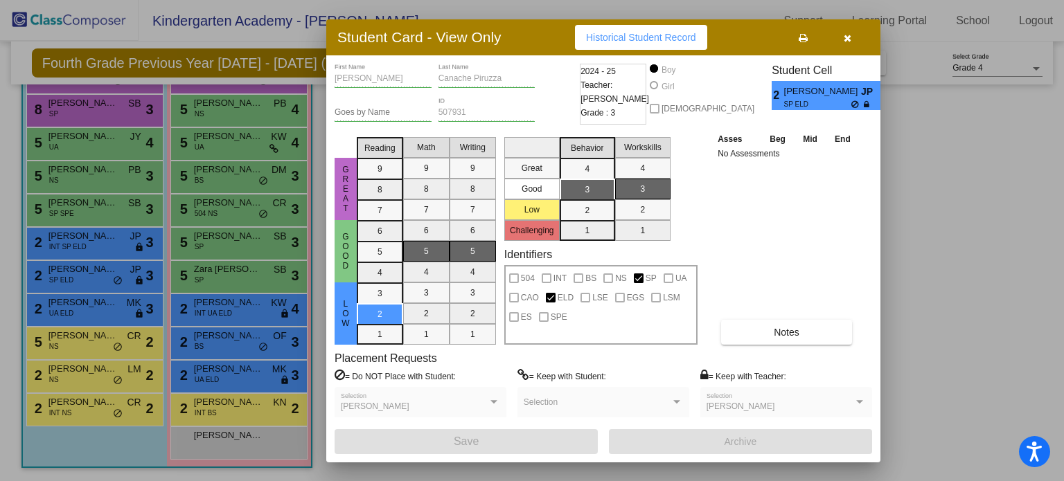
click at [853, 35] on button "button" at bounding box center [847, 37] width 44 height 25
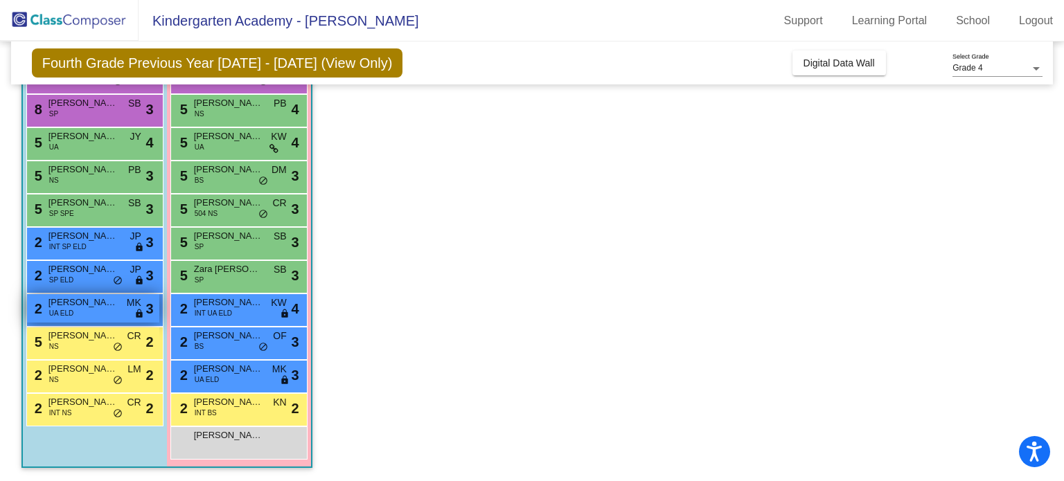
click at [93, 315] on div "2 [PERSON_NAME] UA [PERSON_NAME] lock do_not_disturb_alt 3" at bounding box center [93, 308] width 132 height 28
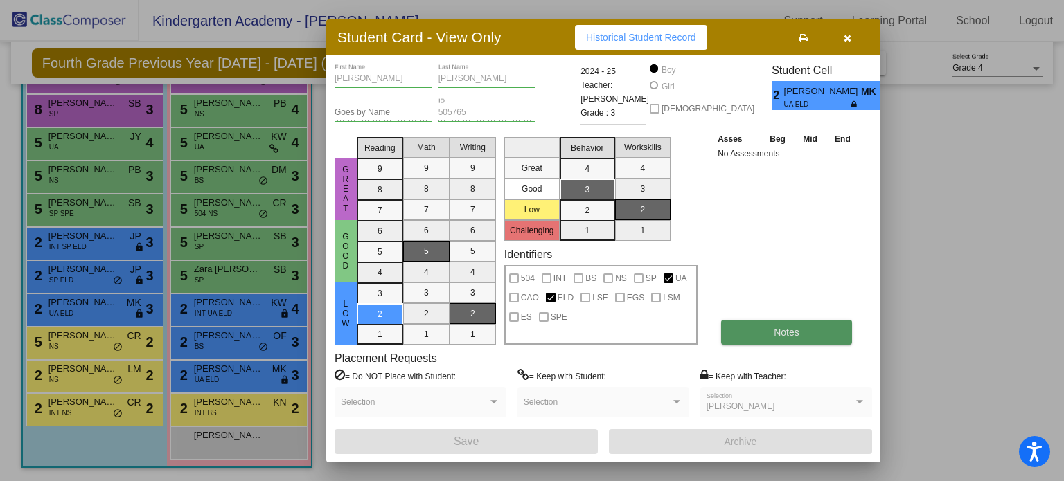
click at [781, 324] on button "Notes" at bounding box center [786, 332] width 131 height 25
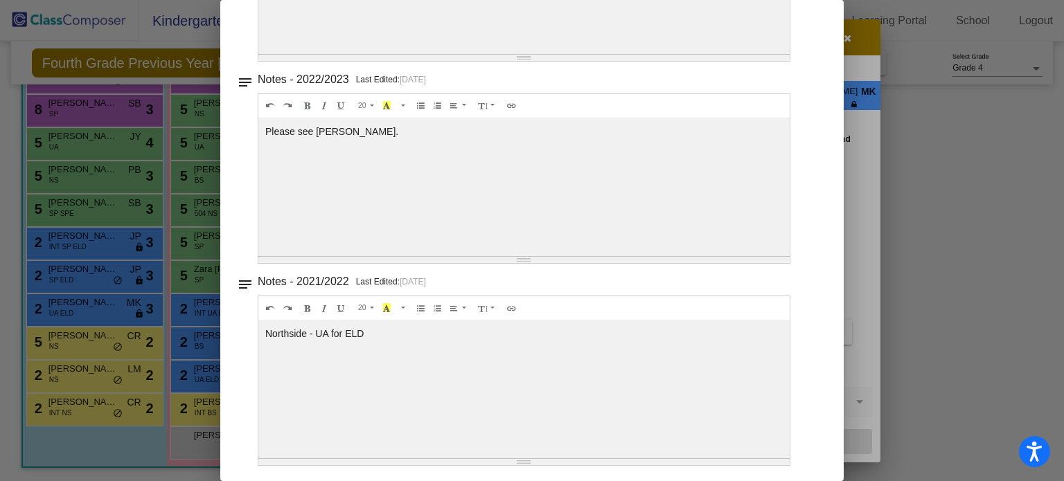
scroll to position [0, 0]
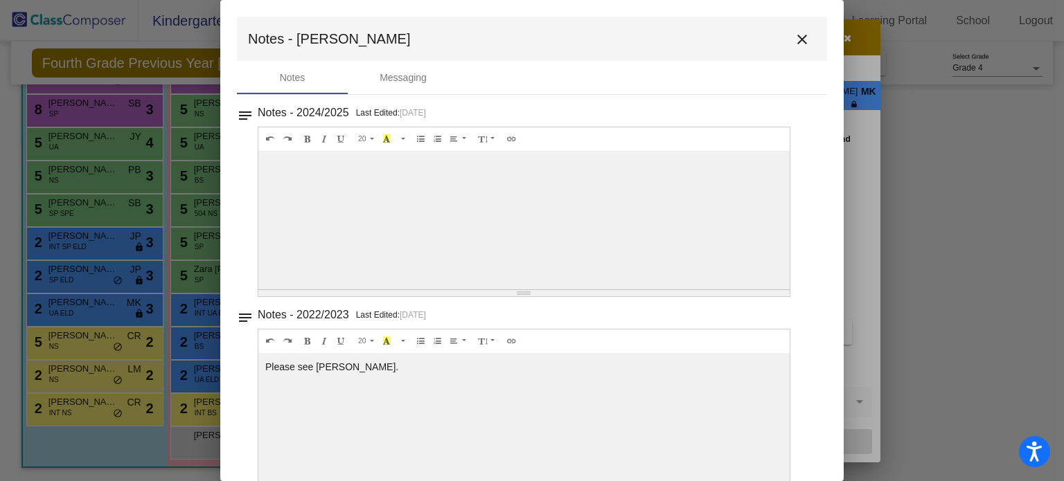
click at [794, 47] on mat-icon "close" at bounding box center [802, 39] width 17 height 17
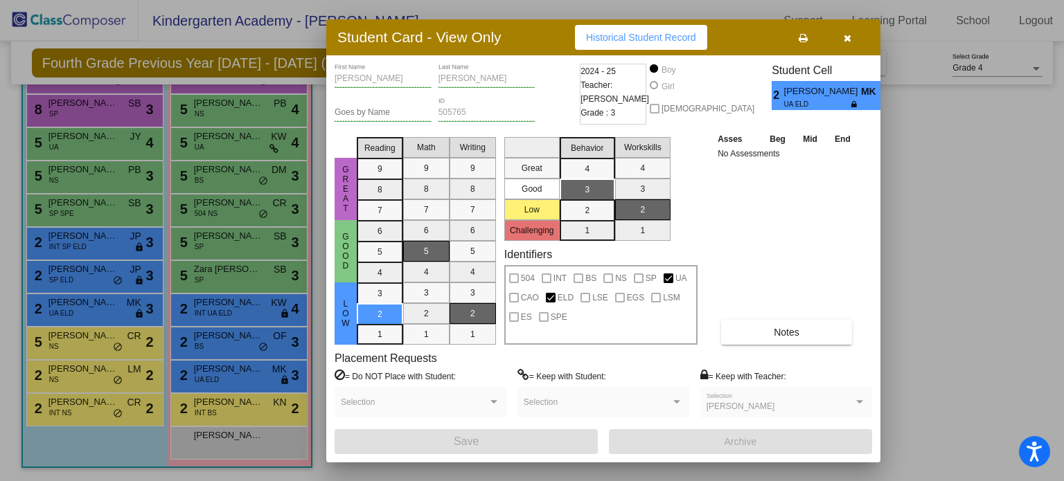
click at [848, 33] on icon "button" at bounding box center [848, 38] width 8 height 10
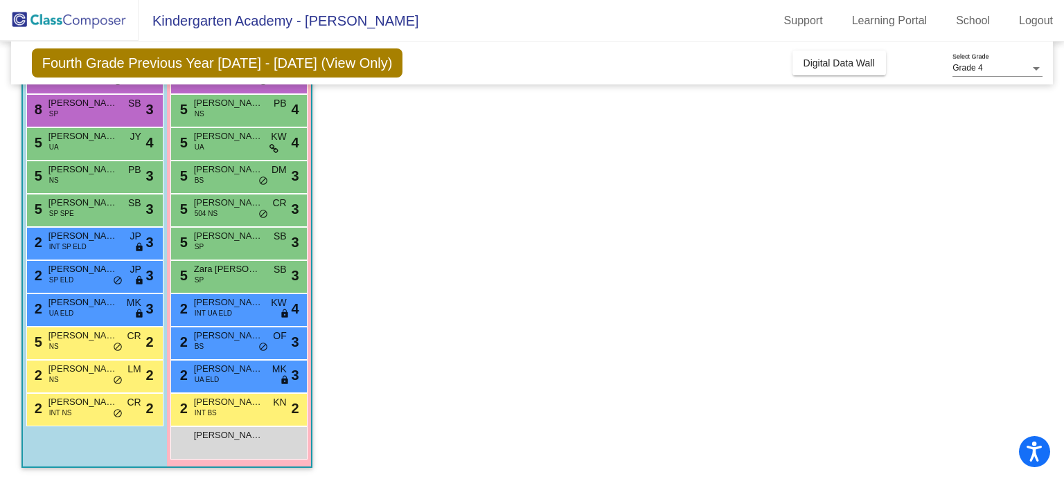
click at [853, 219] on app-classroom "Class 5 - Class 11 picture_as_pdf [PERSON_NAME] Add Student First Name Last Nam…" at bounding box center [531, 210] width 1021 height 544
